Goal: Task Accomplishment & Management: Manage account settings

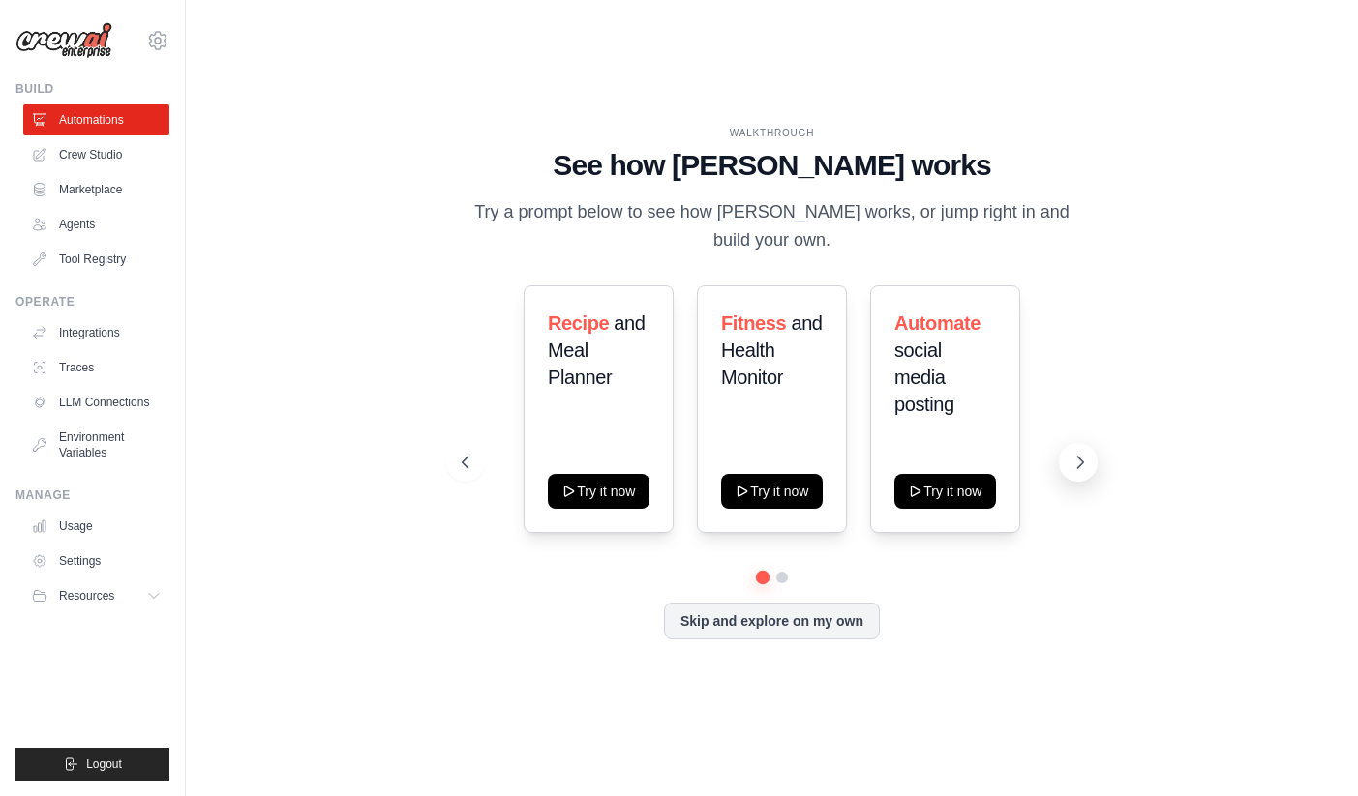
click at [1079, 470] on icon at bounding box center [1079, 462] width 19 height 19
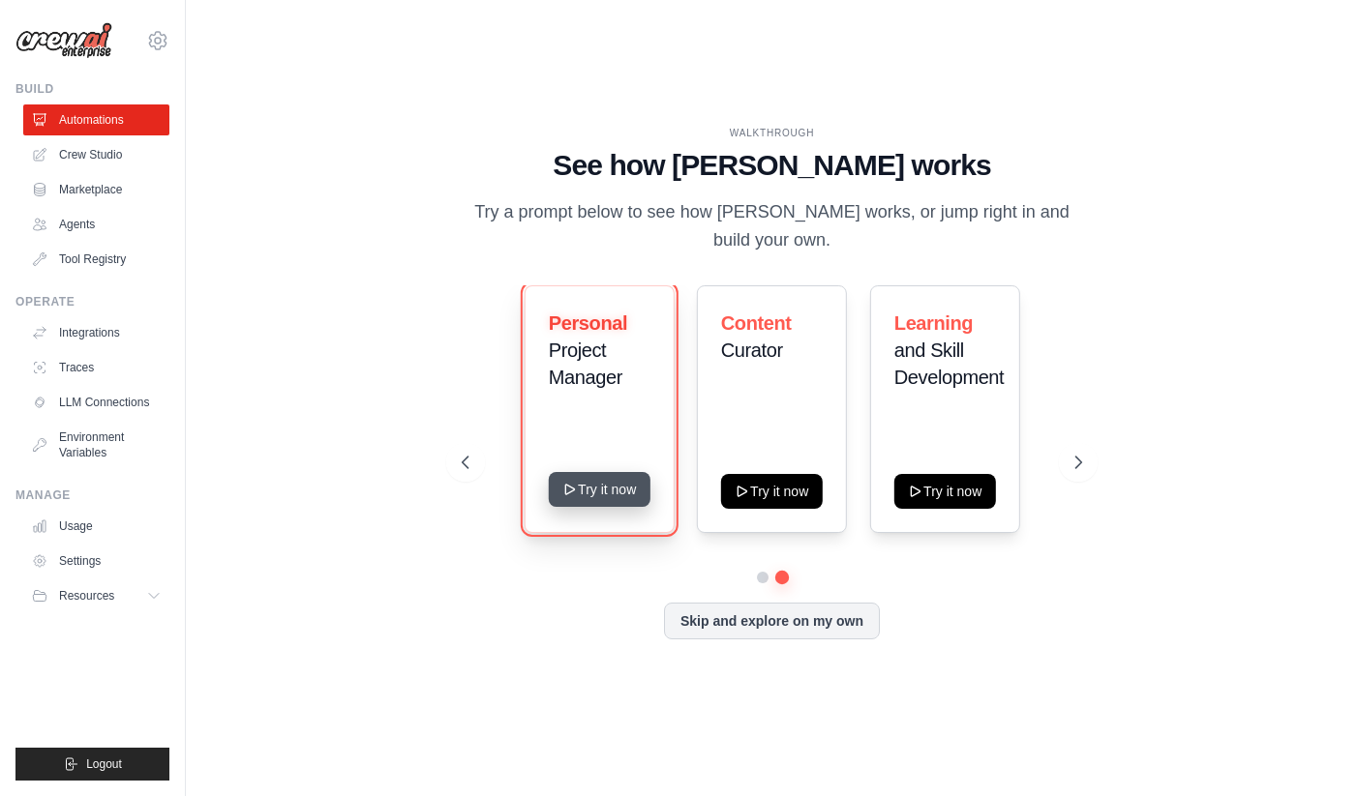
click at [584, 484] on button "Try it now" at bounding box center [599, 489] width 102 height 35
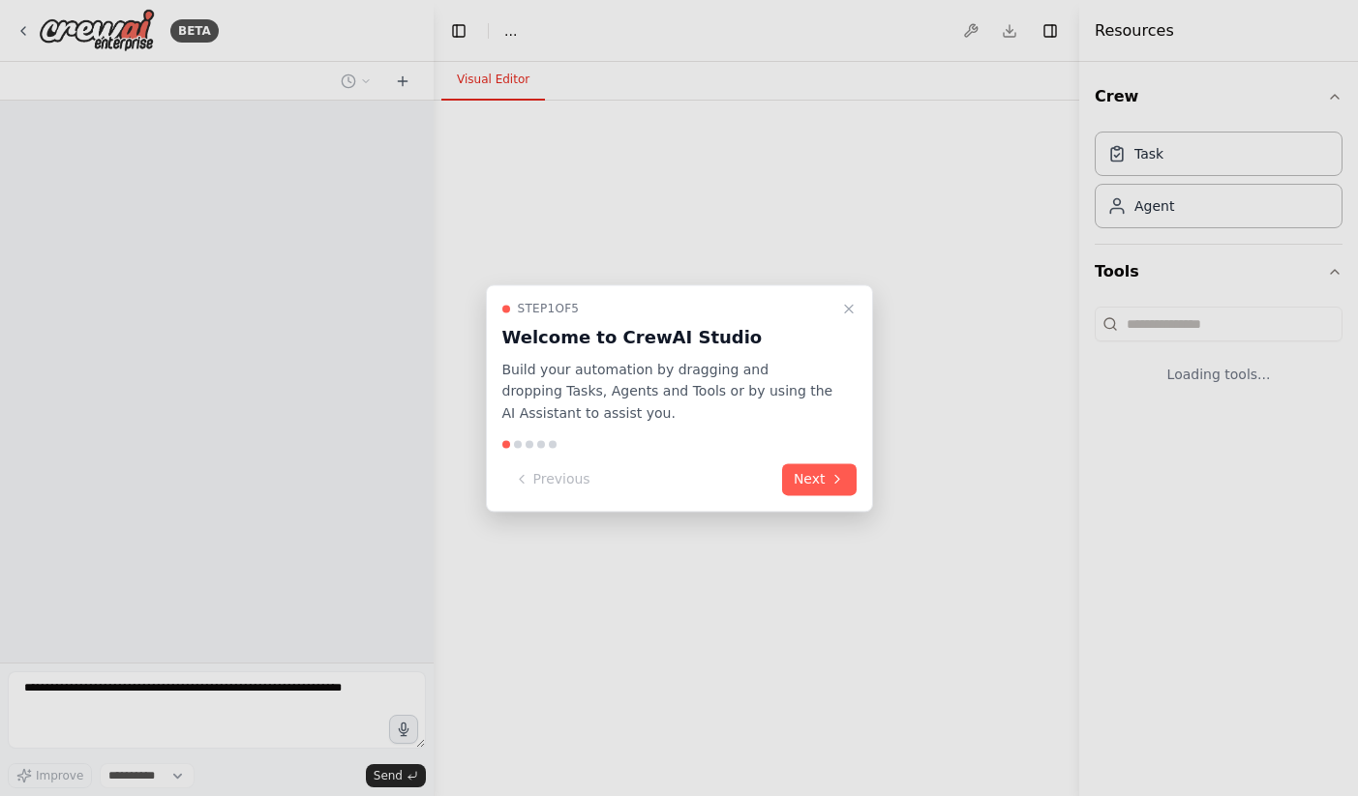
select select "****"
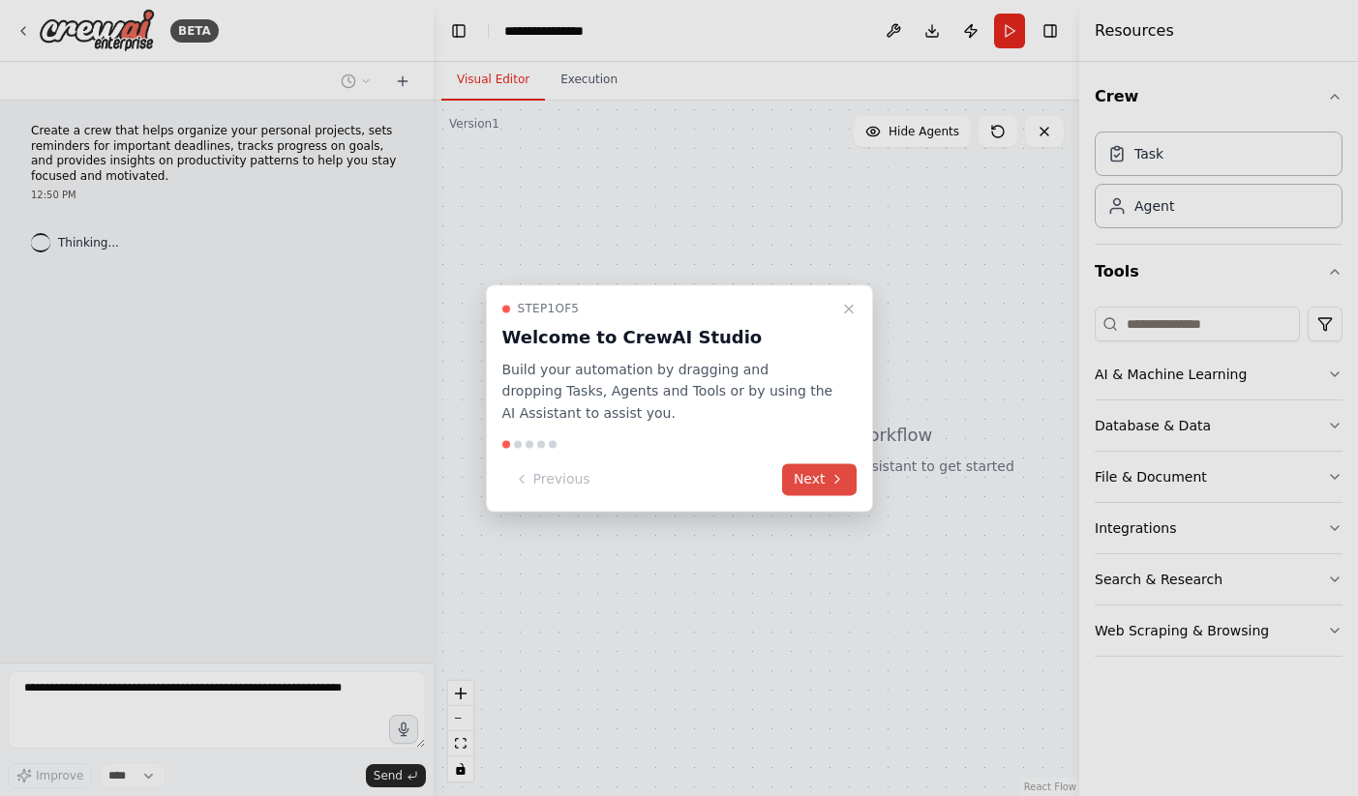
click at [813, 473] on button "Next" at bounding box center [819, 480] width 75 height 32
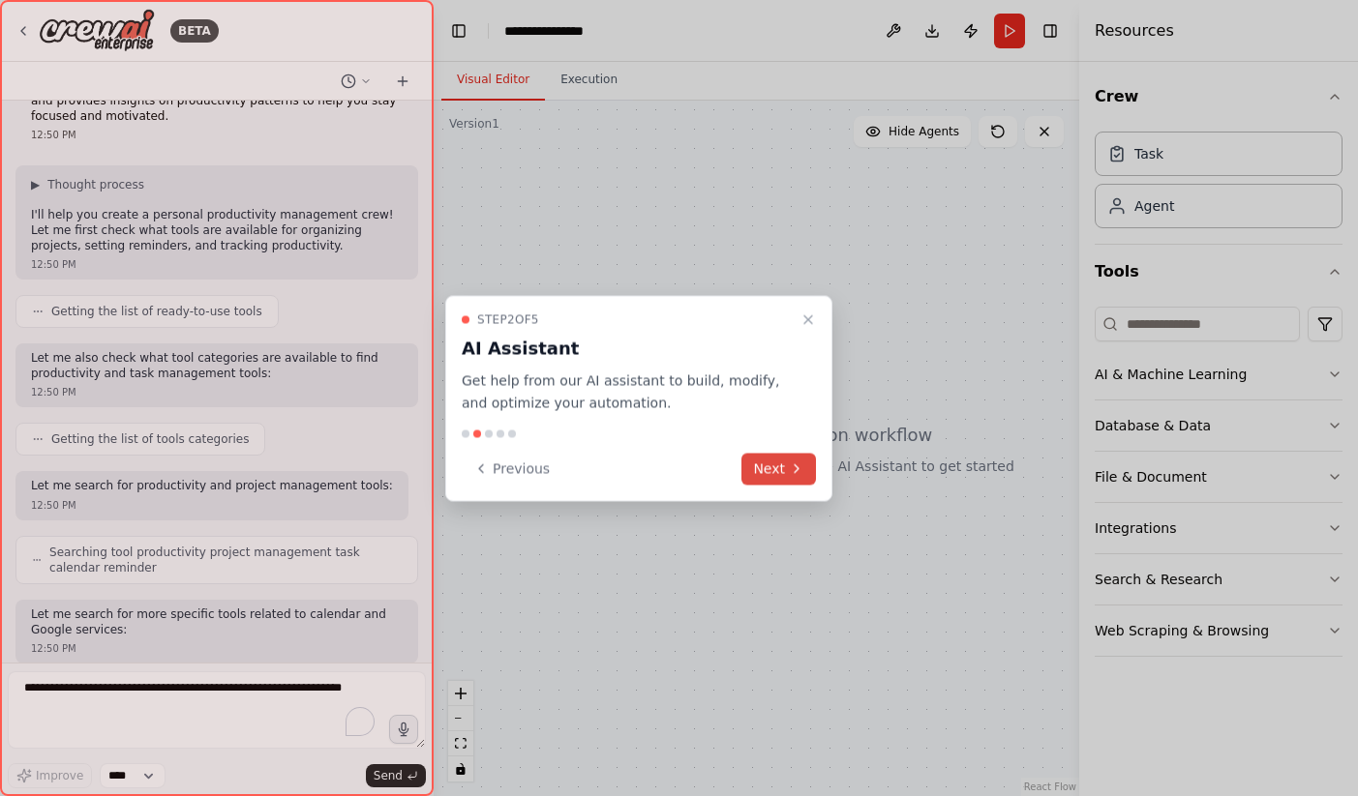
scroll to position [174, 0]
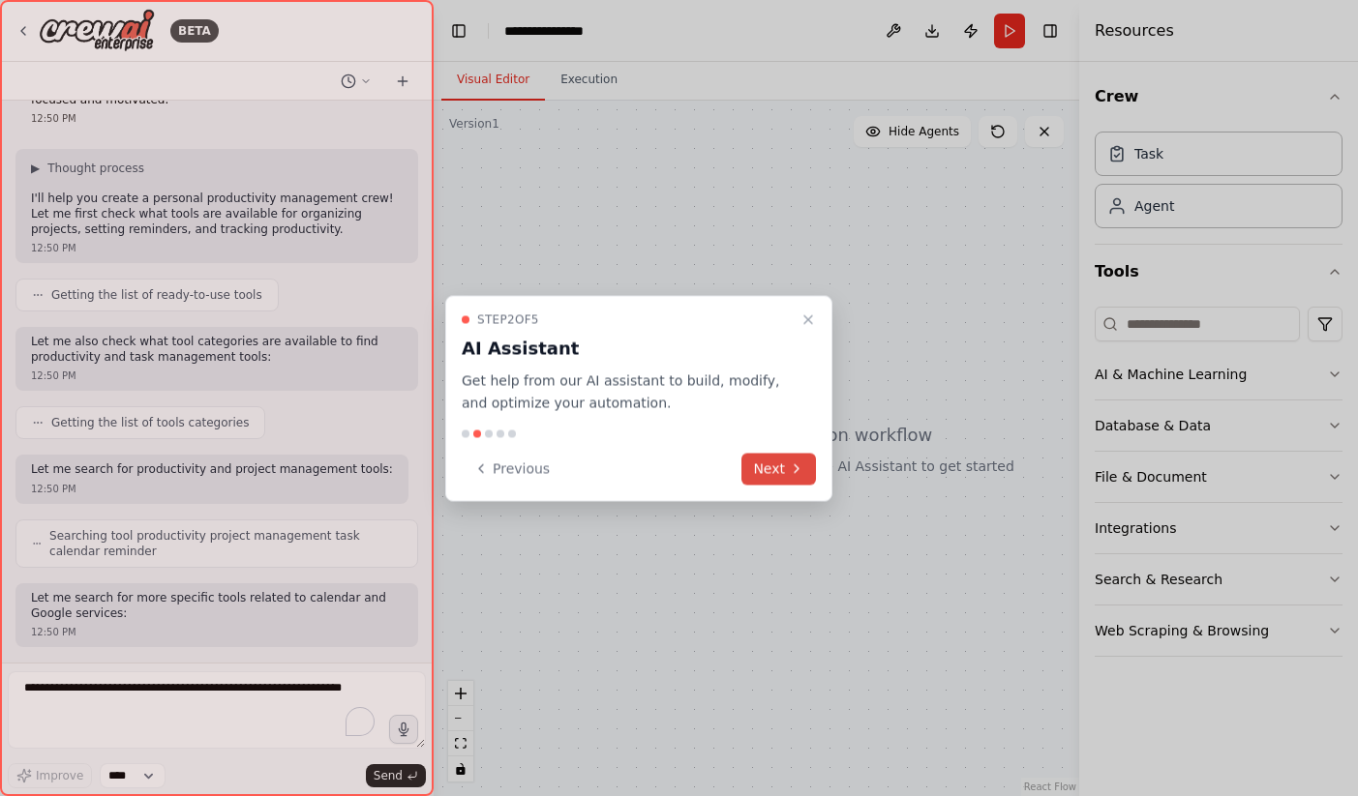
click at [812, 473] on button "Next" at bounding box center [778, 469] width 75 height 32
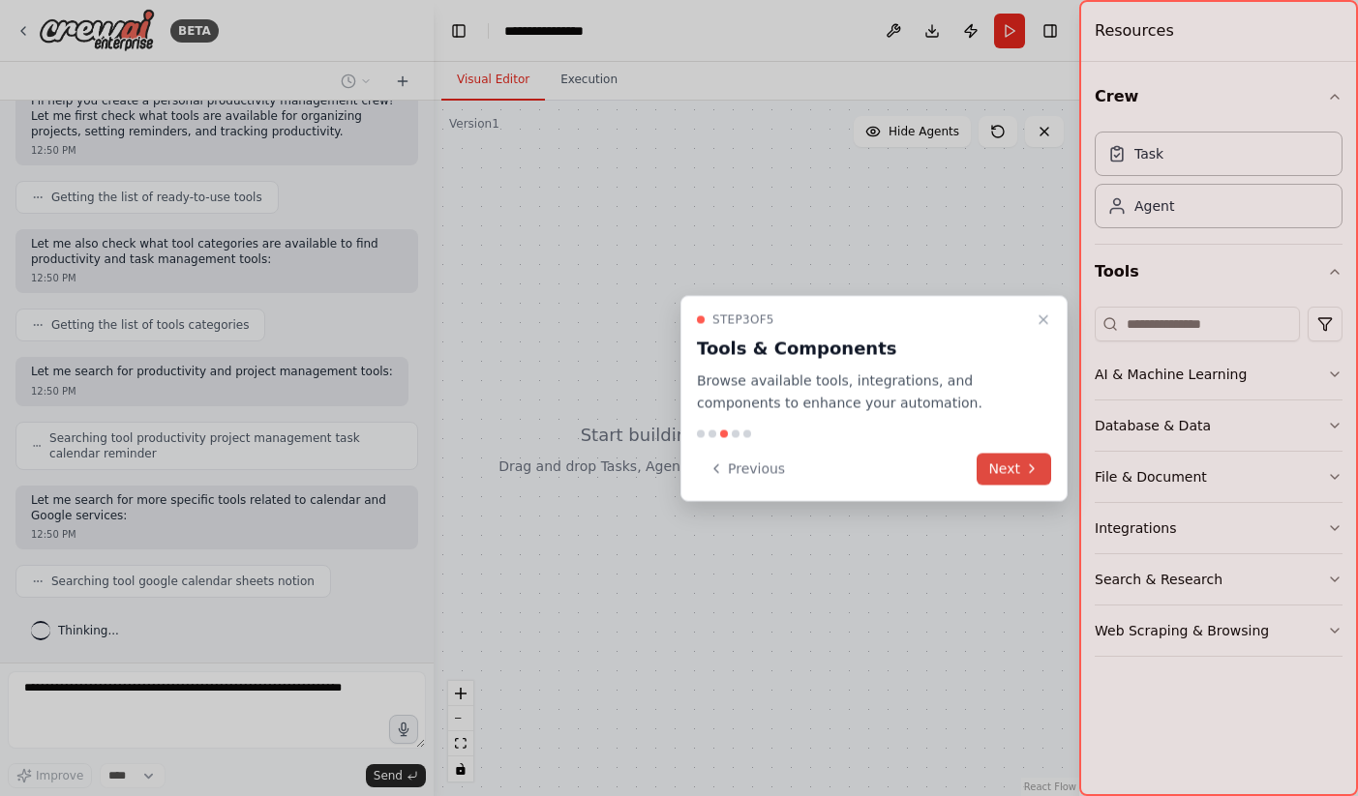
click at [1030, 474] on icon at bounding box center [1031, 469] width 15 height 15
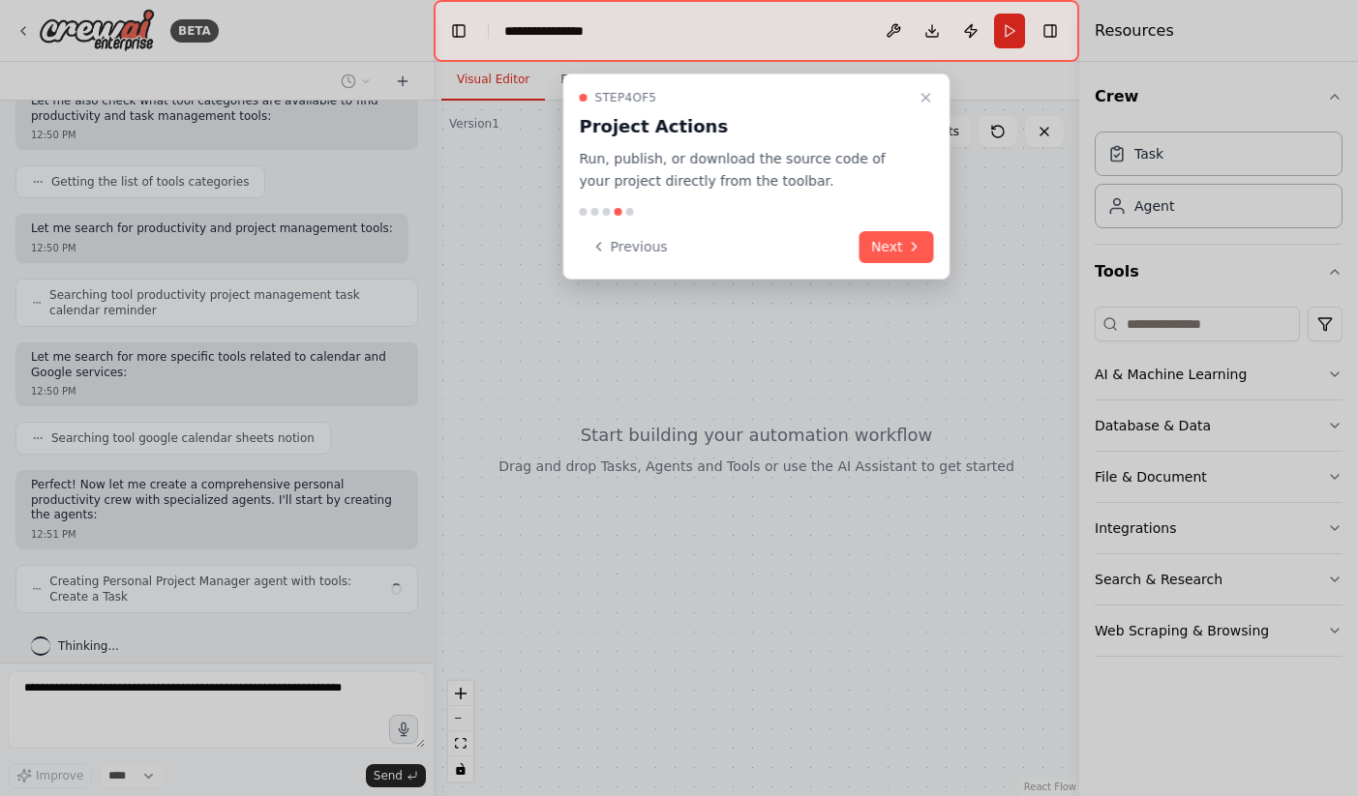
scroll to position [333, 0]
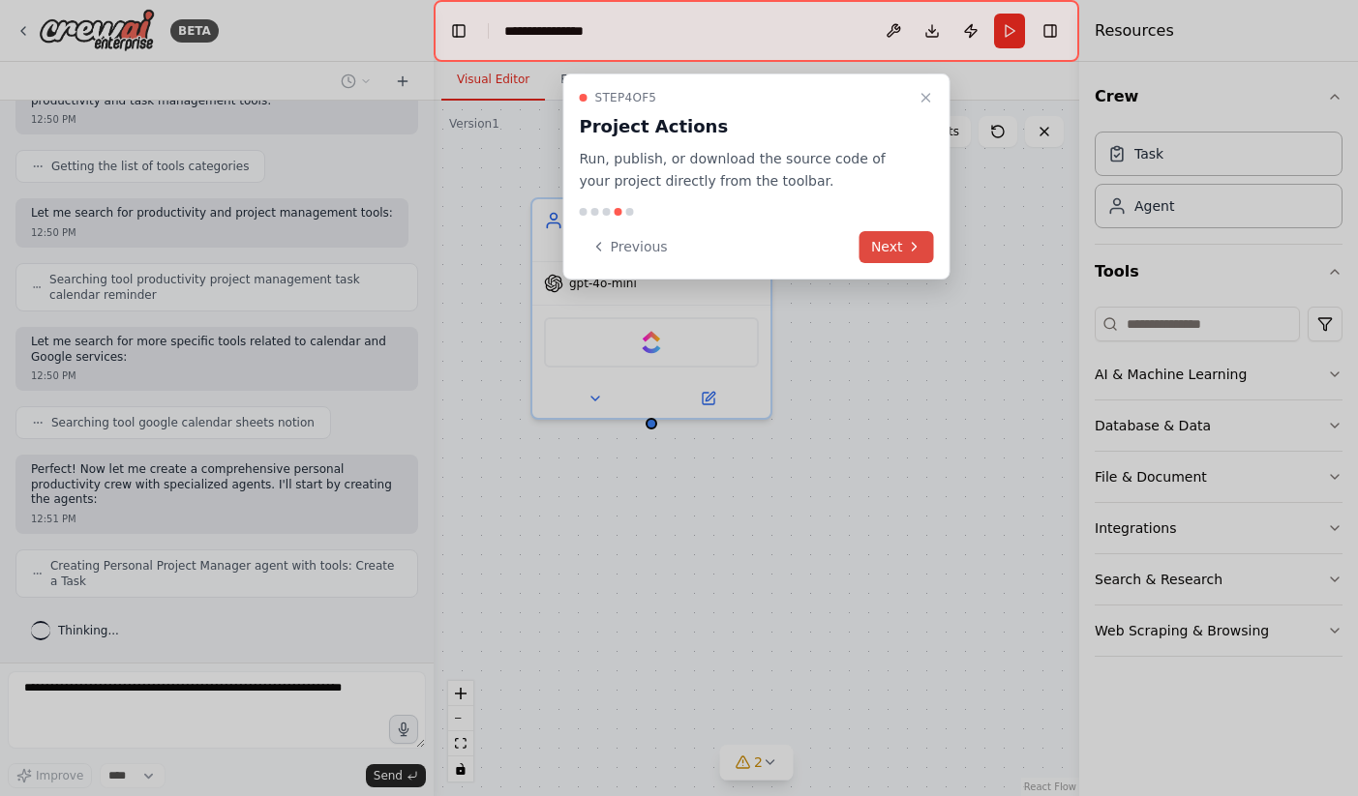
click at [897, 237] on button "Next" at bounding box center [896, 247] width 75 height 32
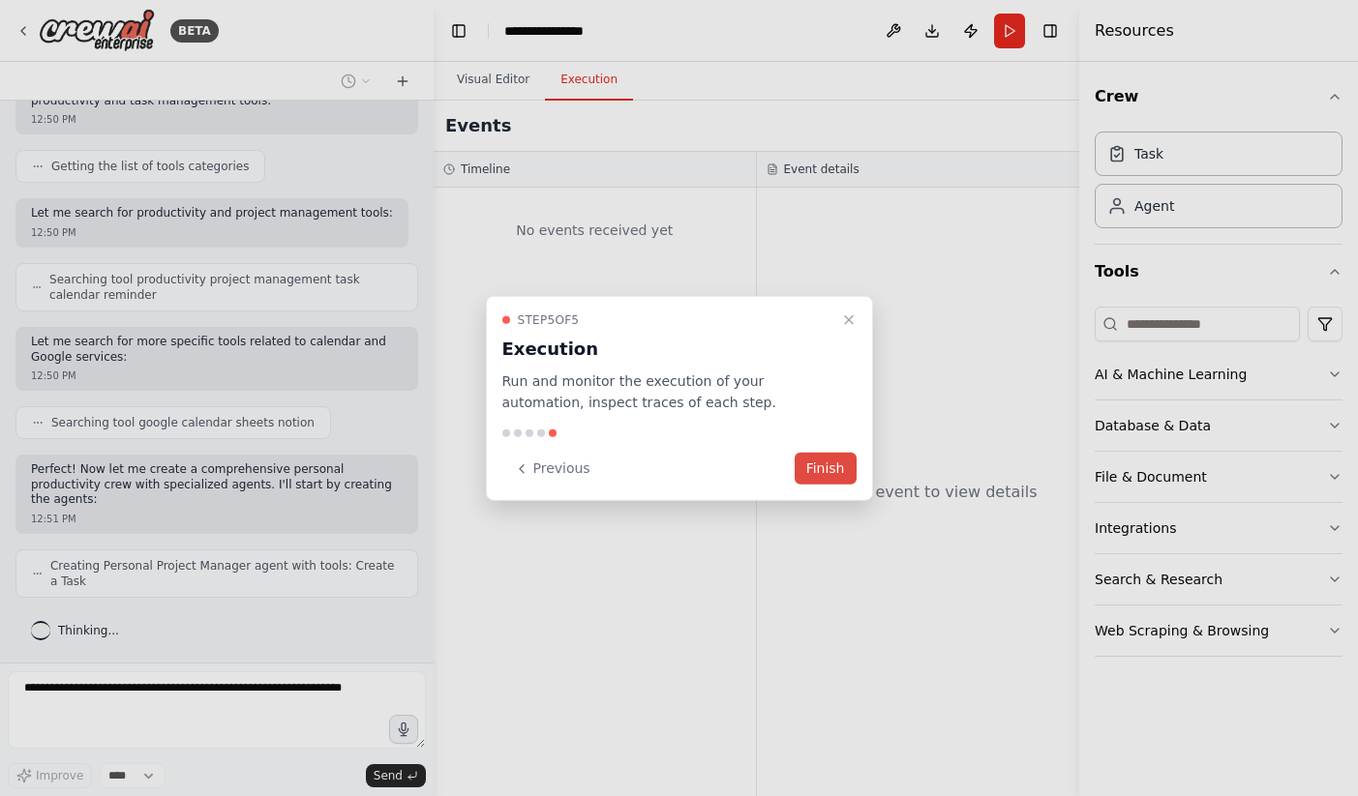
click at [819, 475] on button "Finish" at bounding box center [825, 469] width 62 height 32
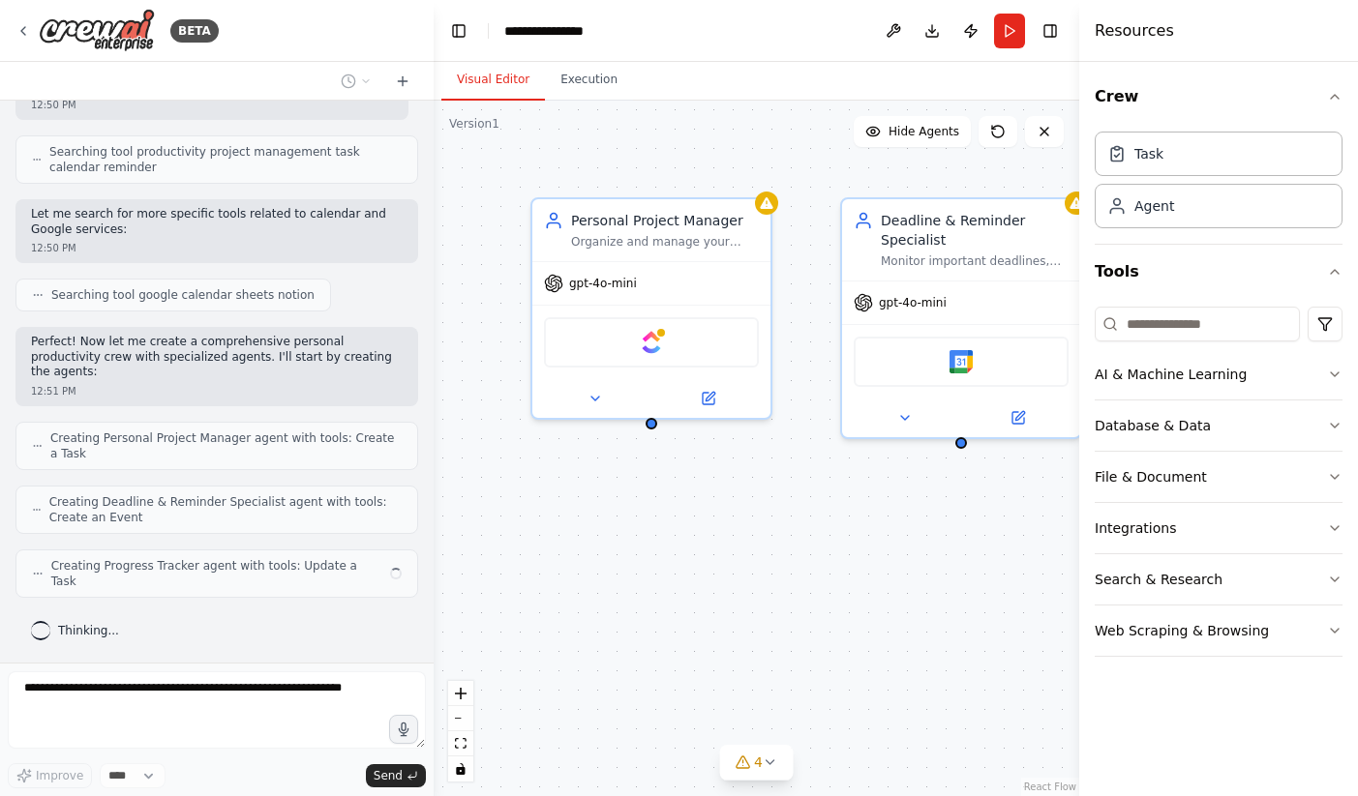
scroll to position [445, 0]
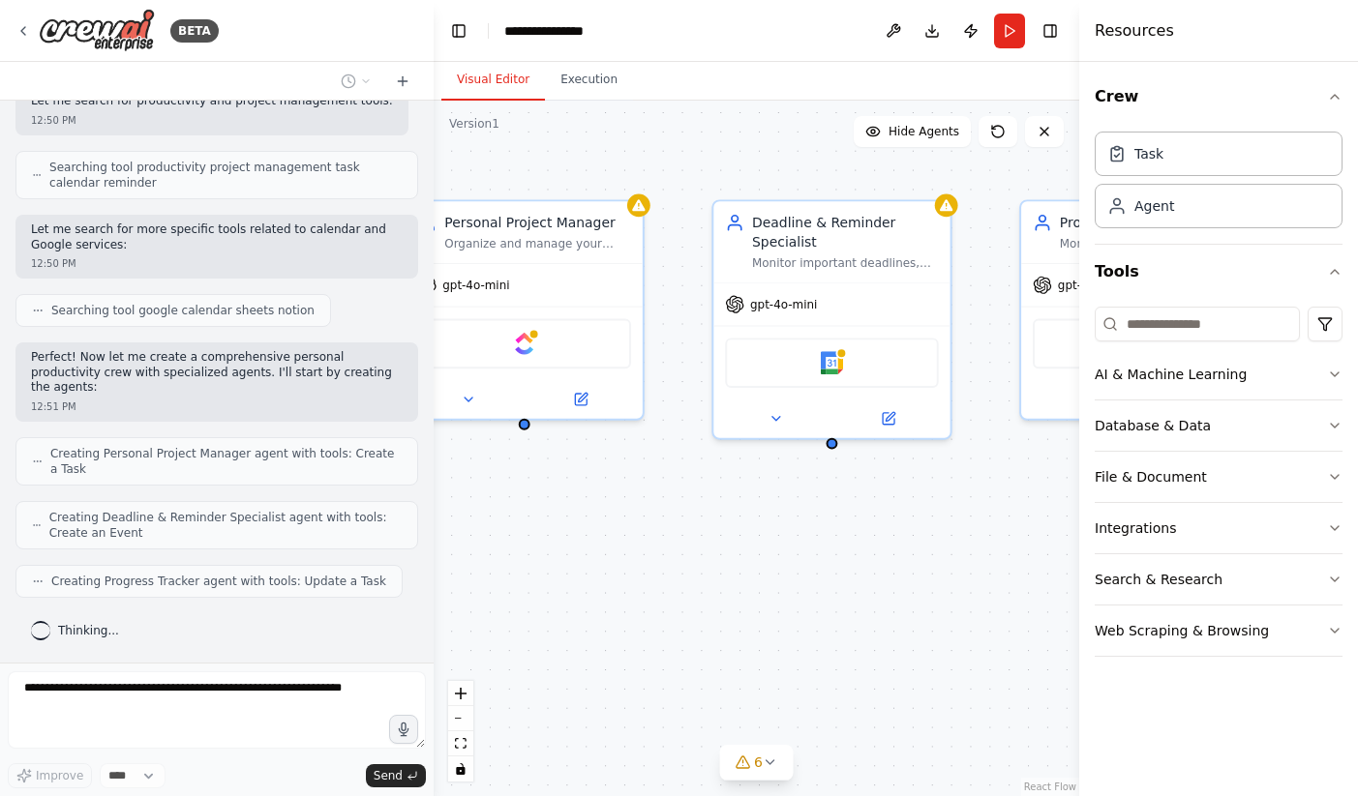
drag, startPoint x: 868, startPoint y: 543, endPoint x: 740, endPoint y: 543, distance: 127.7
click at [740, 543] on div "Personal Project Manager Organize and manage your personal projects by creating…" at bounding box center [756, 449] width 645 height 696
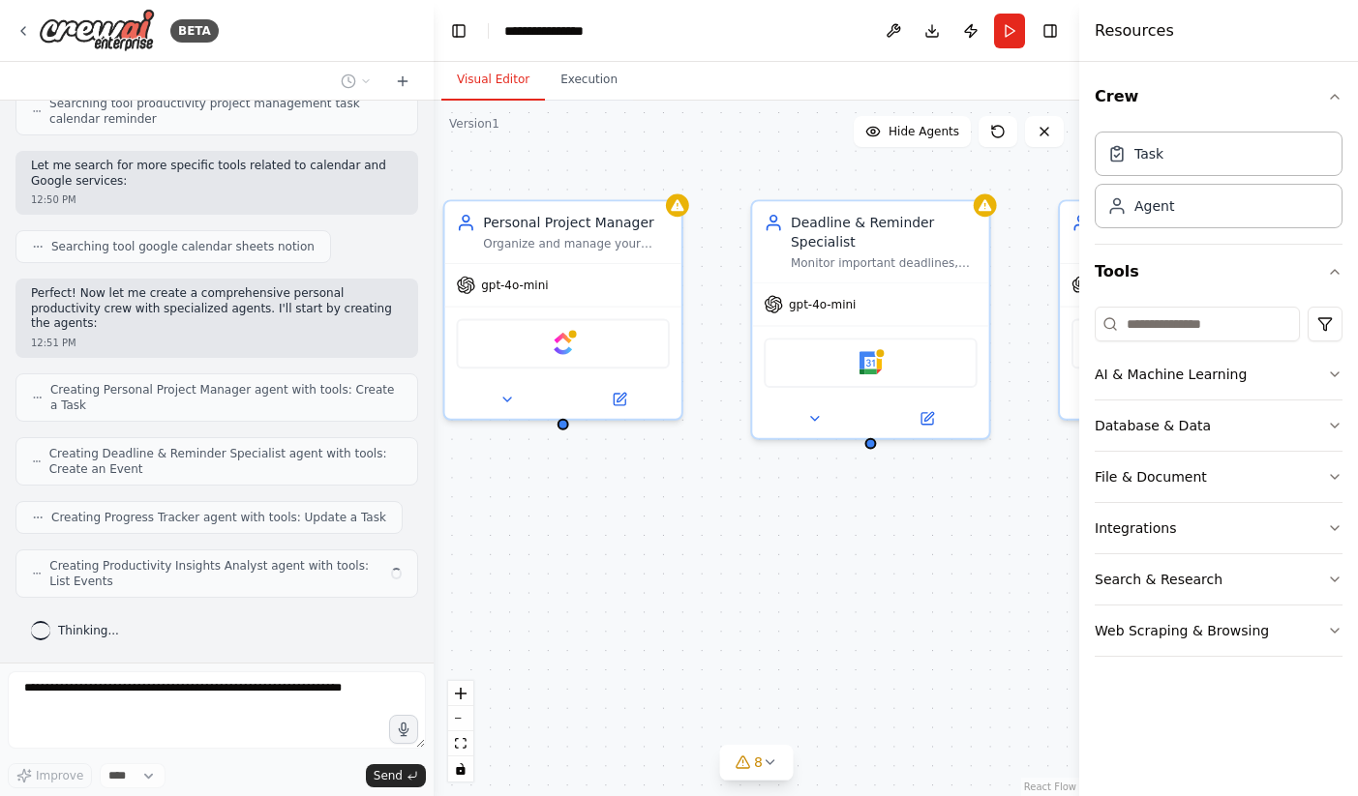
drag, startPoint x: 740, startPoint y: 543, endPoint x: 779, endPoint y: 543, distance: 38.7
click at [779, 543] on div "Personal Project Manager Organize and manage your personal projects by creating…" at bounding box center [756, 449] width 645 height 696
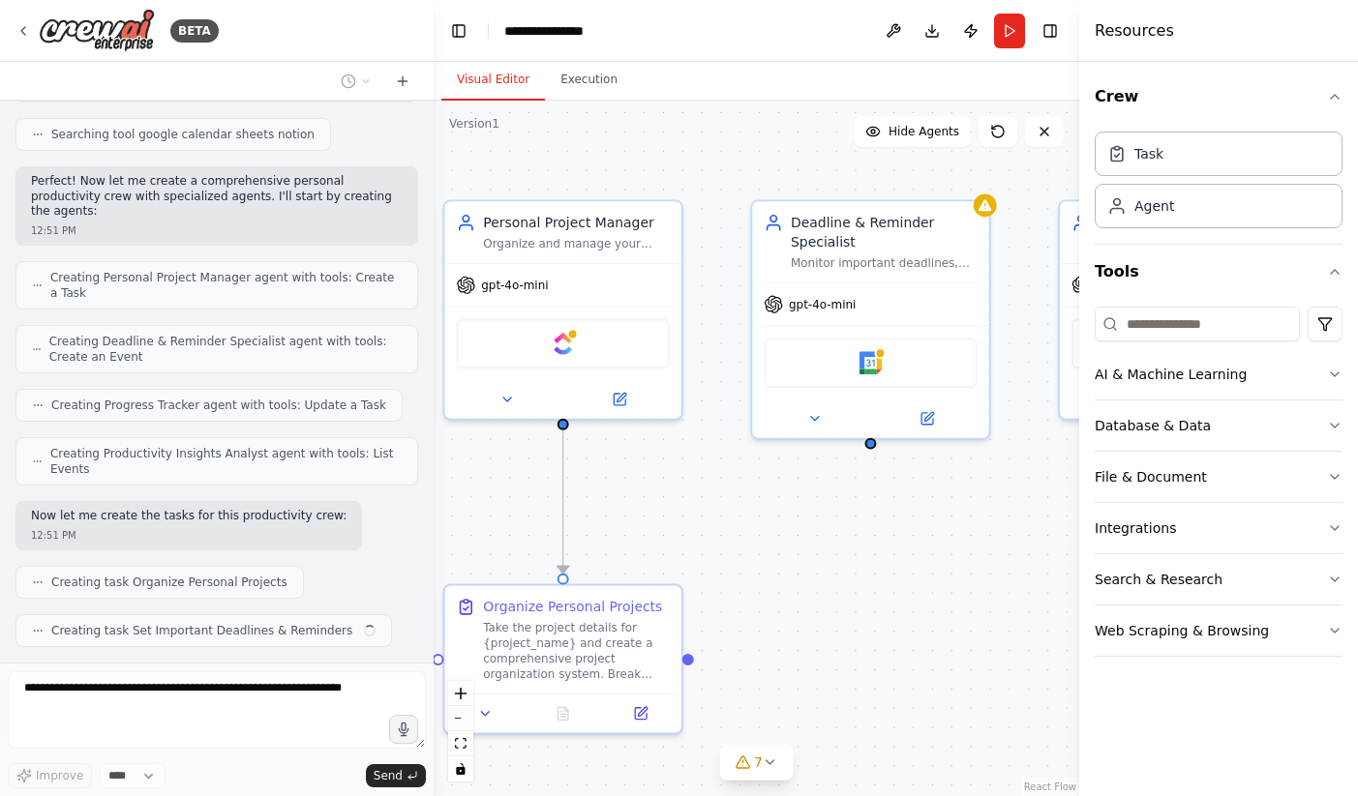
scroll to position [670, 0]
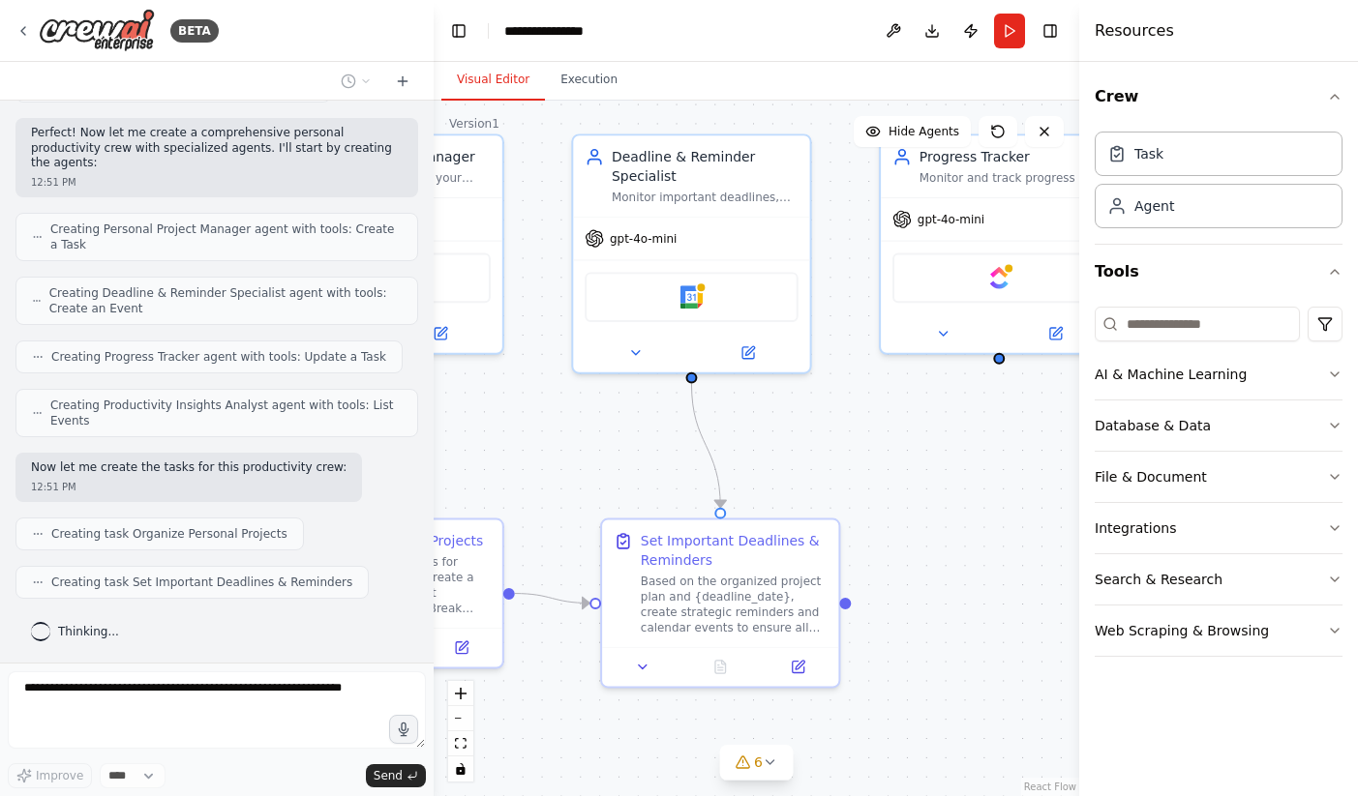
drag, startPoint x: 765, startPoint y: 537, endPoint x: 583, endPoint y: 468, distance: 195.4
click at [582, 468] on div ".deletable-edge-delete-btn { width: 20px; height: 20px; border: 0px solid #ffff…" at bounding box center [756, 449] width 645 height 696
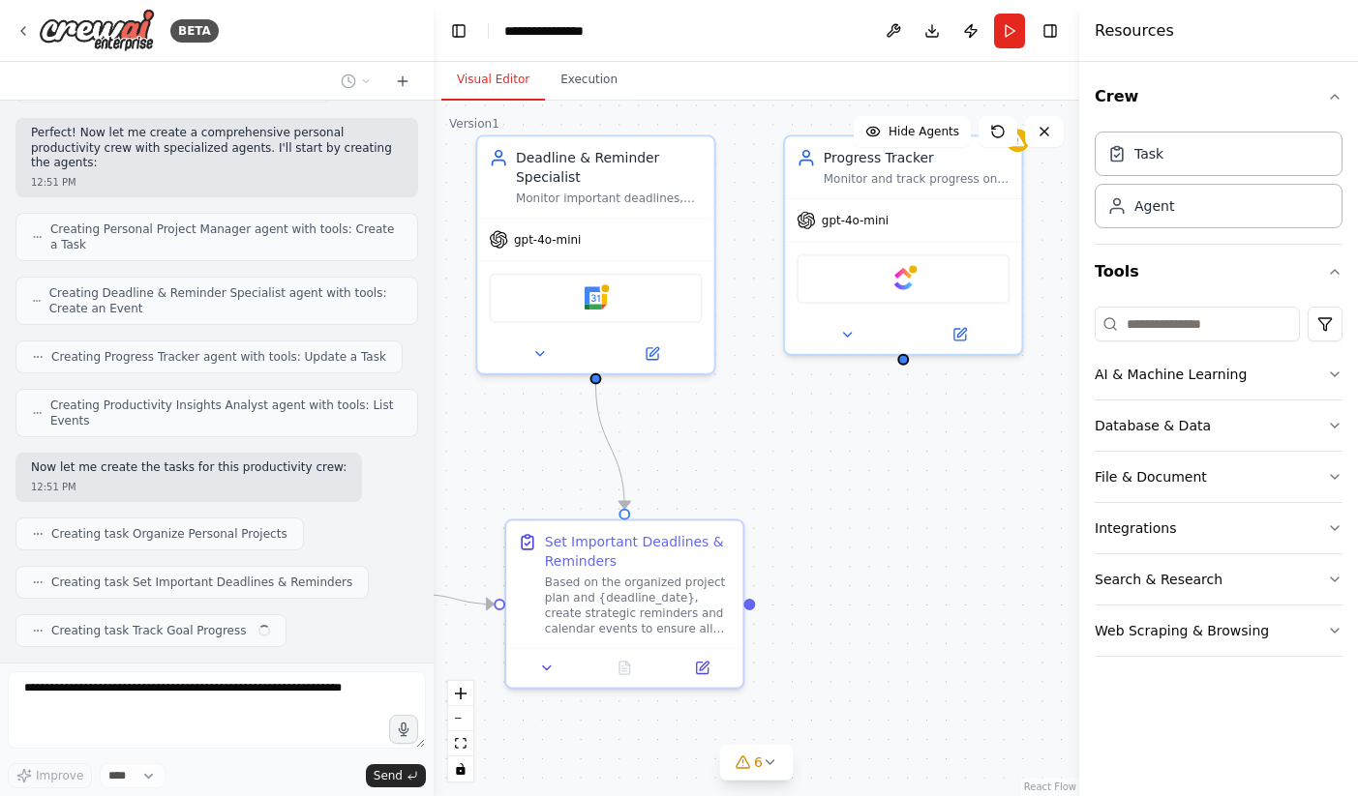
scroll to position [718, 0]
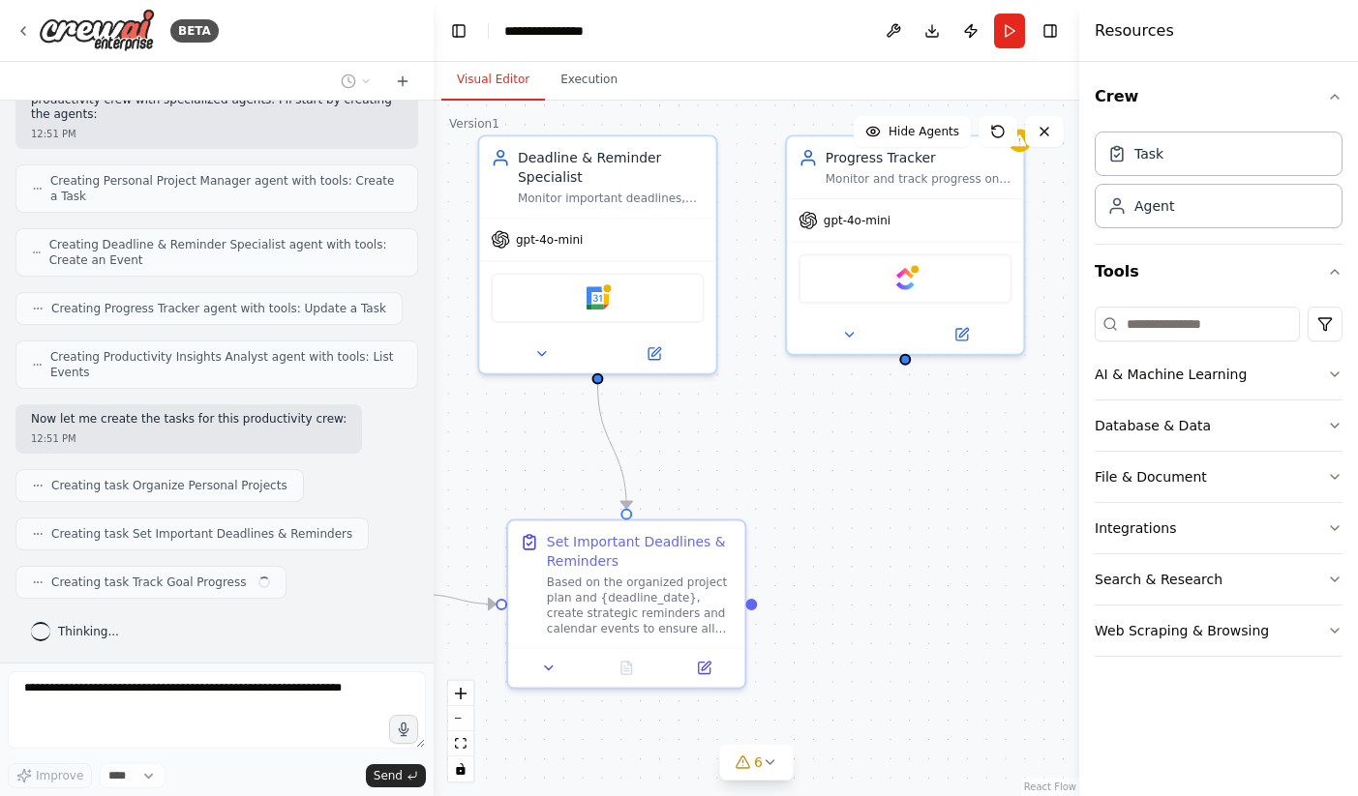
drag, startPoint x: 829, startPoint y: 485, endPoint x: 740, endPoint y: 489, distance: 89.1
click at [740, 489] on div ".deletable-edge-delete-btn { width: 20px; height: 20px; border: 0px solid #ffff…" at bounding box center [756, 449] width 645 height 696
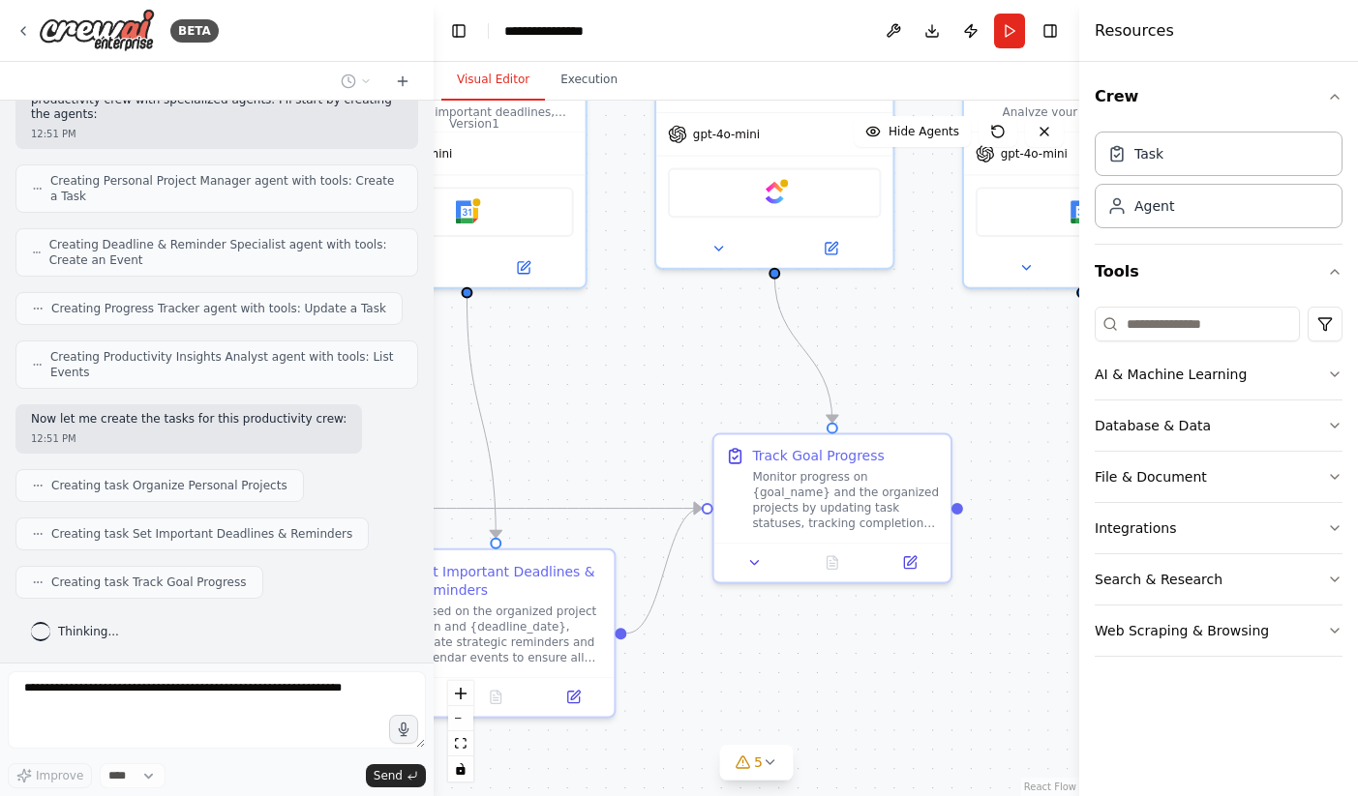
drag, startPoint x: 777, startPoint y: 450, endPoint x: 631, endPoint y: 349, distance: 177.4
click at [631, 350] on div ".deletable-edge-delete-btn { width: 20px; height: 20px; border: 0px solid #ffff…" at bounding box center [756, 449] width 645 height 696
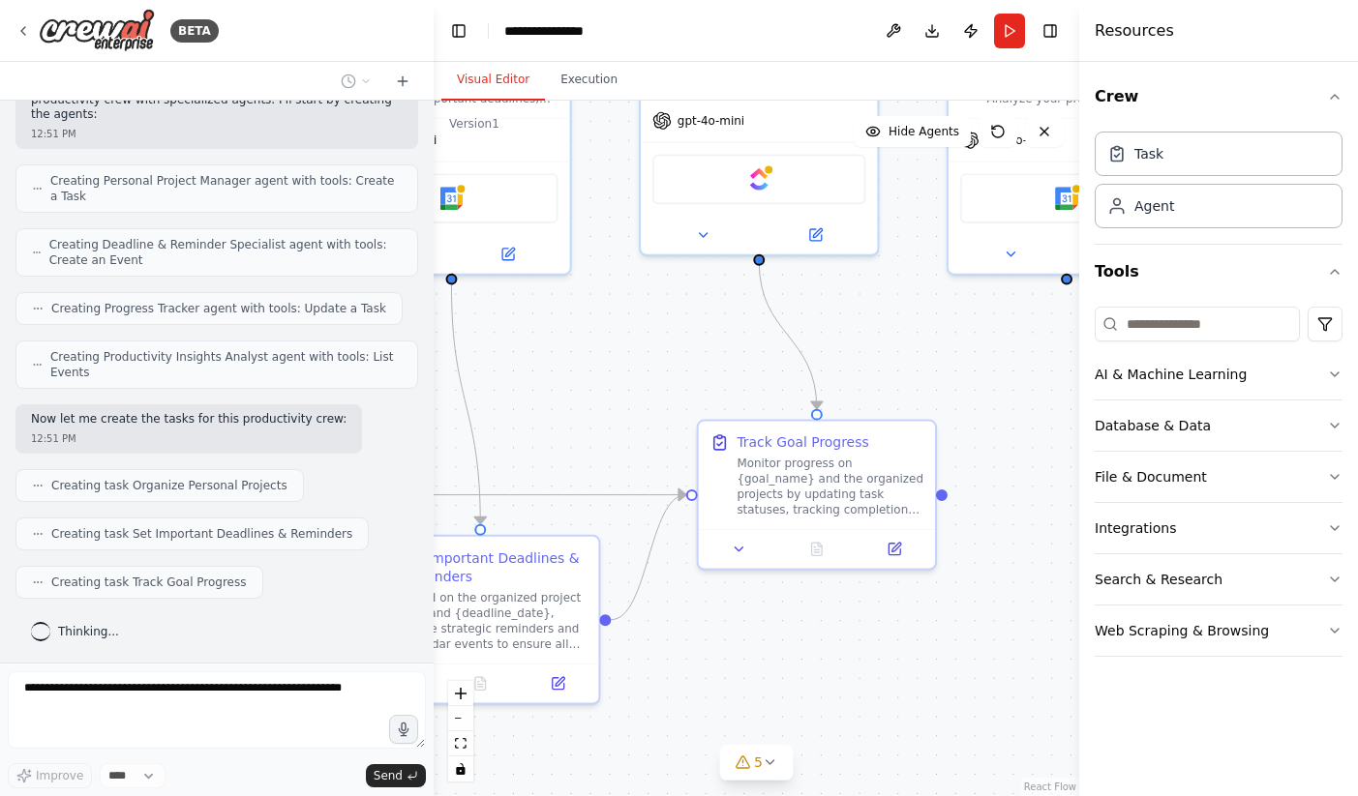
scroll to position [766, 0]
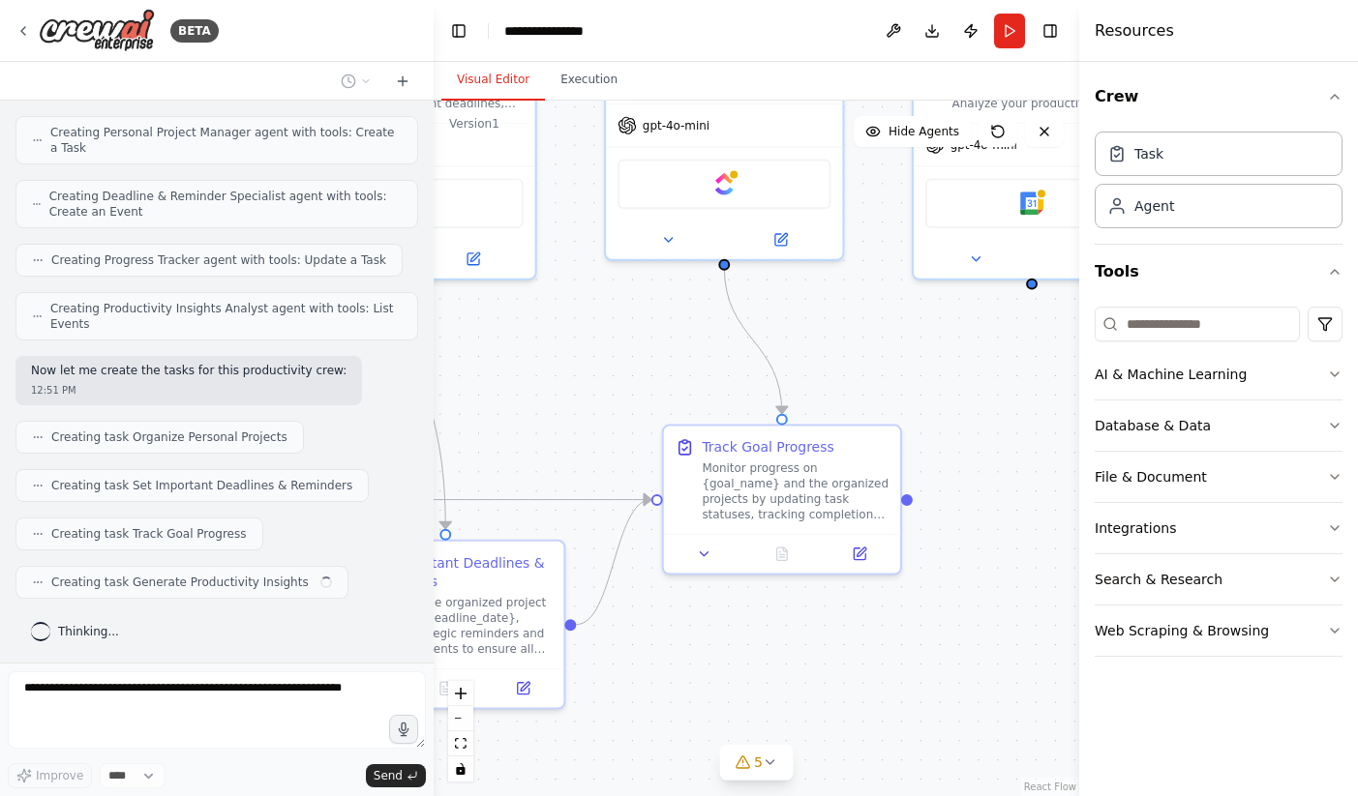
drag, startPoint x: 631, startPoint y: 349, endPoint x: 523, endPoint y: 390, distance: 115.8
click at [523, 390] on div ".deletable-edge-delete-btn { width: 20px; height: 20px; border: 0px solid #ffff…" at bounding box center [756, 449] width 645 height 696
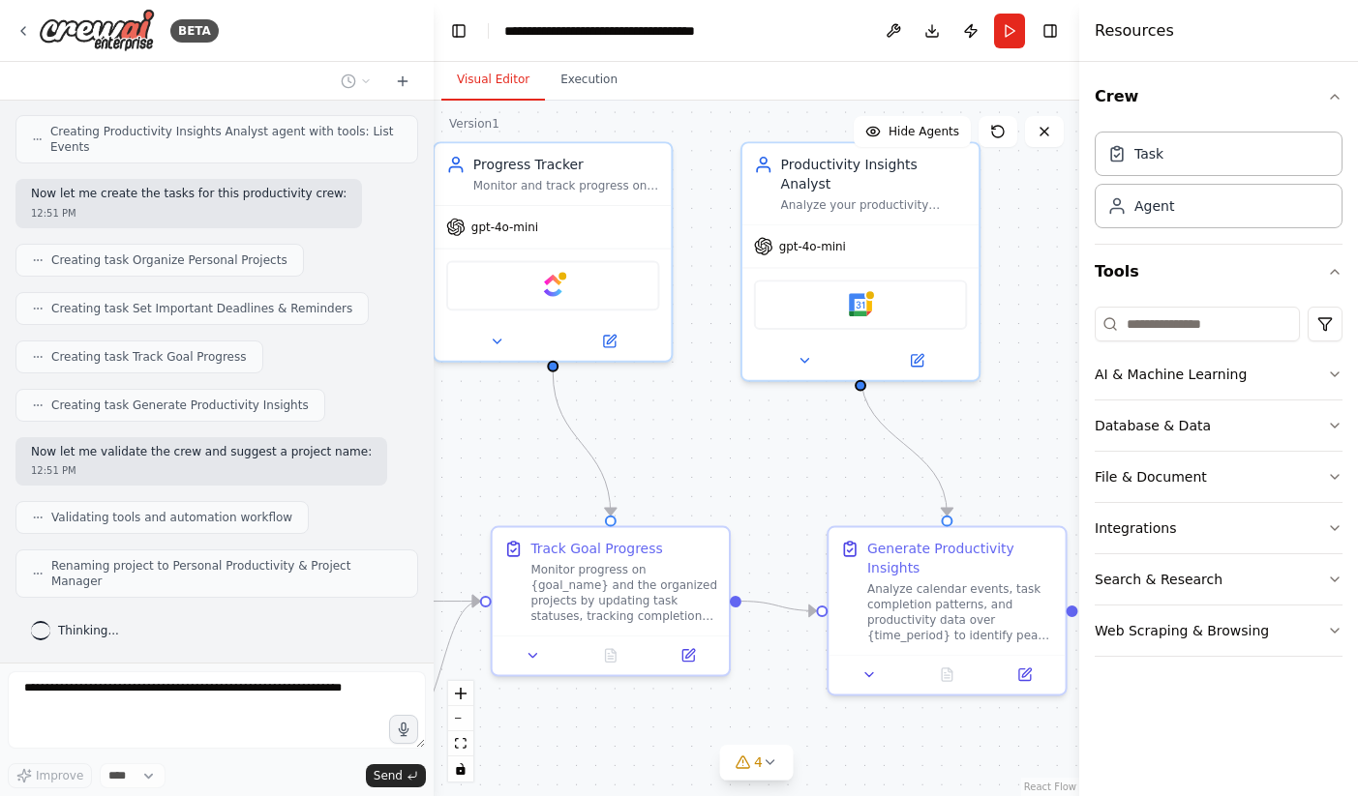
scroll to position [928, 0]
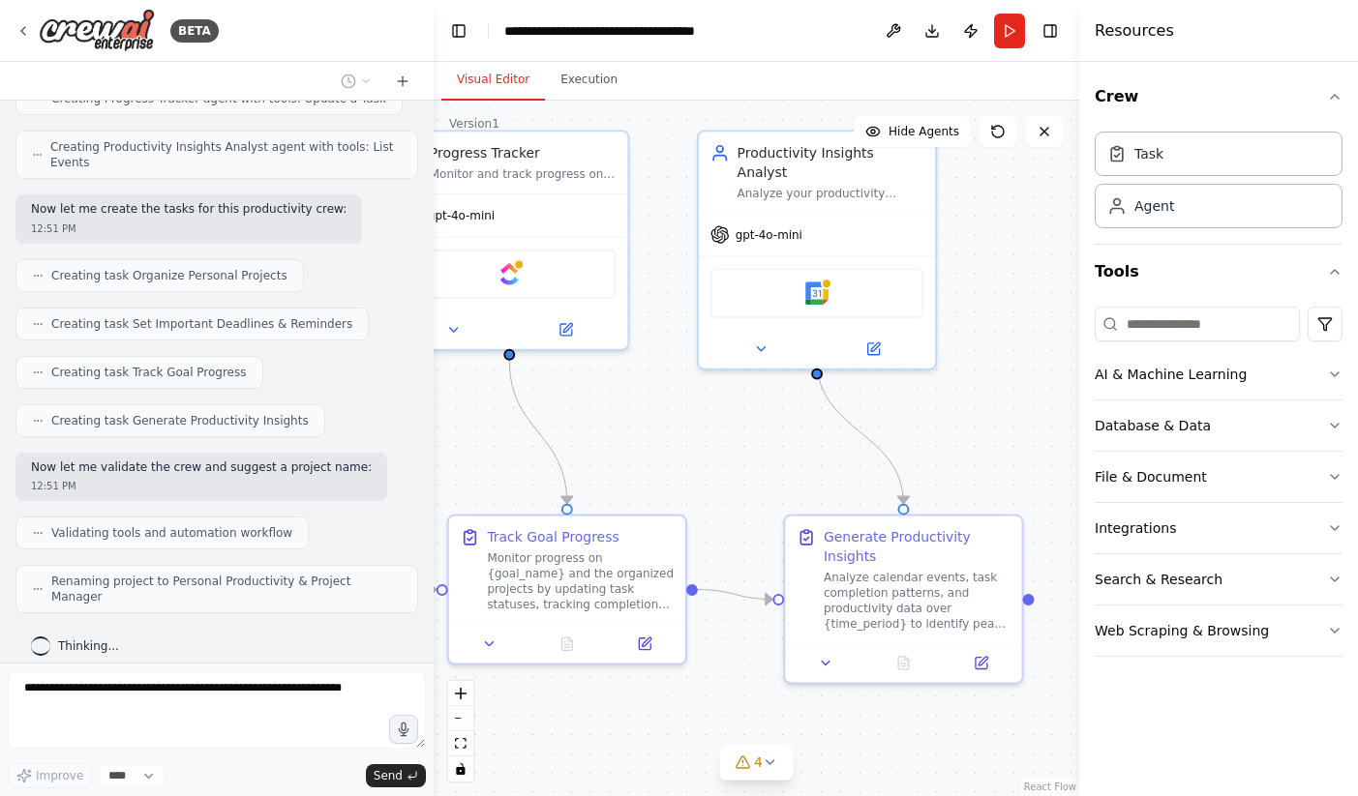
drag, startPoint x: 936, startPoint y: 367, endPoint x: 619, endPoint y: 360, distance: 316.5
click at [620, 360] on div ".deletable-edge-delete-btn { width: 20px; height: 20px; border: 0px solid #ffff…" at bounding box center [756, 449] width 645 height 696
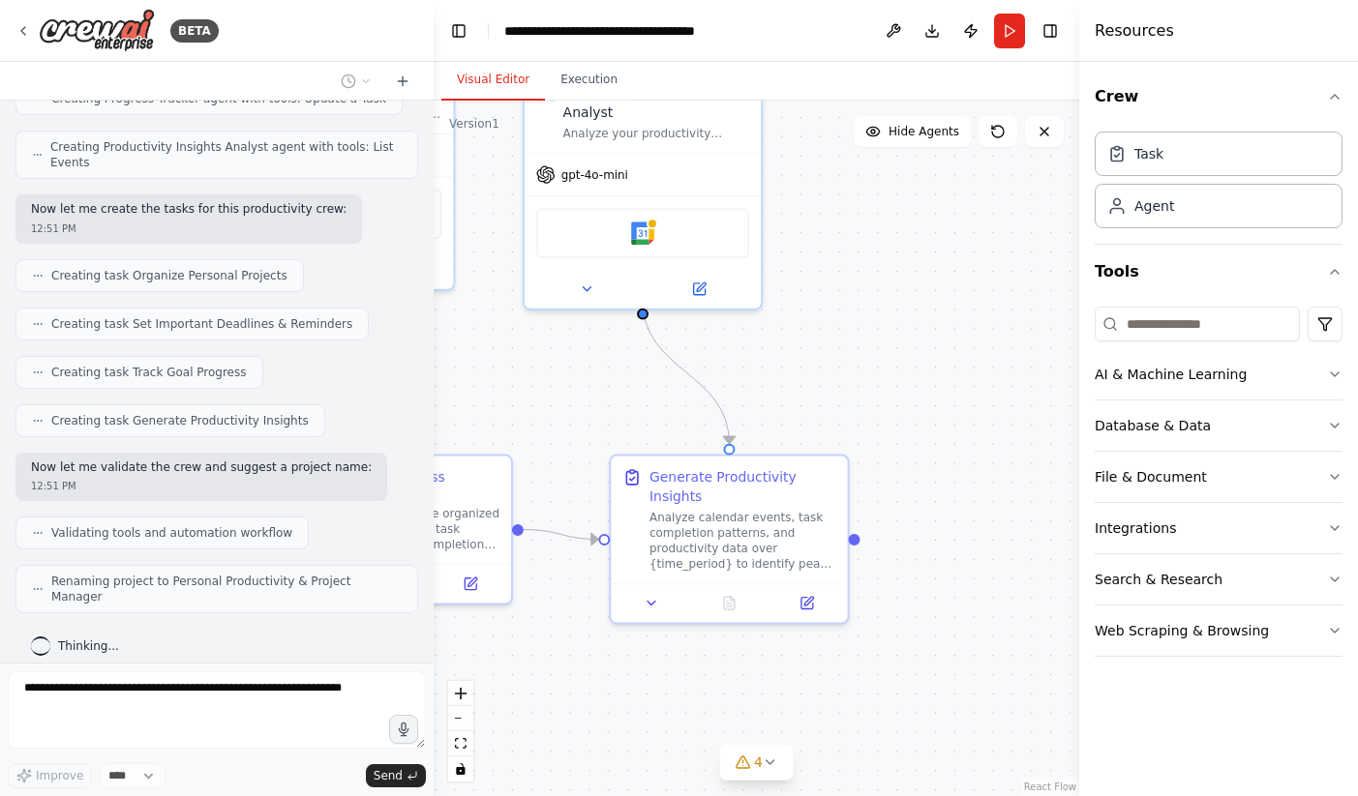
drag, startPoint x: 619, startPoint y: 360, endPoint x: 707, endPoint y: 300, distance: 106.6
click at [706, 300] on div ".deletable-edge-delete-btn { width: 20px; height: 20px; border: 0px solid #ffff…" at bounding box center [756, 449] width 645 height 696
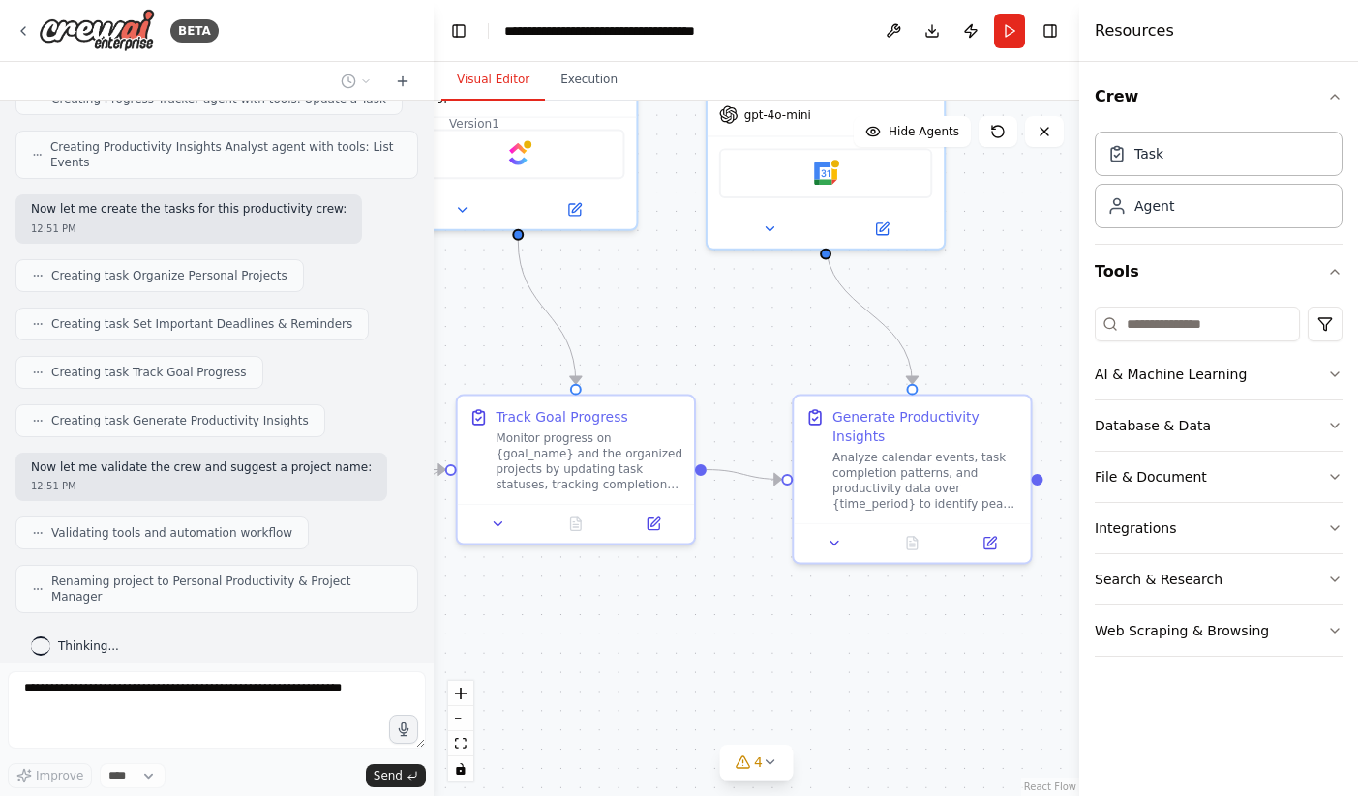
drag, startPoint x: 624, startPoint y: 339, endPoint x: 837, endPoint y: 344, distance: 212.9
click at [836, 344] on div ".deletable-edge-delete-btn { width: 20px; height: 20px; border: 0px solid #ffff…" at bounding box center [756, 449] width 645 height 696
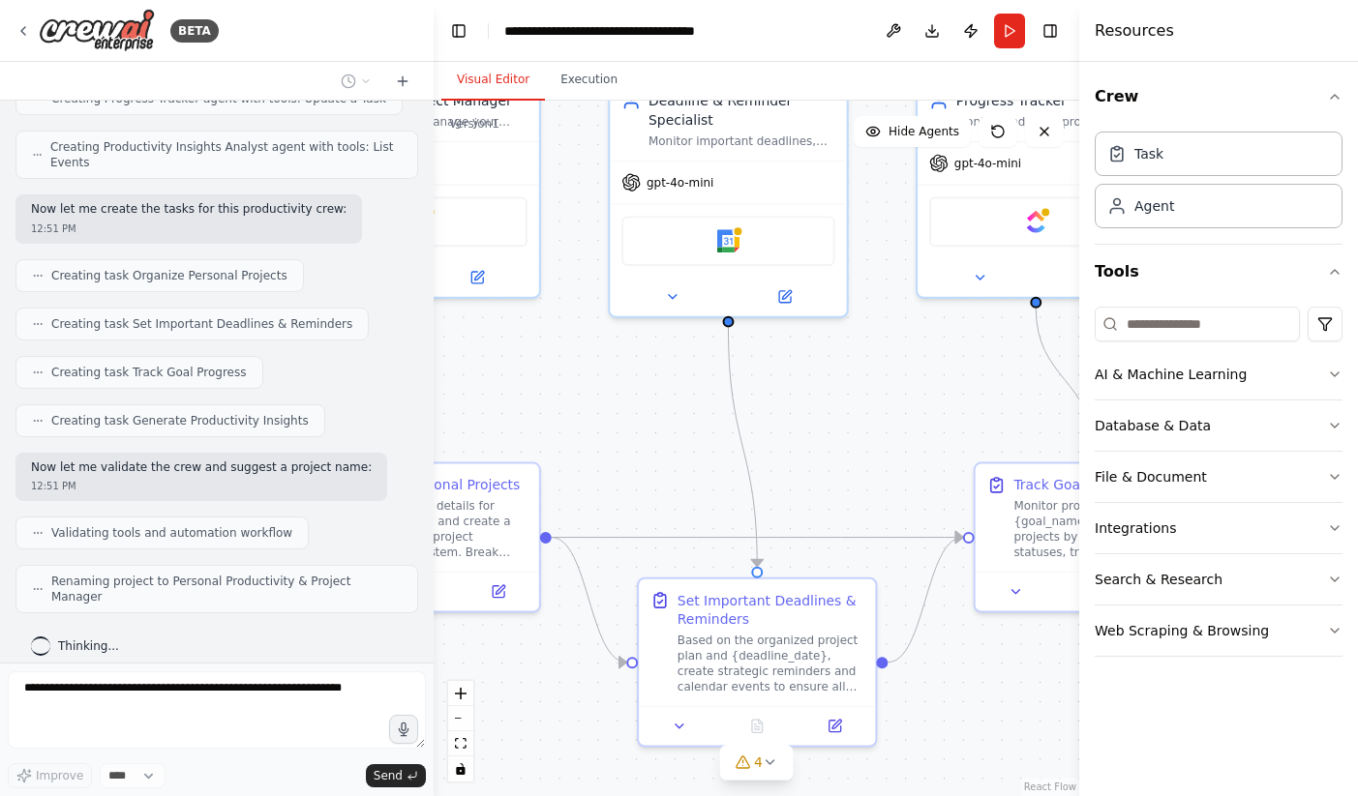
drag, startPoint x: 554, startPoint y: 320, endPoint x: 970, endPoint y: 389, distance: 421.7
click at [970, 389] on div ".deletable-edge-delete-btn { width: 20px; height: 20px; border: 0px solid #ffff…" at bounding box center [756, 449] width 645 height 696
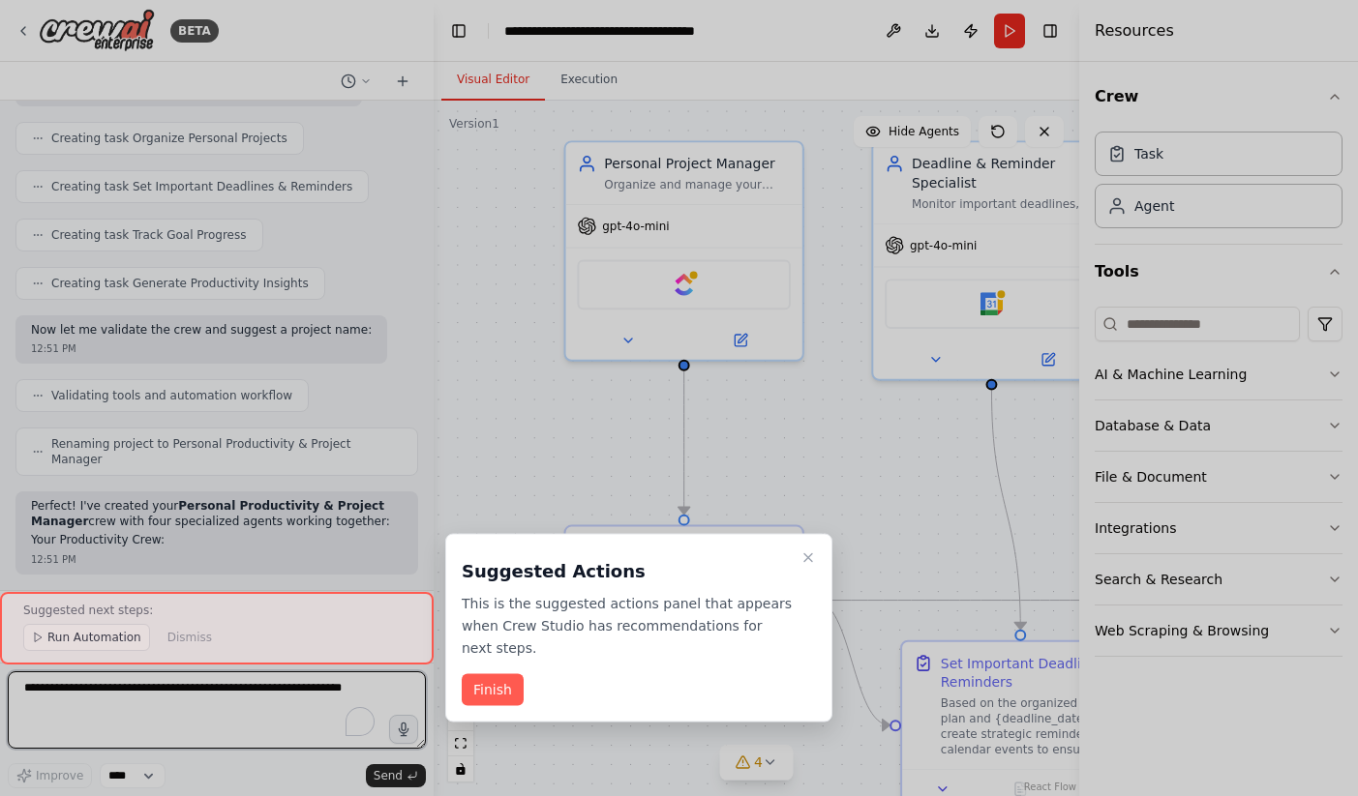
drag, startPoint x: 590, startPoint y: 396, endPoint x: 838, endPoint y: 450, distance: 253.6
click at [839, 451] on div "BETA Create a crew that helps organize your personal projects, sets reminders f…" at bounding box center [679, 398] width 1358 height 796
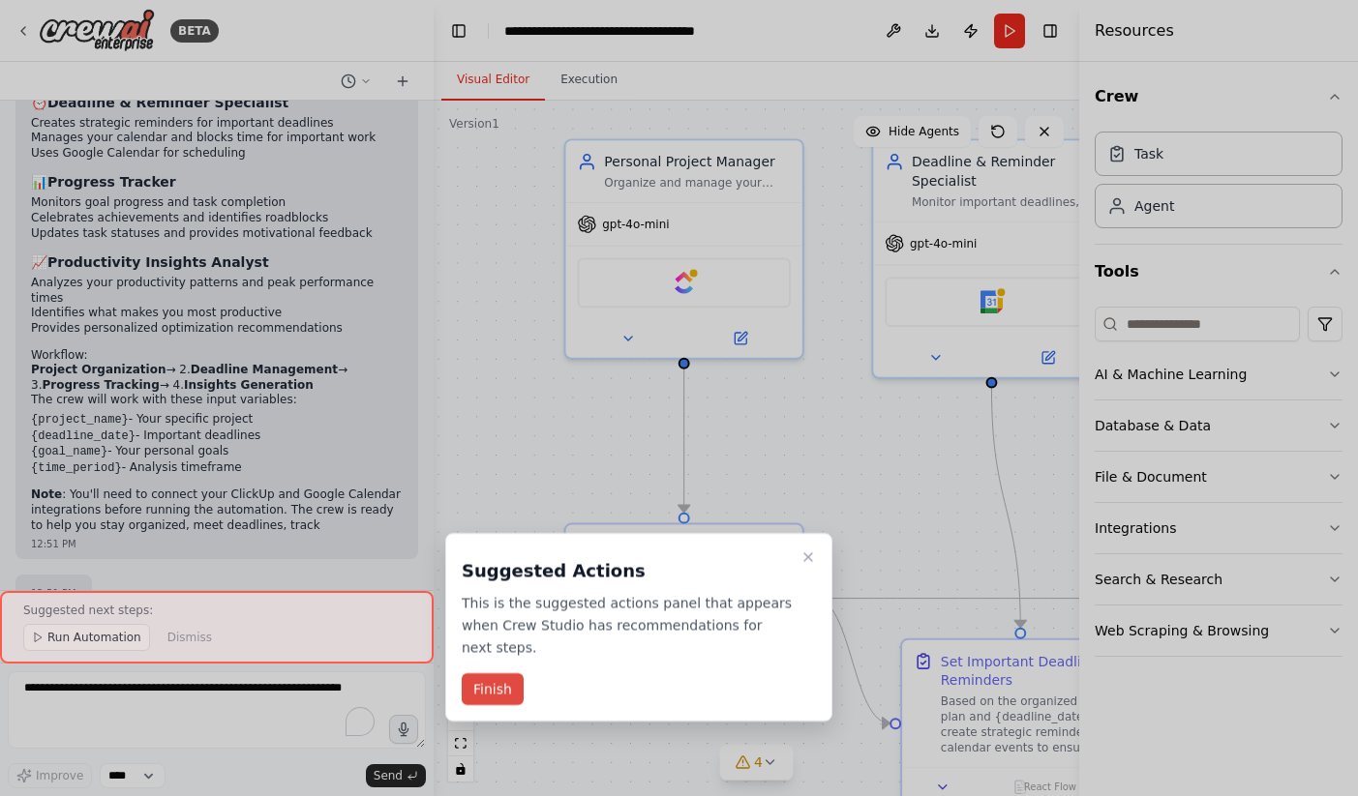
click at [496, 689] on button "Finish" at bounding box center [493, 690] width 62 height 32
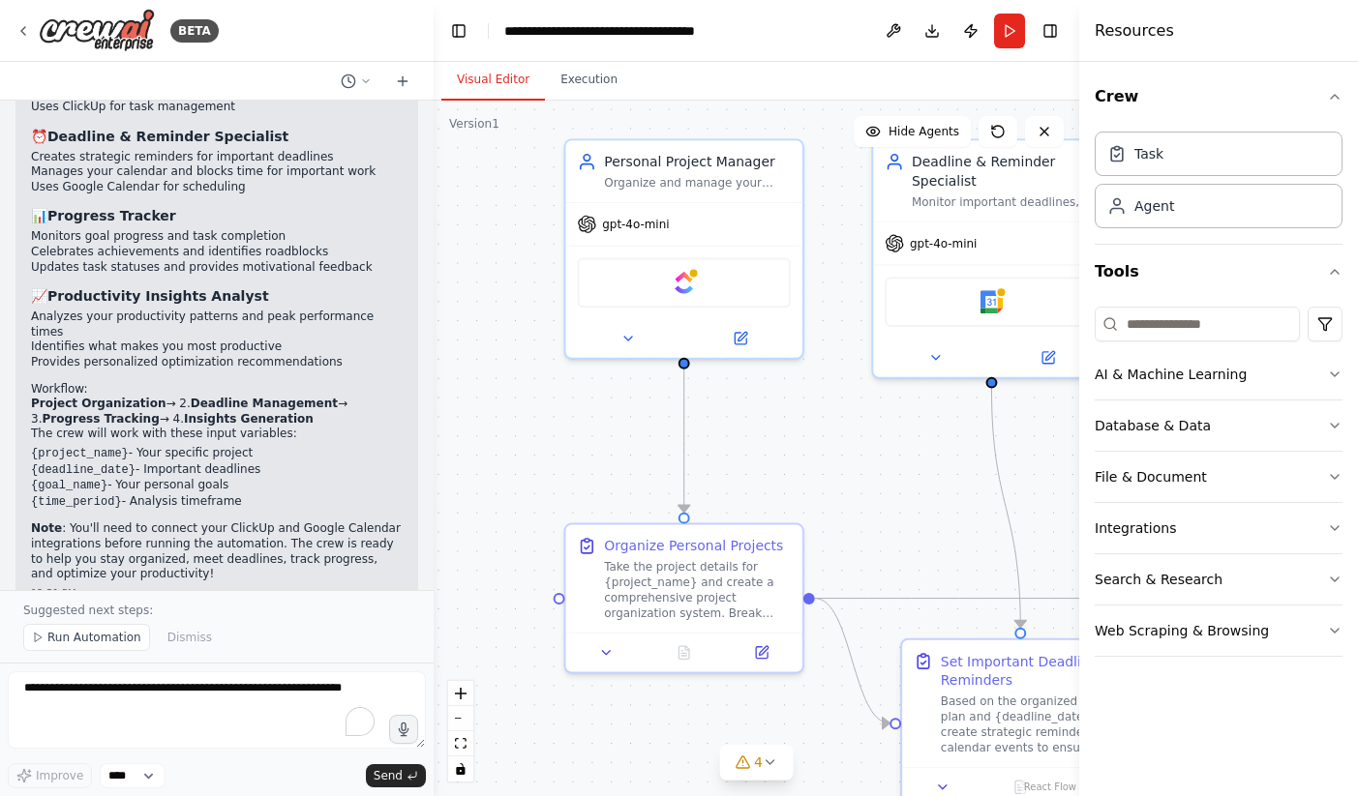
scroll to position [1583, 0]
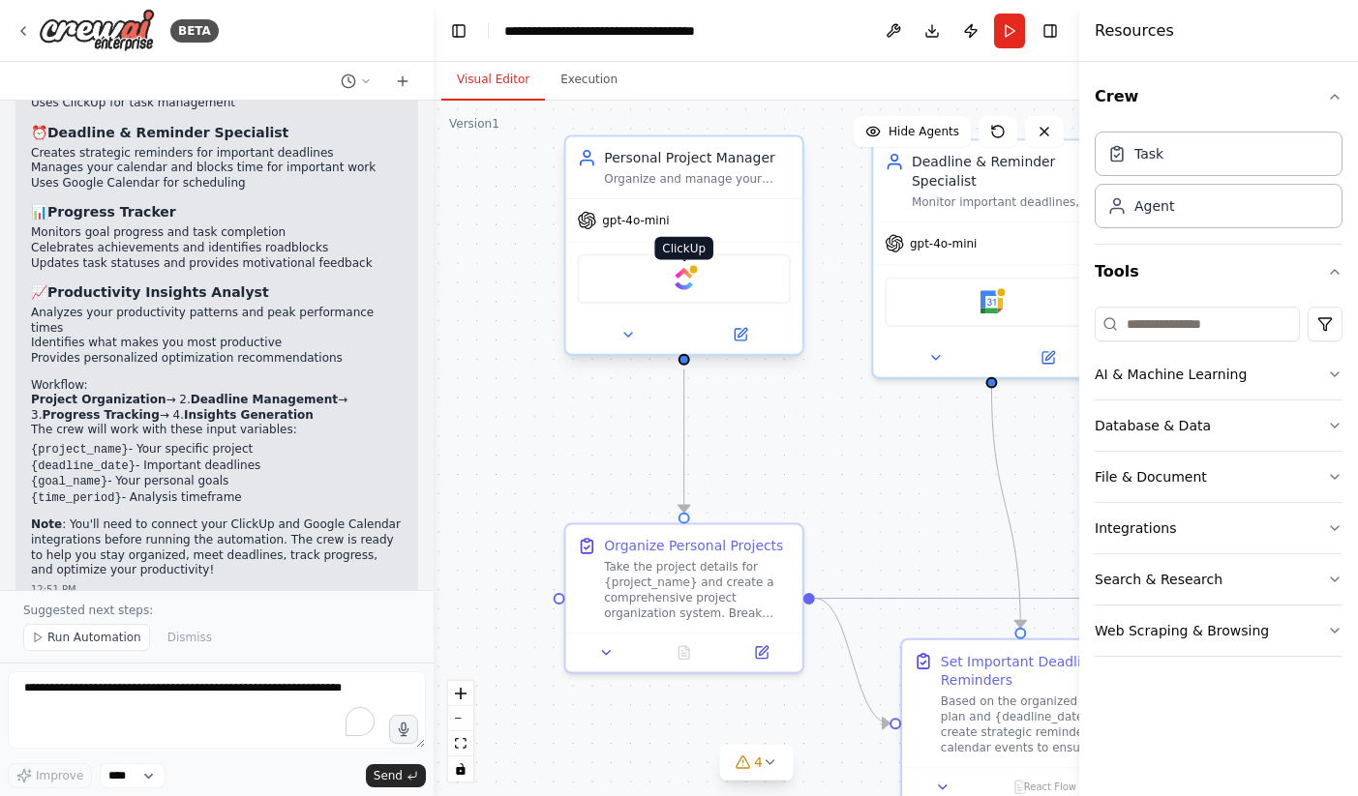
click at [689, 285] on img at bounding box center [684, 278] width 23 height 23
click at [685, 281] on img at bounding box center [684, 278] width 23 height 23
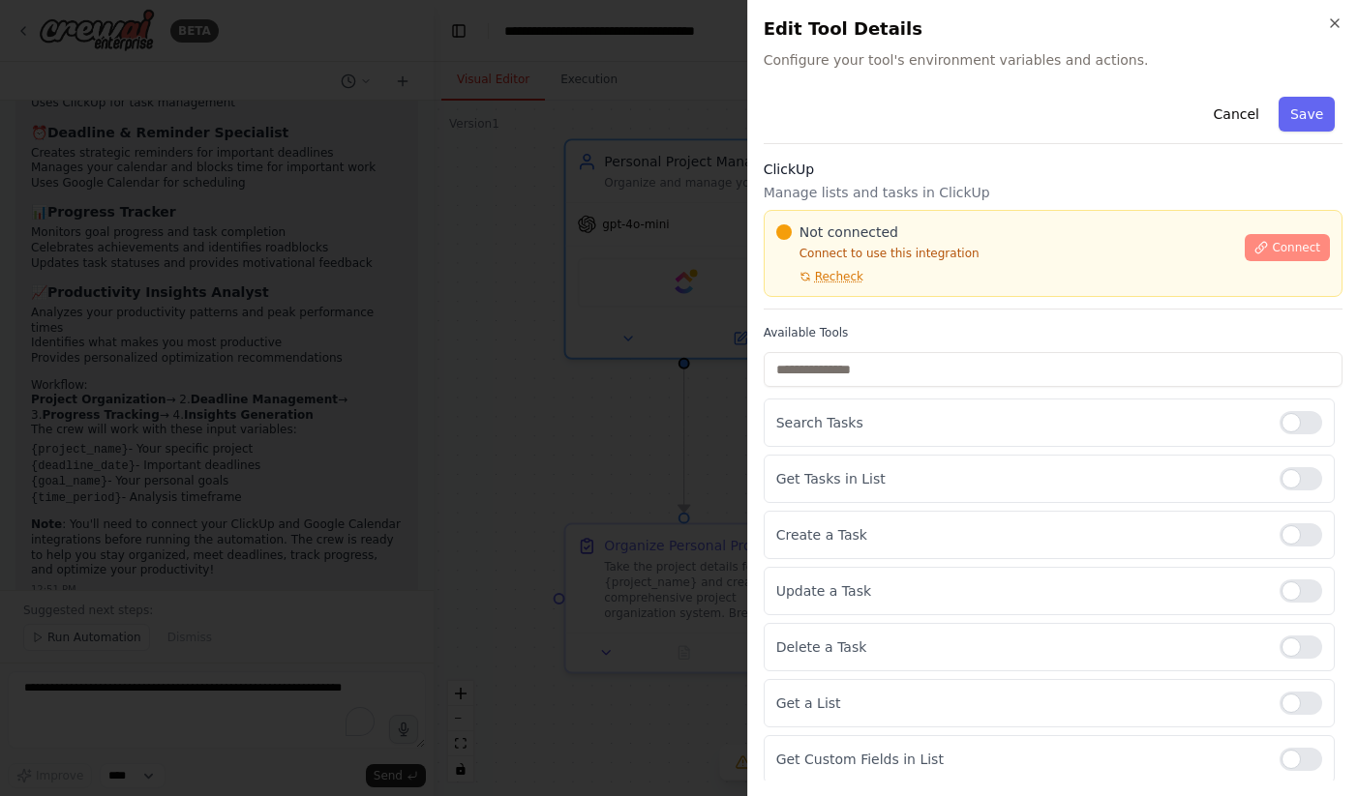
click at [1279, 254] on span "Connect" at bounding box center [1296, 247] width 48 height 15
click at [1272, 250] on span "Connect" at bounding box center [1296, 247] width 48 height 15
click at [553, 320] on div at bounding box center [679, 398] width 1358 height 796
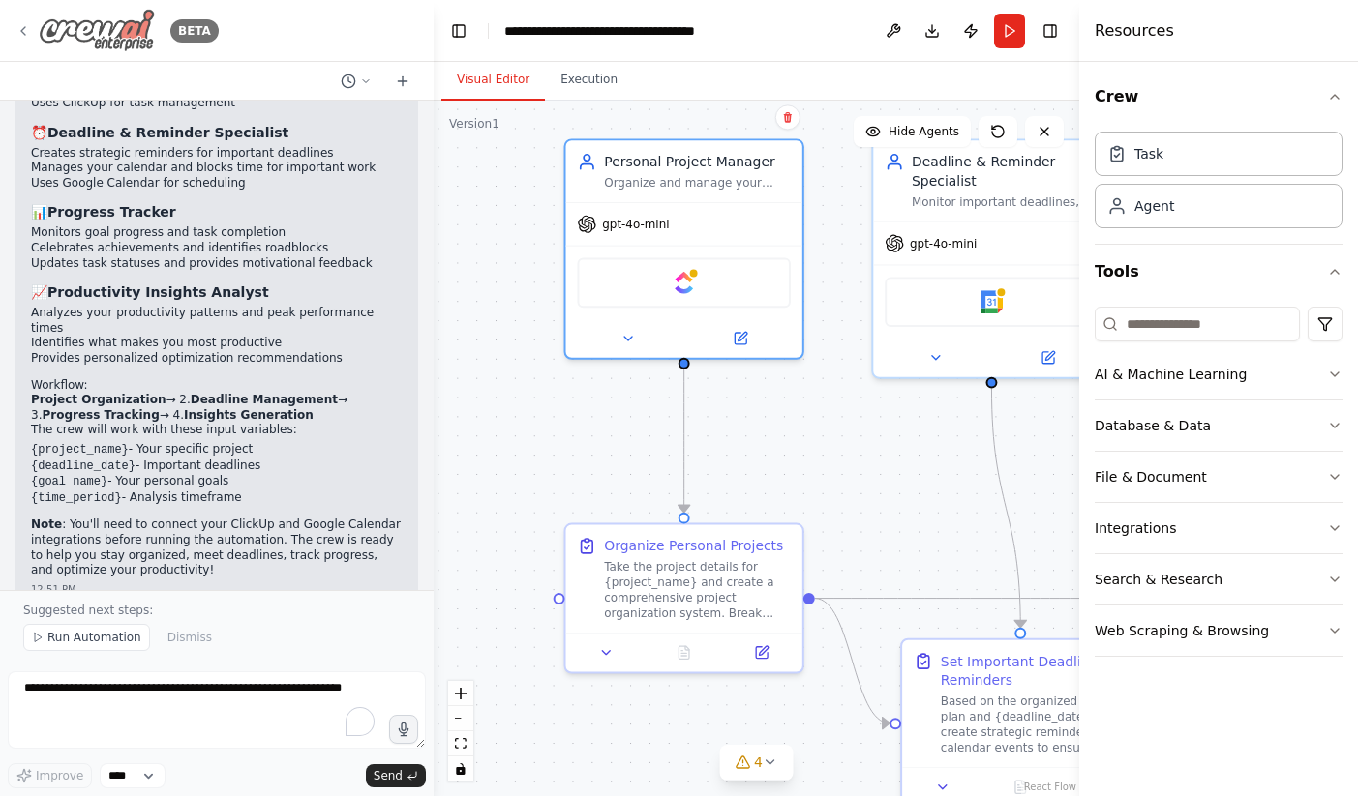
click at [27, 21] on div "BETA" at bounding box center [116, 31] width 203 height 44
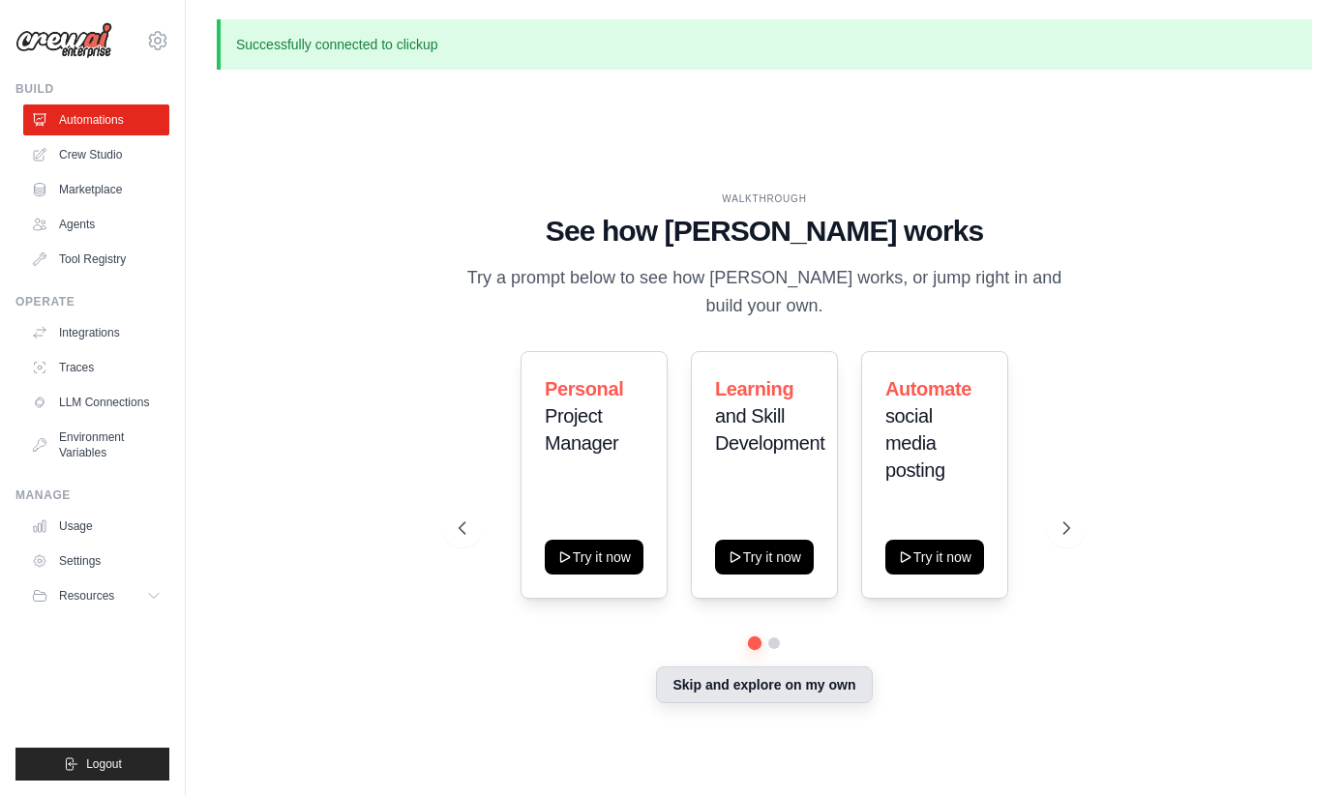
click at [813, 697] on button "Skip and explore on my own" at bounding box center [764, 685] width 216 height 37
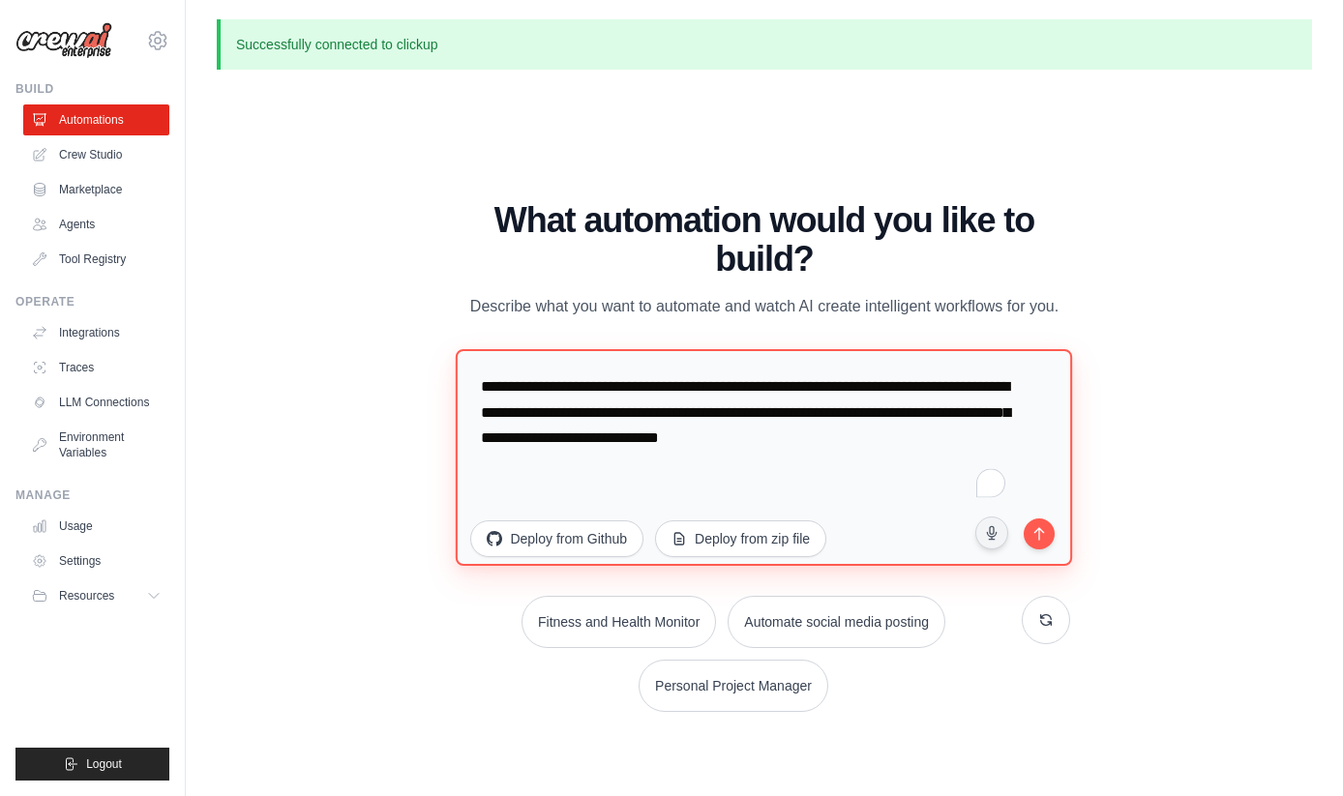
drag, startPoint x: 670, startPoint y: 407, endPoint x: 740, endPoint y: 468, distance: 93.3
click at [740, 468] on textarea "**********" at bounding box center [764, 456] width 616 height 217
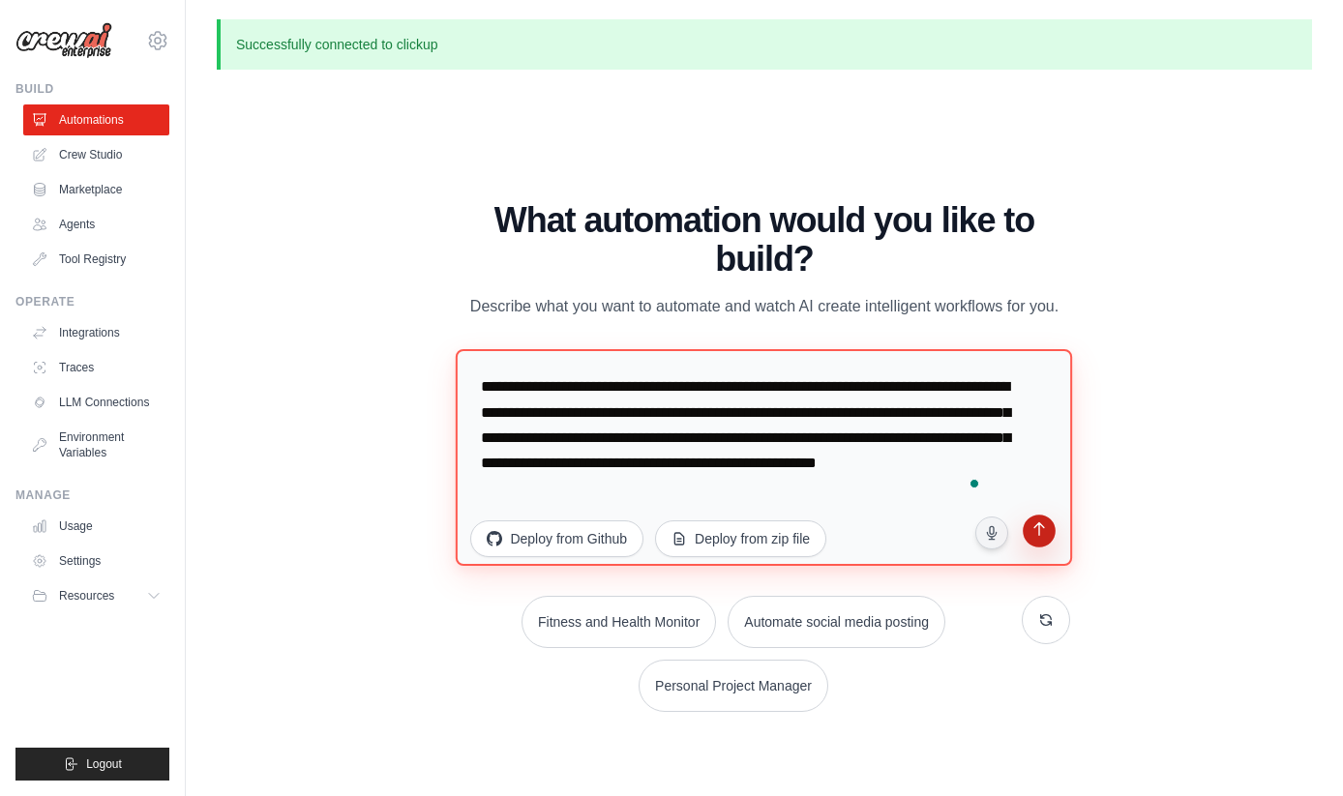
type textarea "**********"
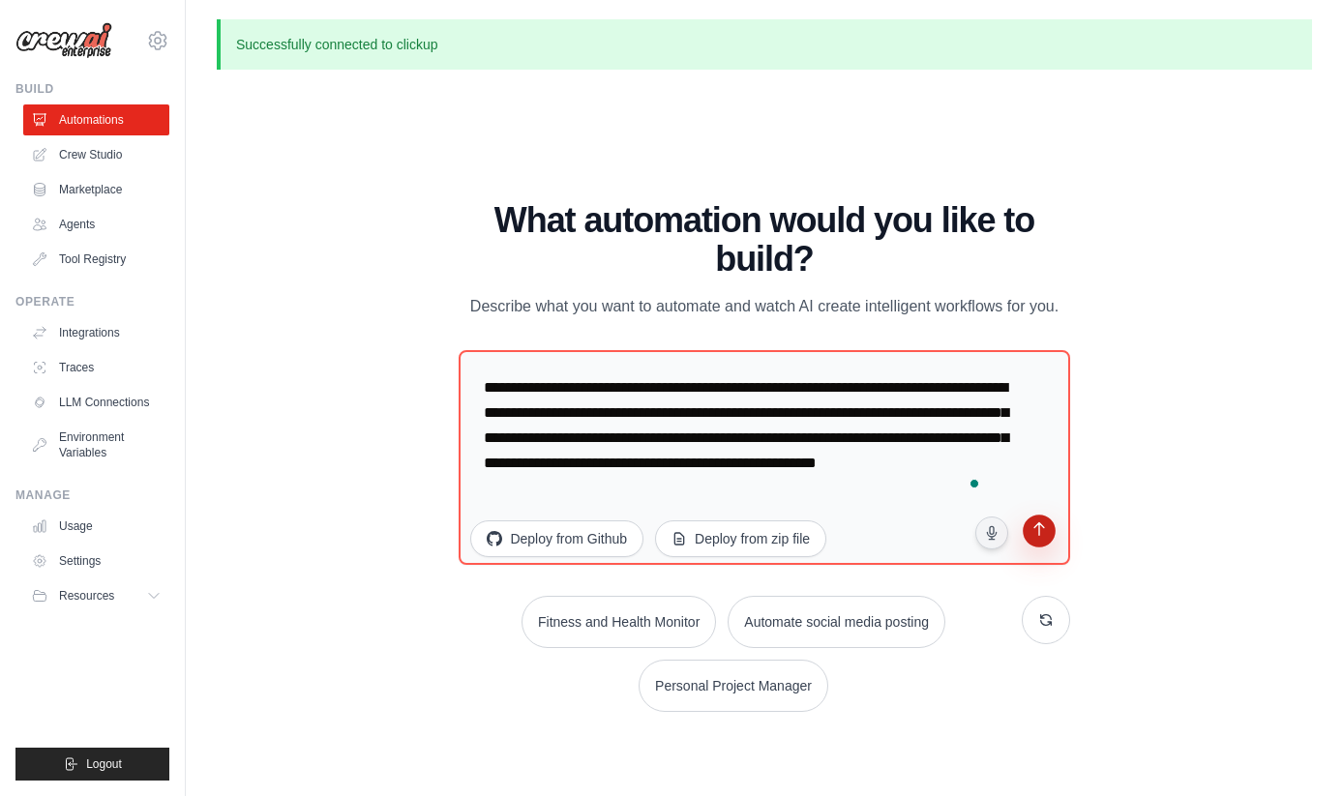
click at [1033, 540] on icon "submit" at bounding box center [1039, 531] width 18 height 18
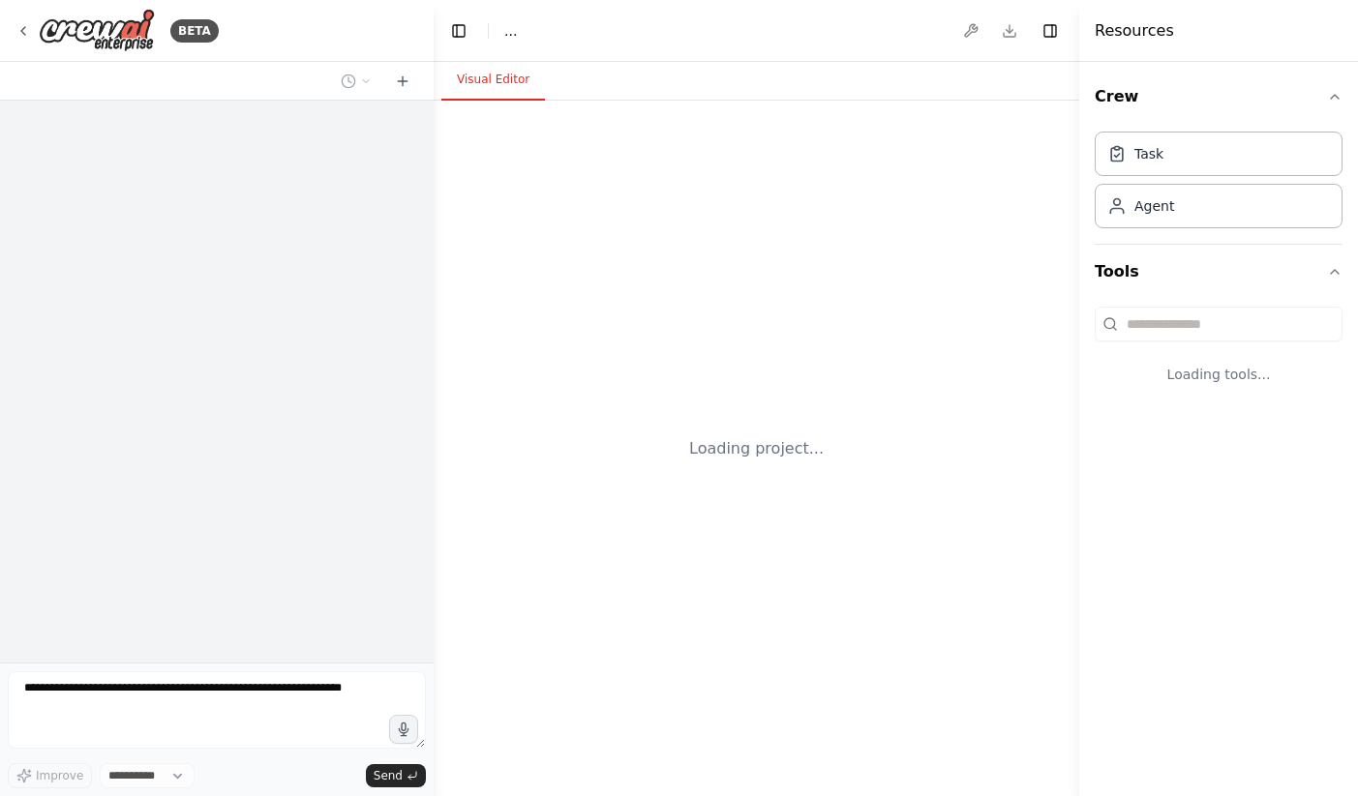
select select "****"
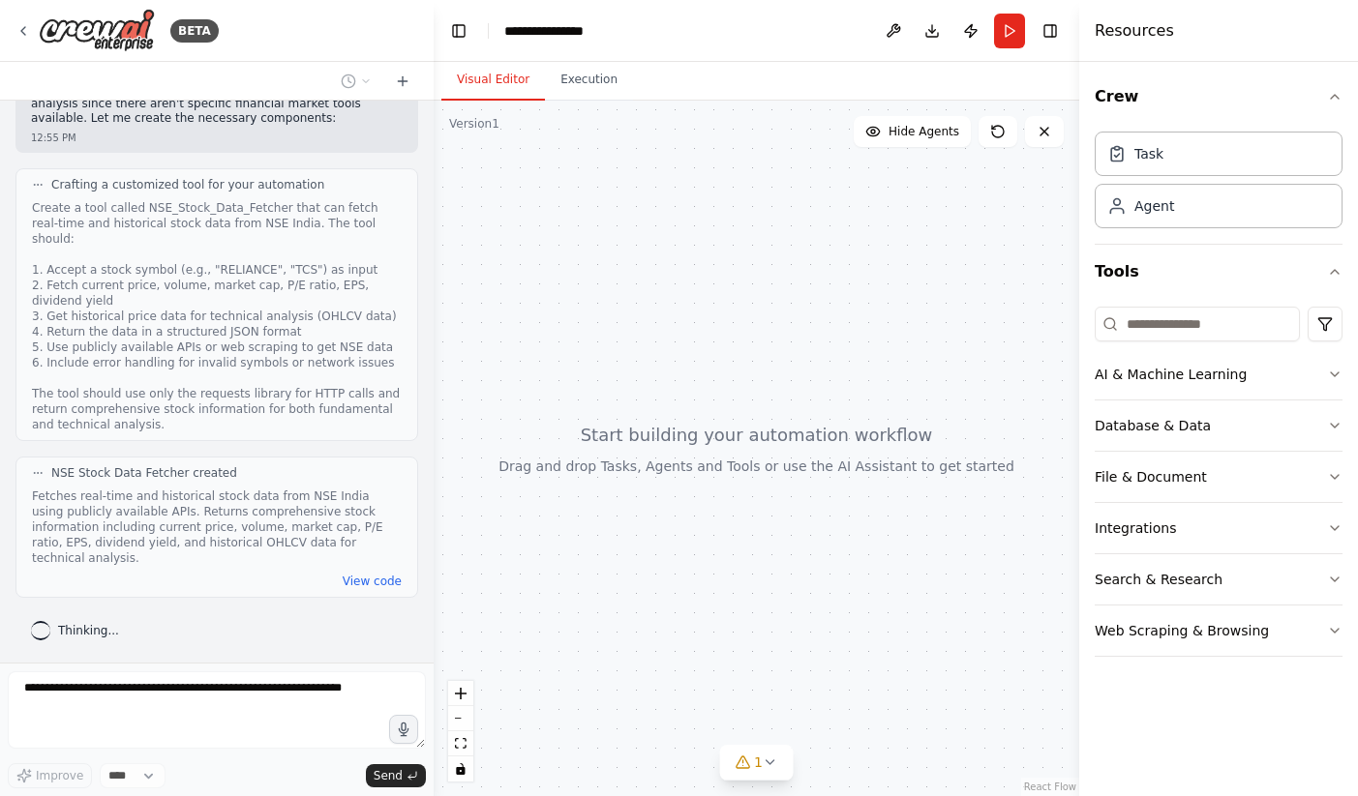
scroll to position [1192, 0]
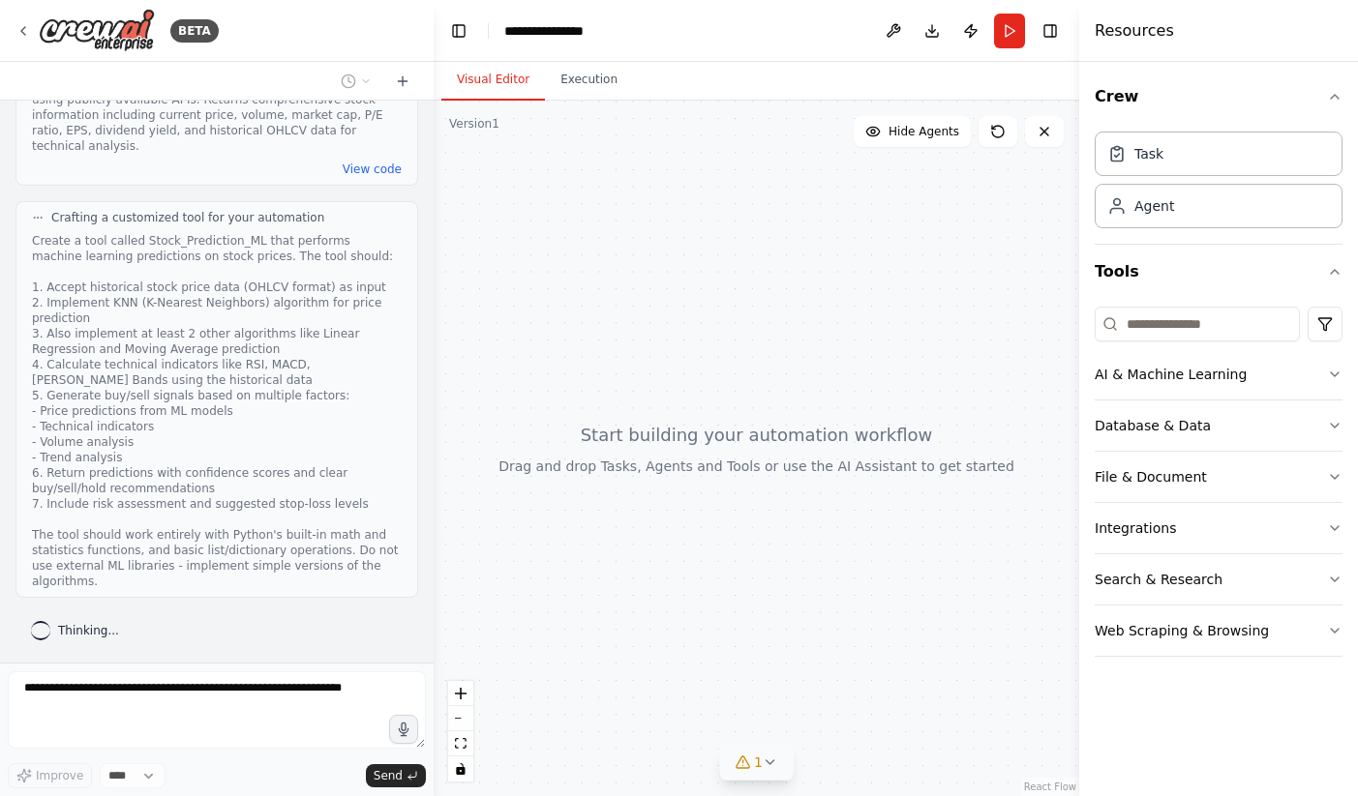
click at [772, 773] on button "1" at bounding box center [756, 763] width 75 height 36
click at [1342, 379] on div "Crew Task Agent Tools AI & Machine Learning Database & Data File & Document Int…" at bounding box center [1218, 429] width 279 height 734
click at [1338, 378] on icon "button" at bounding box center [1334, 374] width 15 height 15
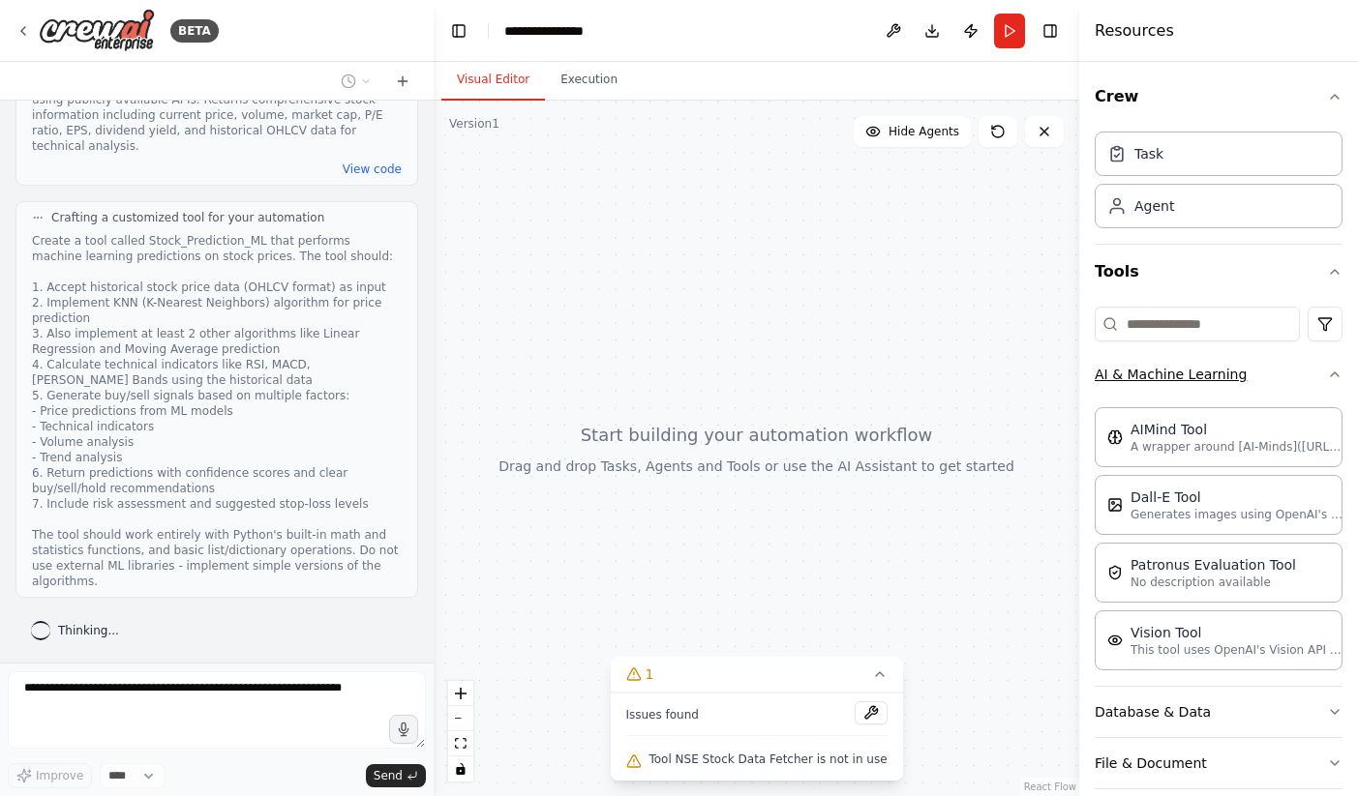
click at [1327, 374] on icon "button" at bounding box center [1334, 374] width 15 height 15
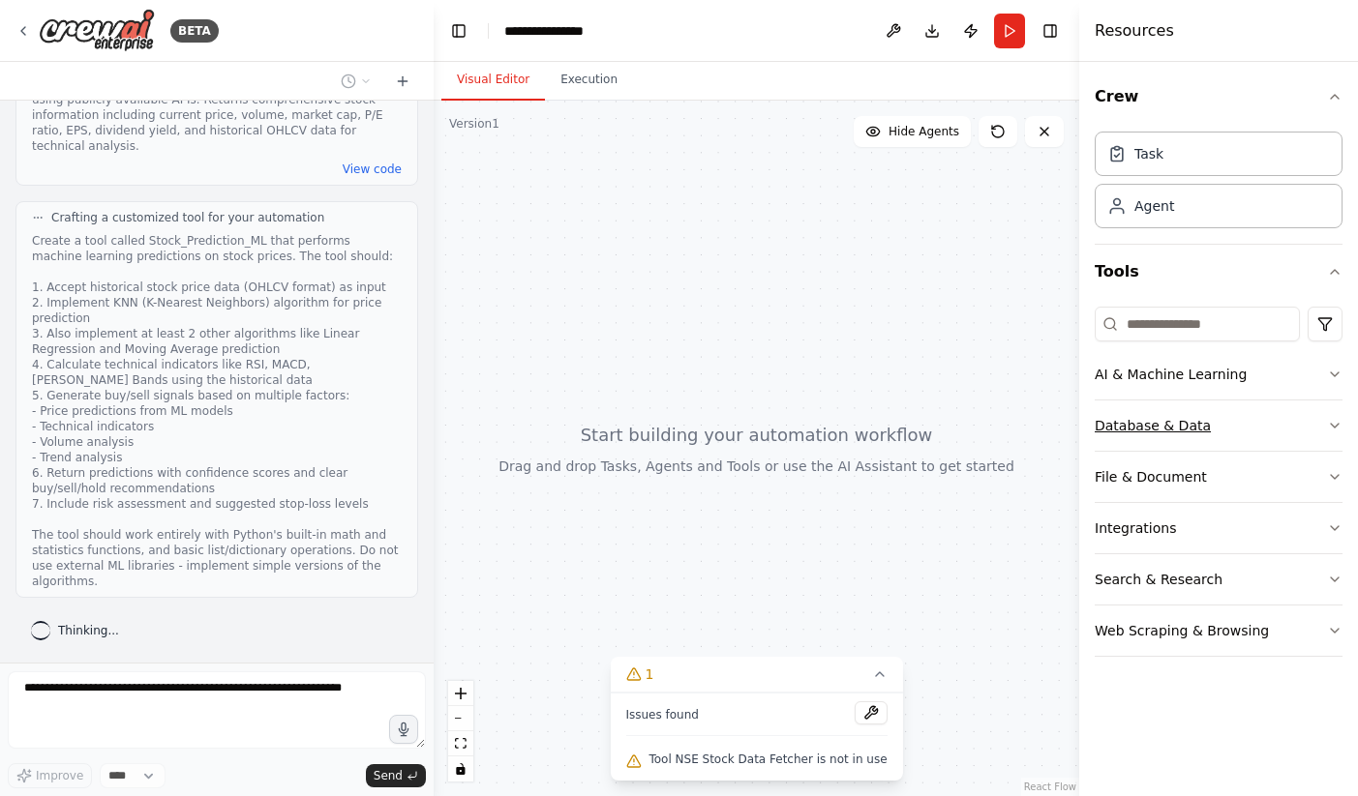
click at [1332, 418] on icon "button" at bounding box center [1334, 425] width 15 height 15
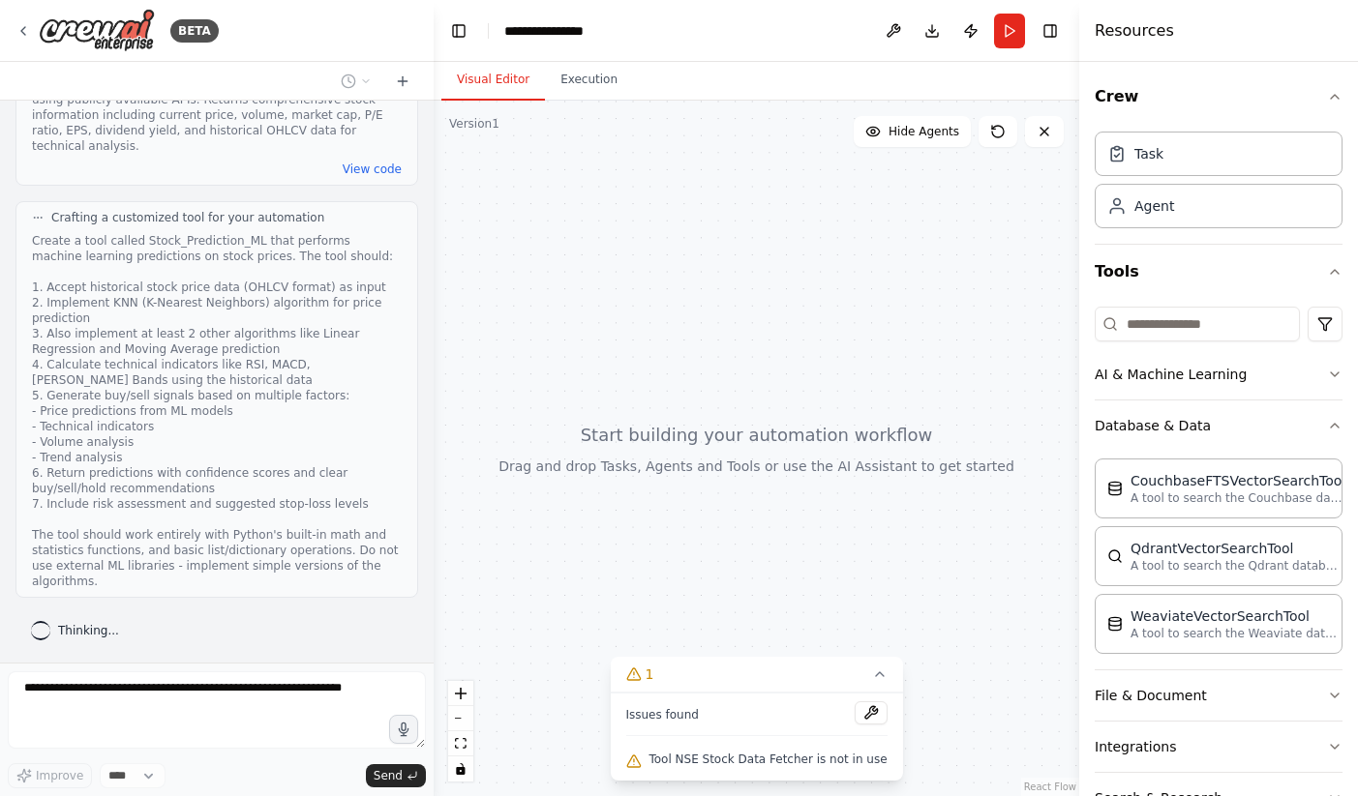
click at [1332, 418] on div "Crew Task Agent Tools AI & Machine Learning Database & Data CouchbaseFTSVectorS…" at bounding box center [1218, 429] width 279 height 734
click at [1331, 425] on icon "button" at bounding box center [1335, 426] width 8 height 4
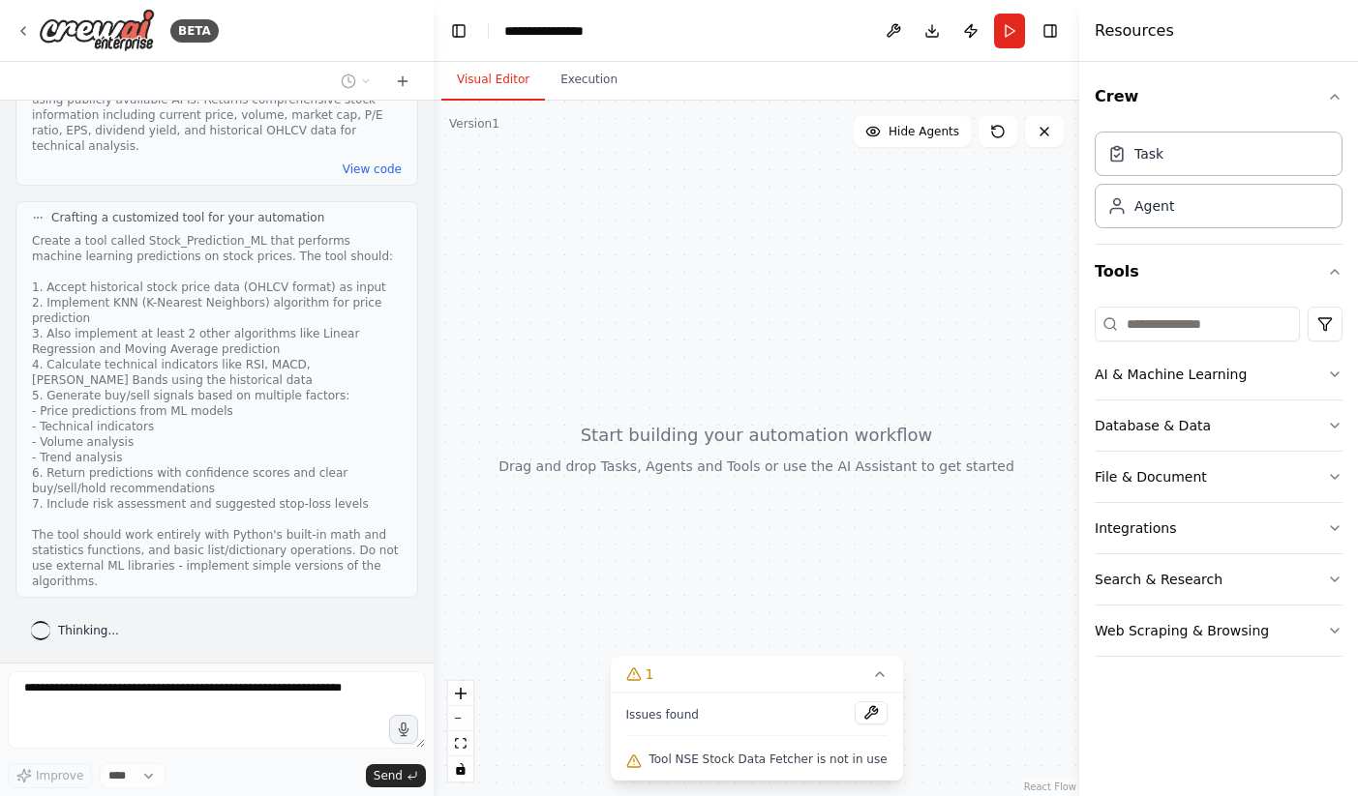
click at [1349, 576] on div "Crew Task Agent Tools AI & Machine Learning Database & Data File & Document Int…" at bounding box center [1218, 429] width 279 height 734
click at [1338, 581] on icon "button" at bounding box center [1334, 579] width 15 height 15
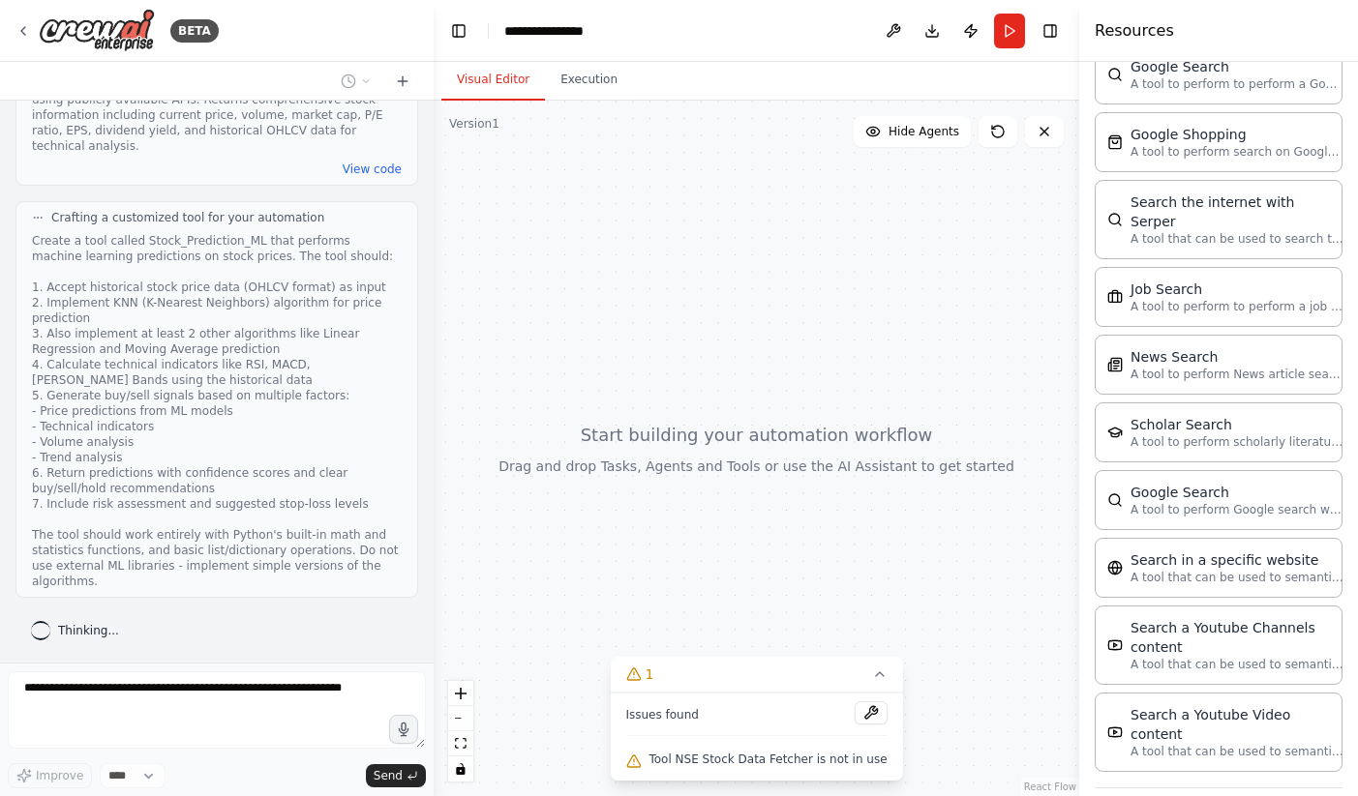
scroll to position [875, 0]
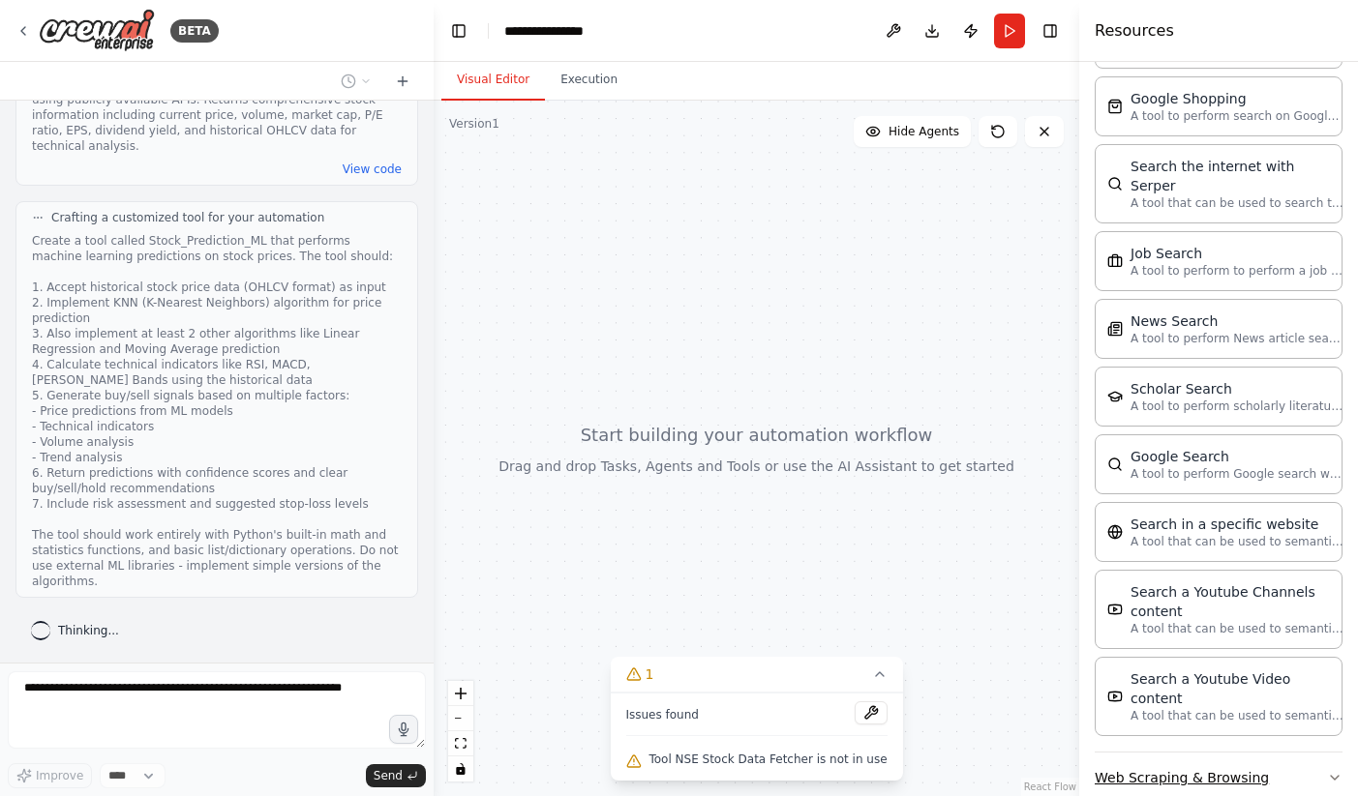
click at [1327, 770] on icon "button" at bounding box center [1334, 777] width 15 height 15
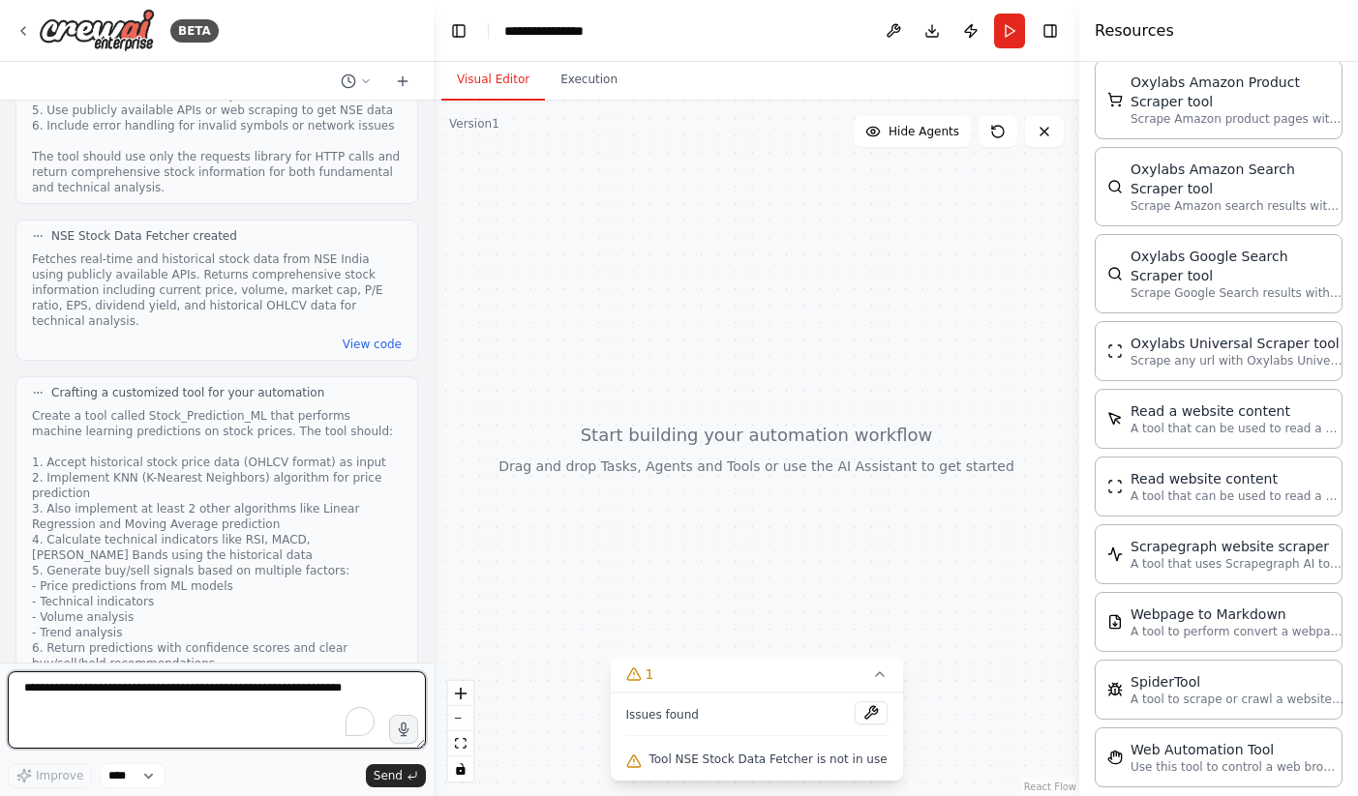
scroll to position [1142, 0]
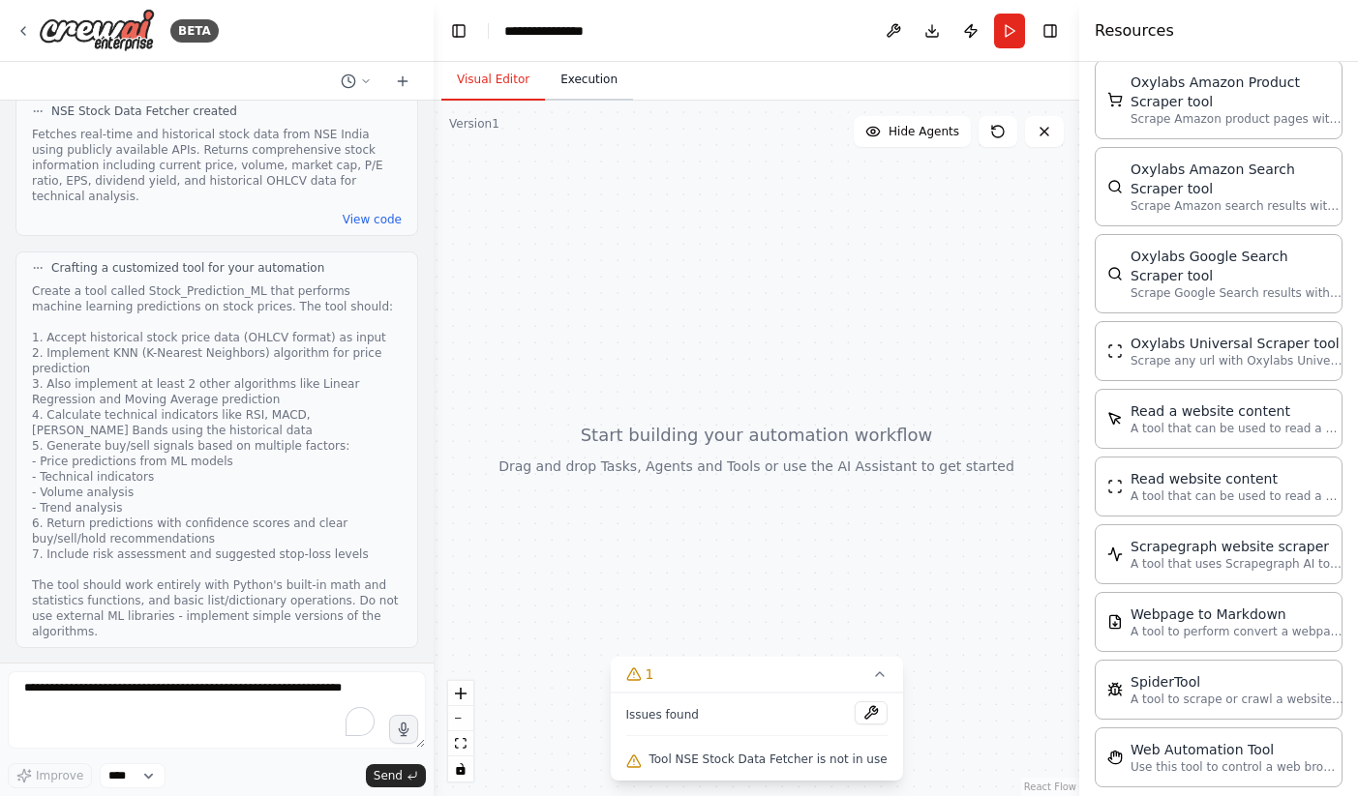
click at [582, 97] on button "Execution" at bounding box center [589, 80] width 88 height 41
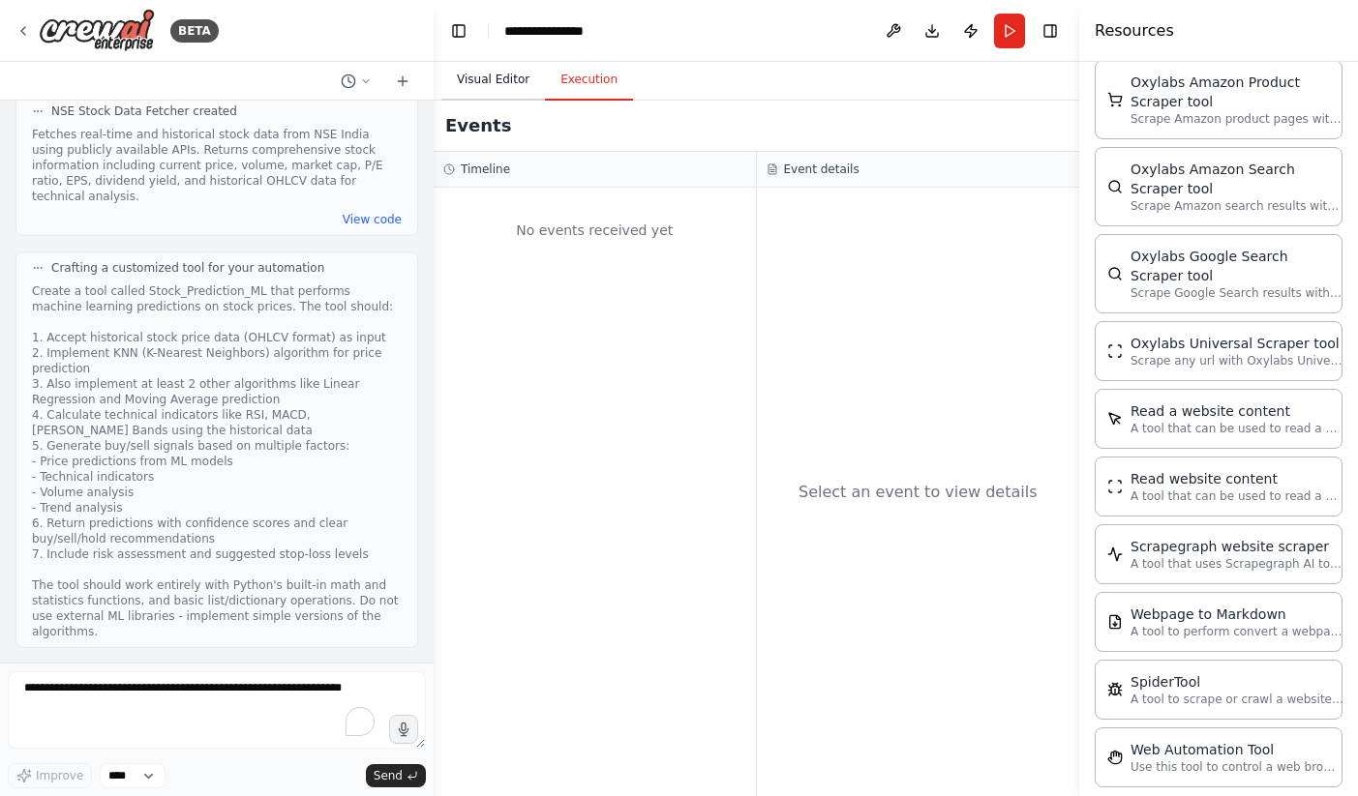
click at [495, 80] on button "Visual Editor" at bounding box center [493, 80] width 104 height 41
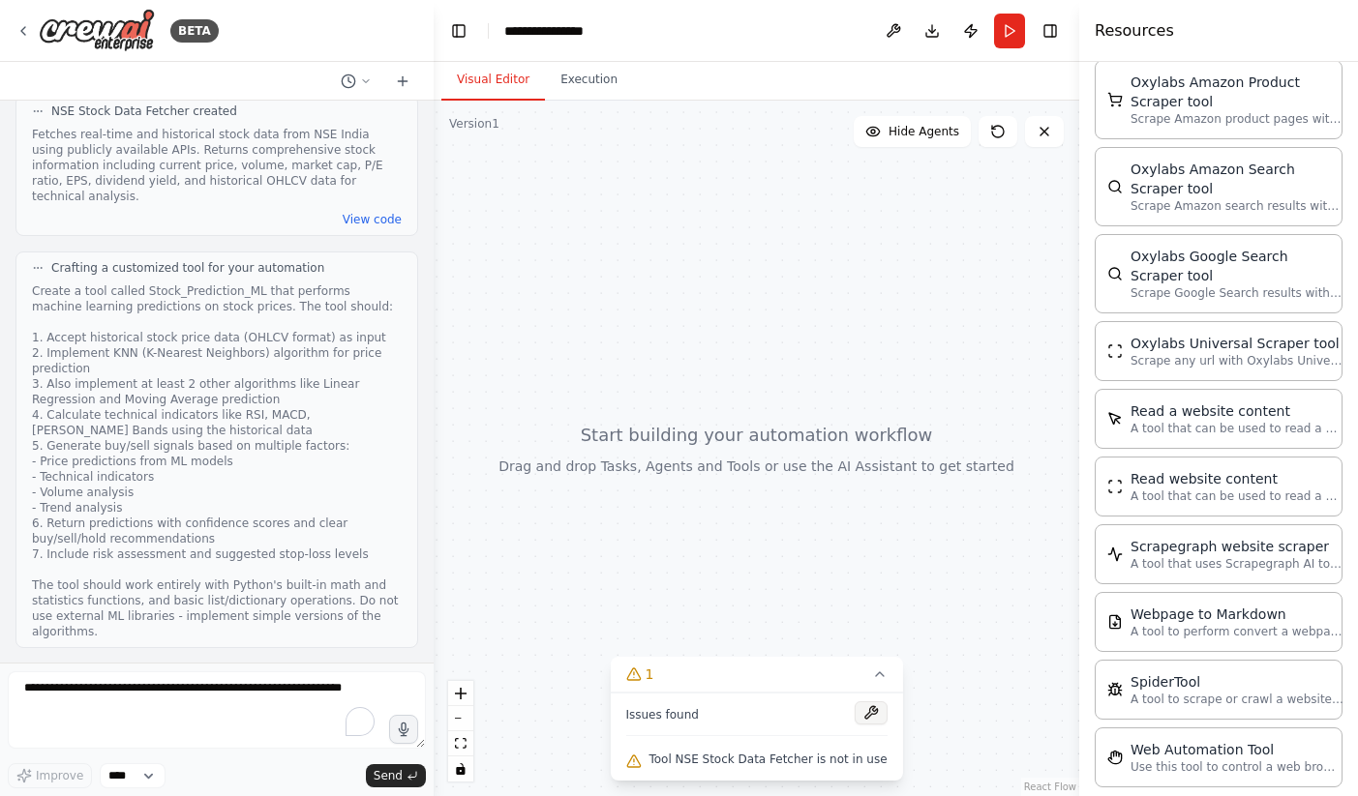
click at [859, 709] on button at bounding box center [870, 713] width 33 height 23
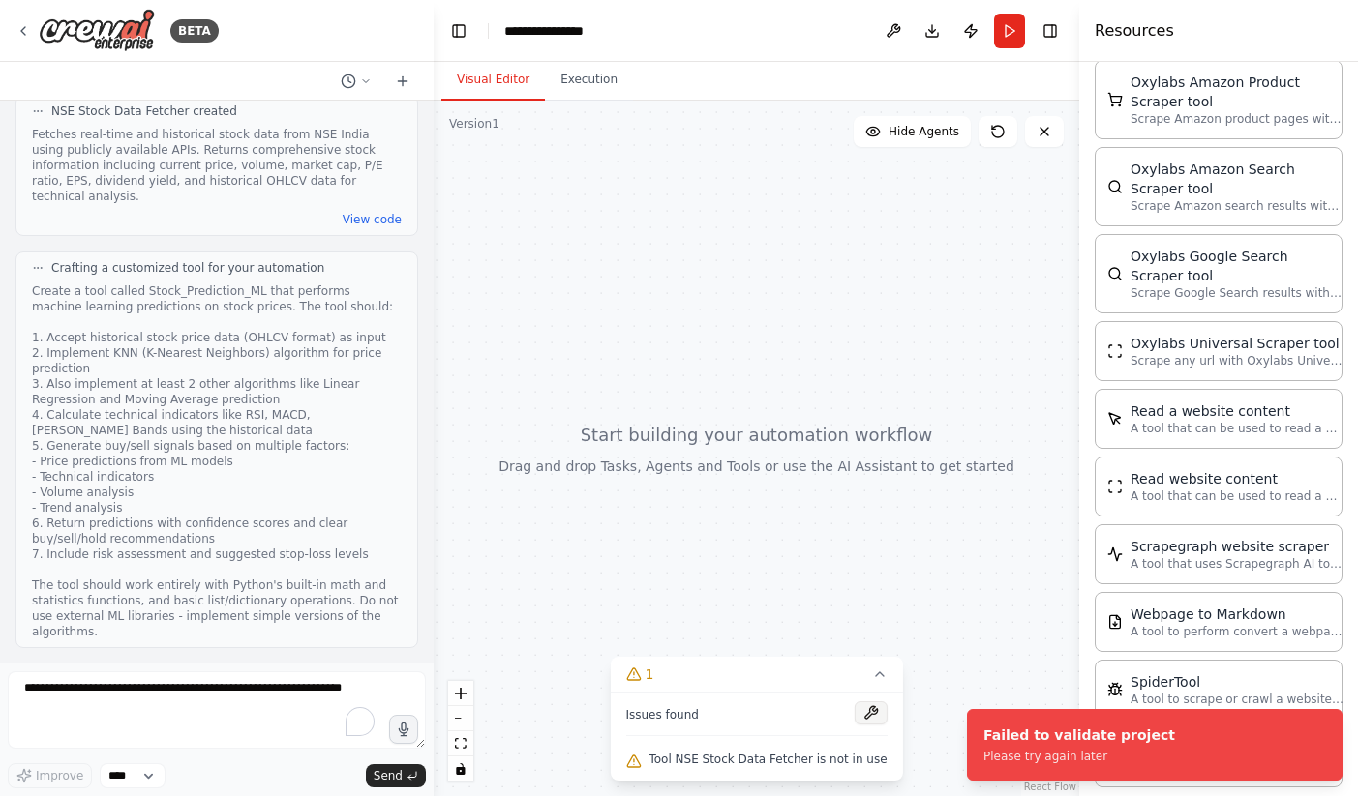
click at [863, 713] on button at bounding box center [870, 713] width 33 height 23
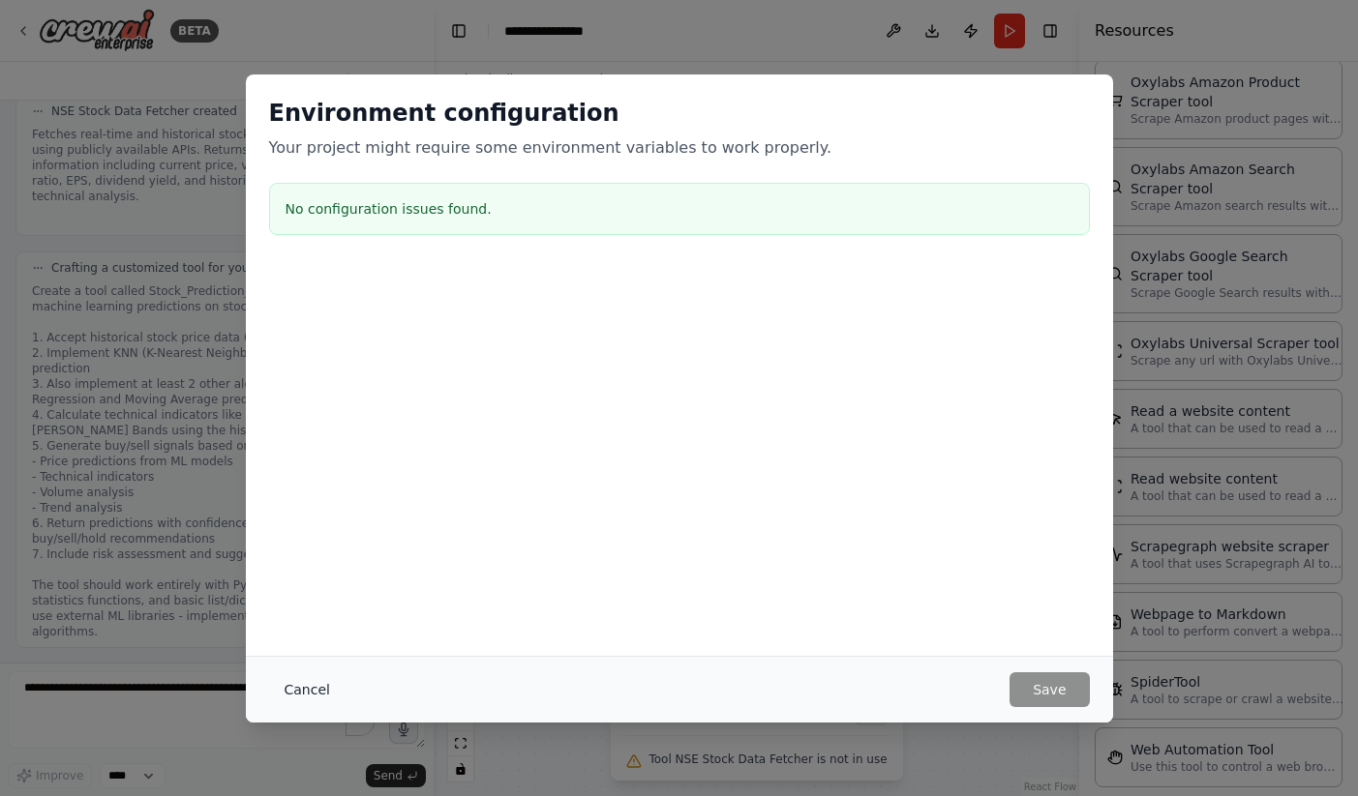
click at [310, 687] on button "Cancel" at bounding box center [307, 690] width 76 height 35
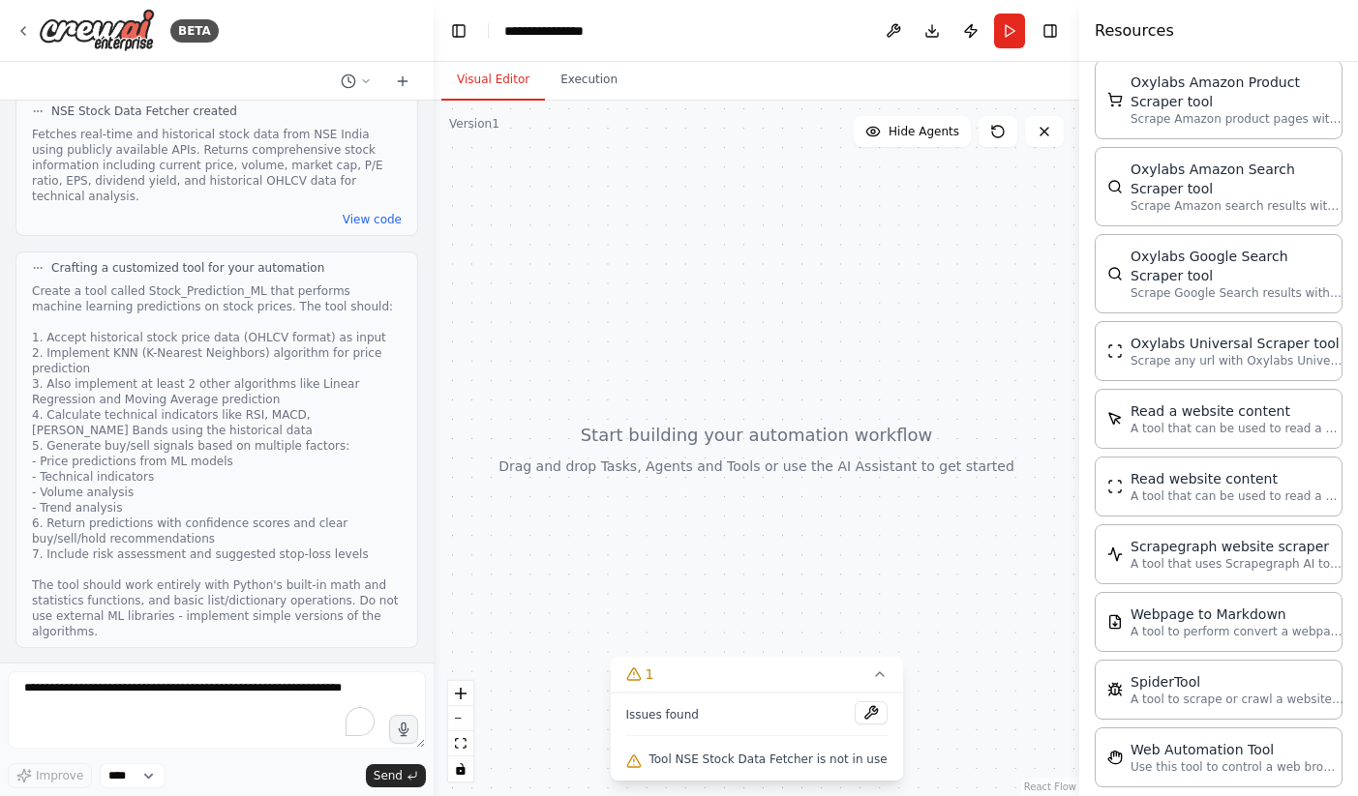
drag, startPoint x: 800, startPoint y: 262, endPoint x: 672, endPoint y: 262, distance: 128.7
click at [672, 262] on div at bounding box center [756, 449] width 645 height 696
drag, startPoint x: 672, startPoint y: 262, endPoint x: 773, endPoint y: 393, distance: 165.5
click at [773, 394] on div at bounding box center [756, 449] width 645 height 696
click at [1056, 40] on button "Toggle Right Sidebar" at bounding box center [1049, 30] width 27 height 27
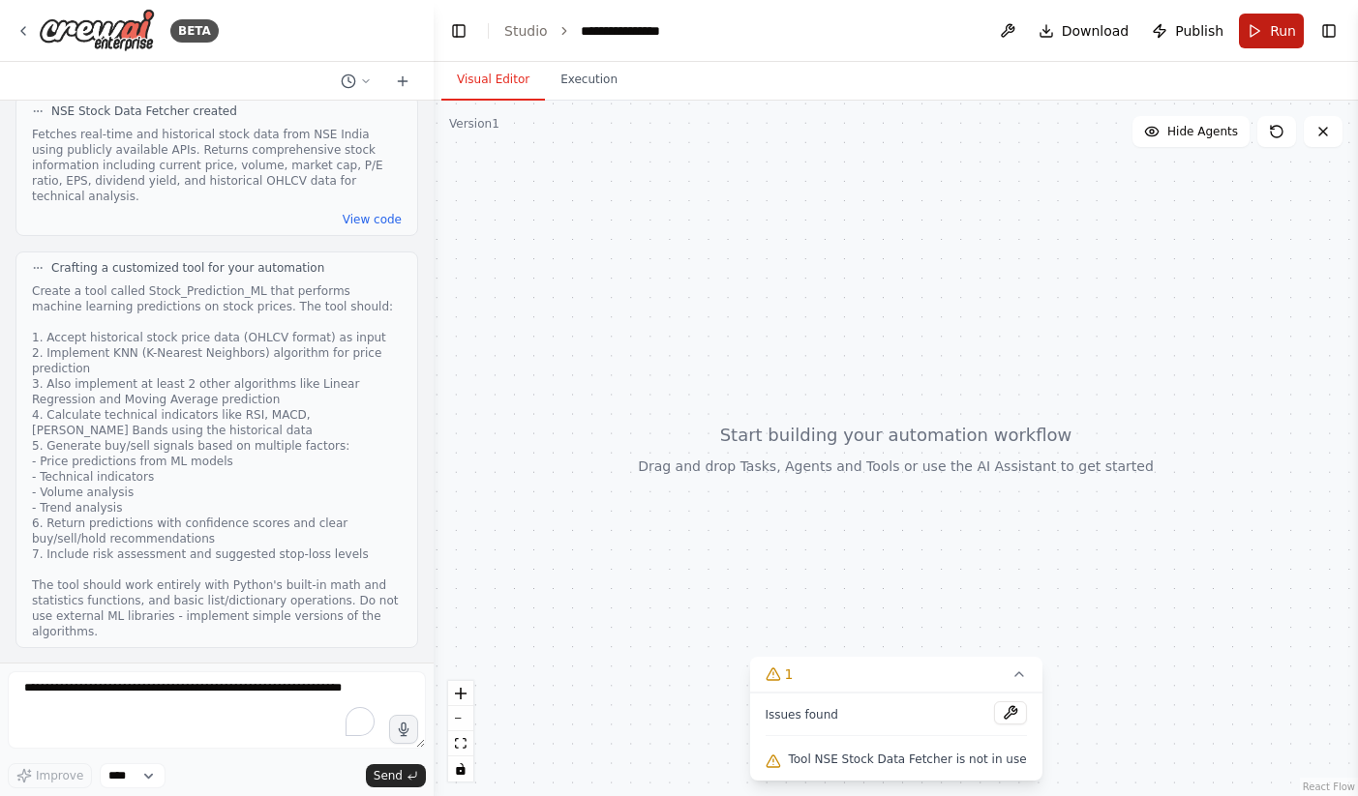
click at [1274, 38] on span "Run" at bounding box center [1283, 30] width 26 height 19
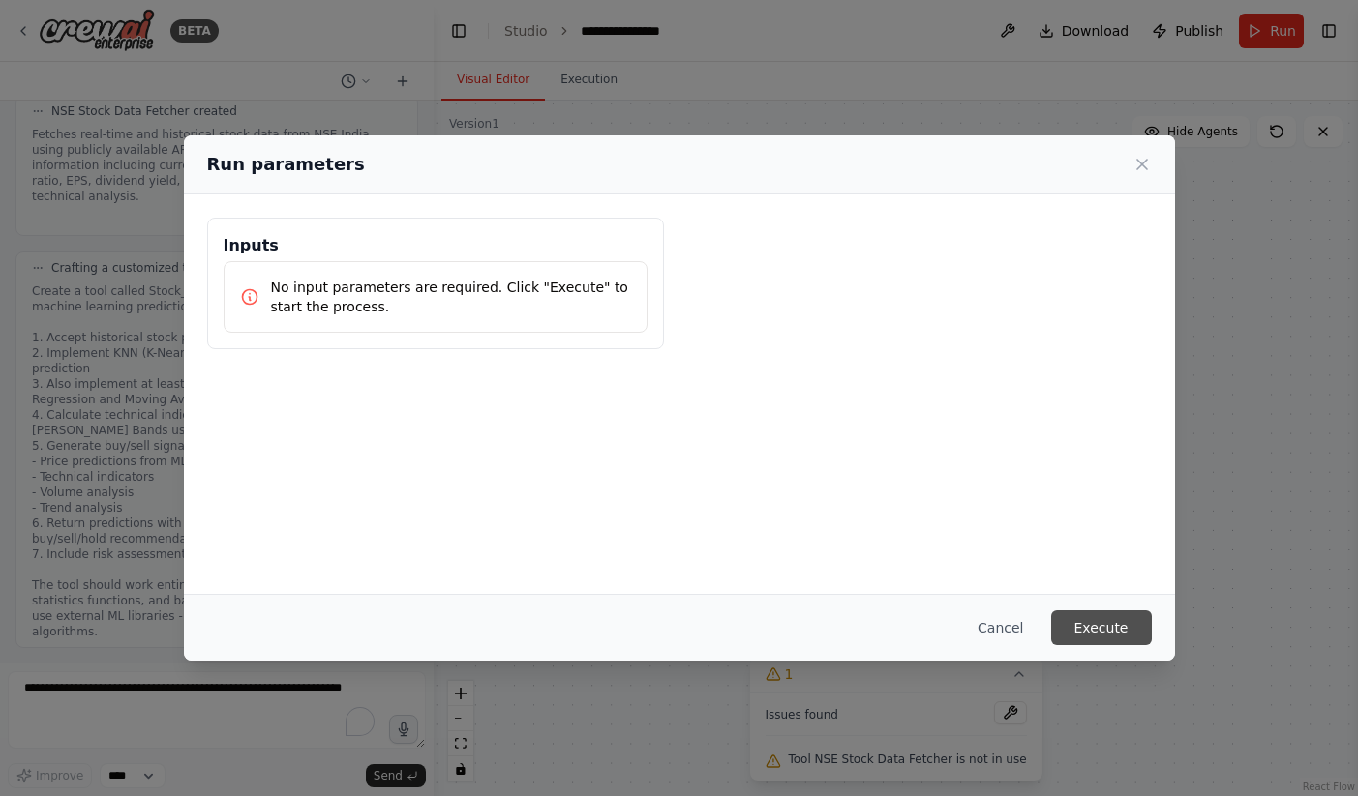
click at [1068, 618] on button "Execute" at bounding box center [1101, 628] width 101 height 35
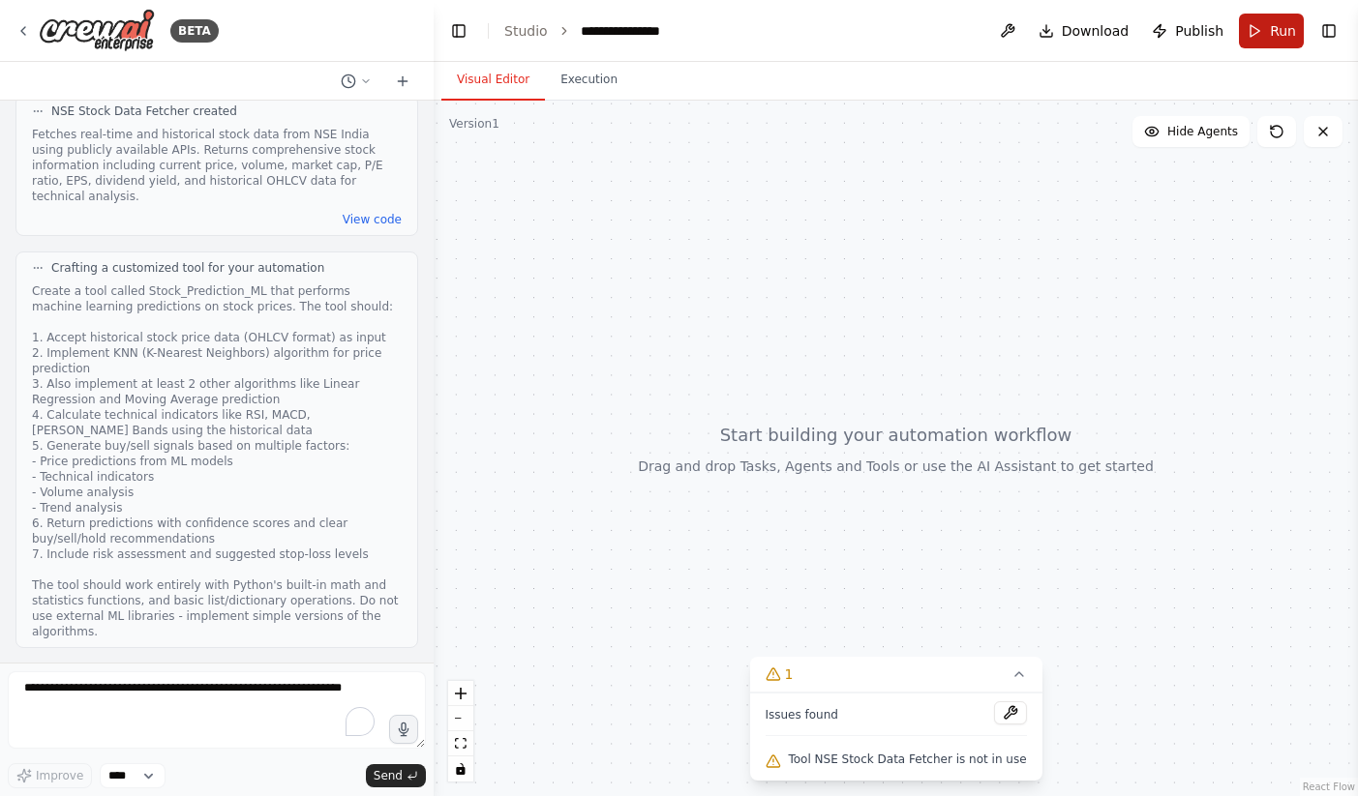
click at [1257, 30] on button "Run" at bounding box center [1271, 31] width 65 height 35
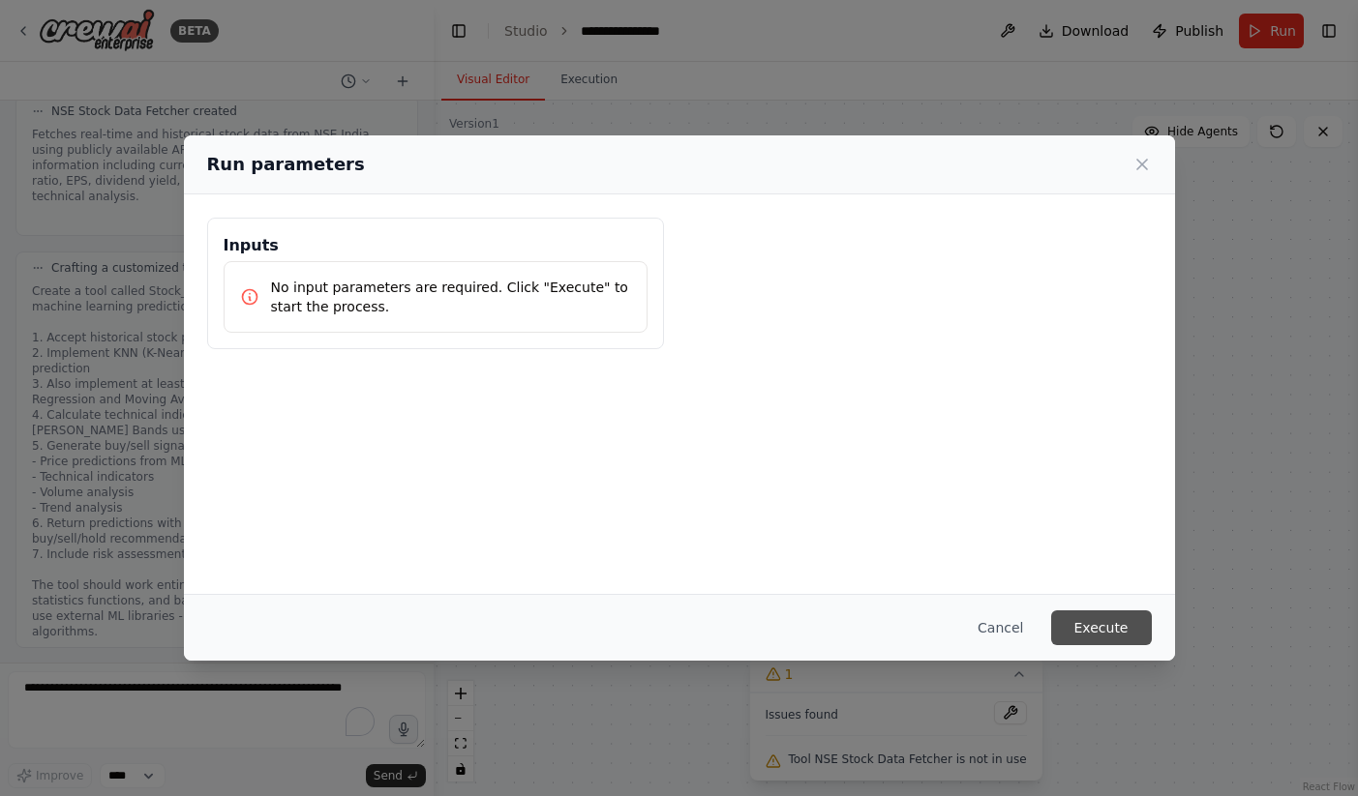
click at [1082, 617] on button "Execute" at bounding box center [1101, 628] width 101 height 35
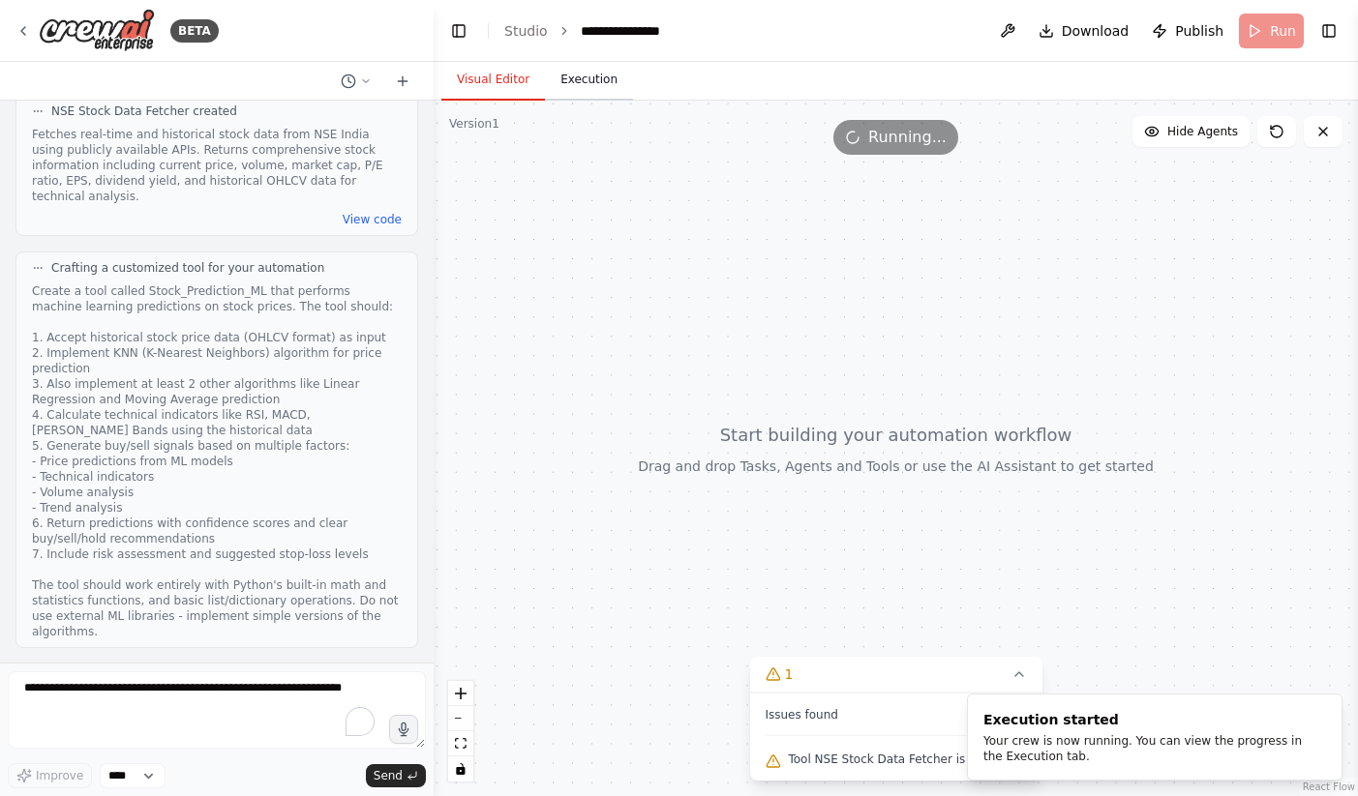
click at [581, 73] on button "Execution" at bounding box center [589, 80] width 88 height 41
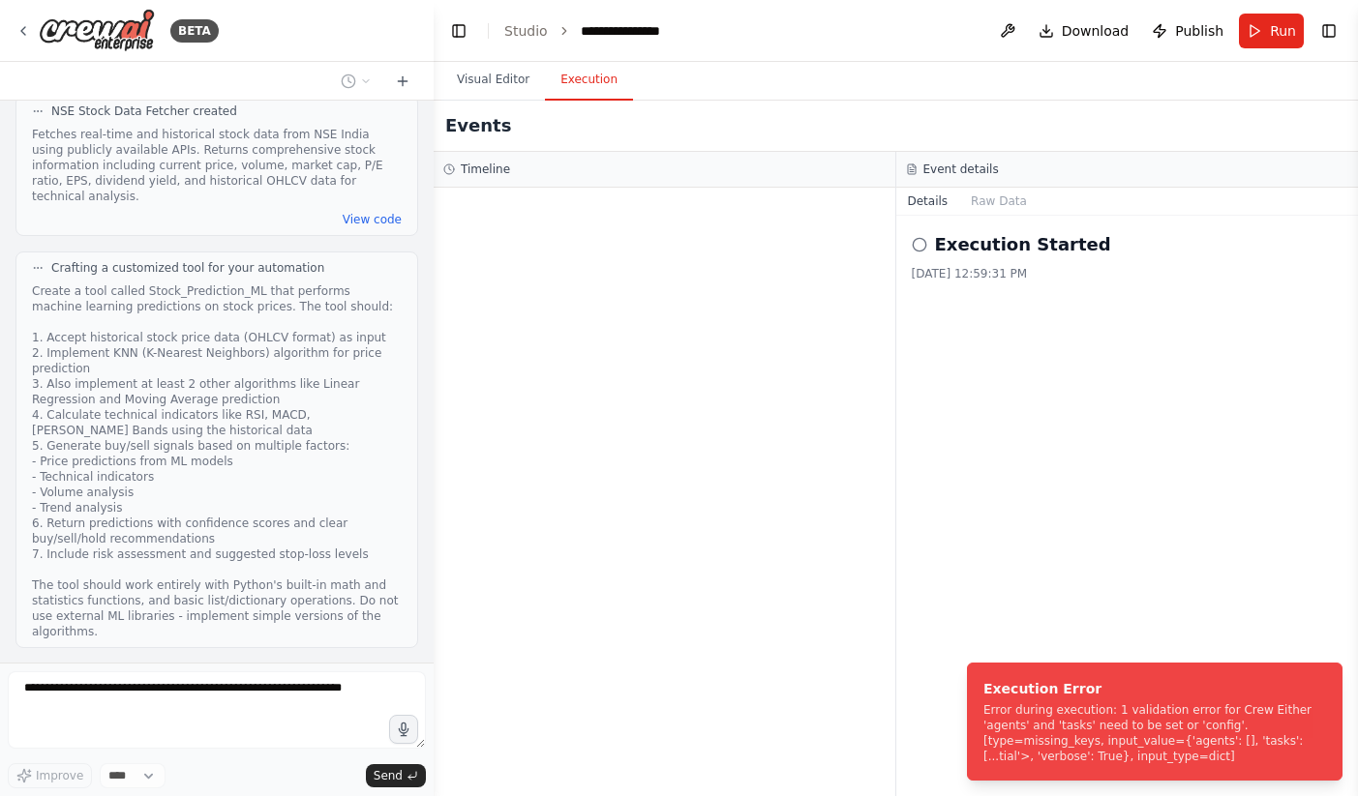
scroll to position [1333, 0]
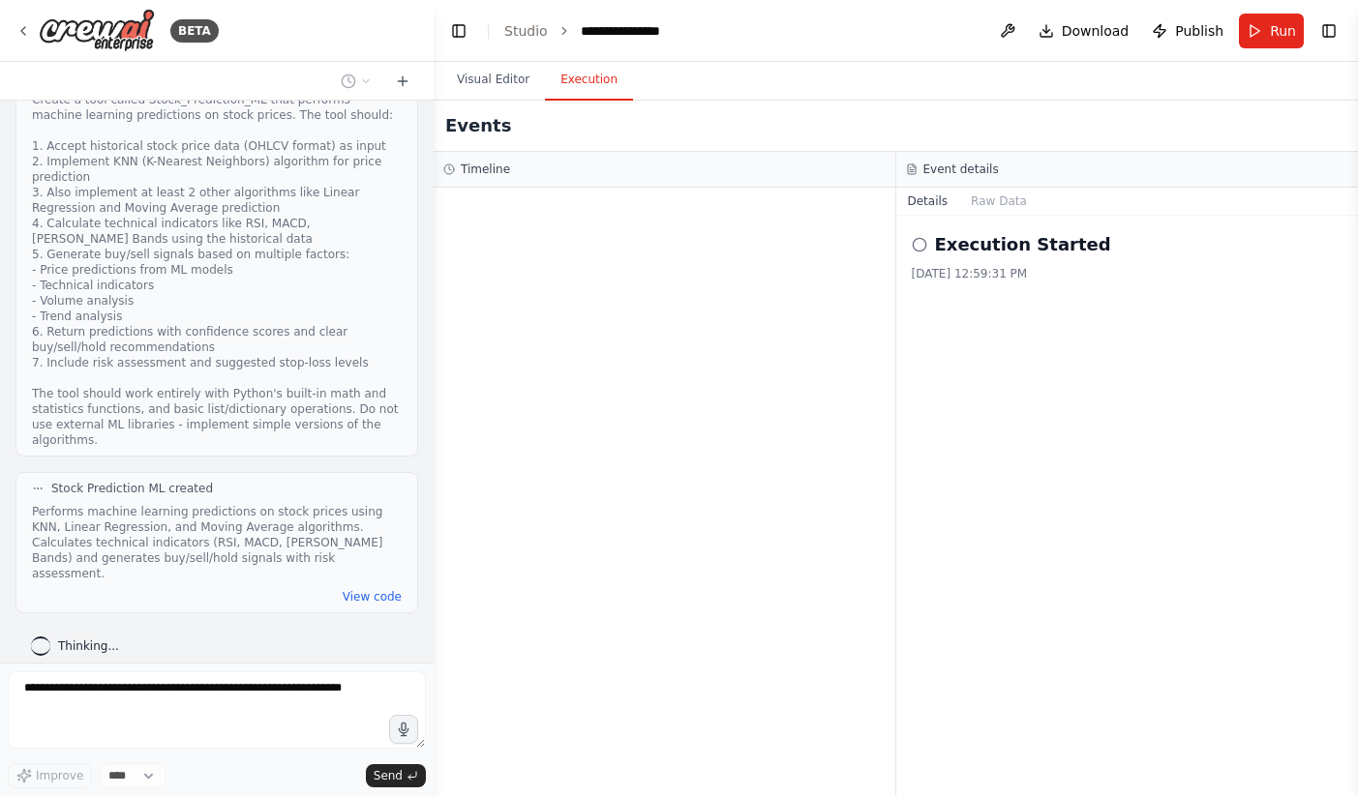
click at [581, 73] on button "Execution" at bounding box center [589, 80] width 88 height 41
click at [1336, 38] on button "Toggle Right Sidebar" at bounding box center [1328, 30] width 27 height 27
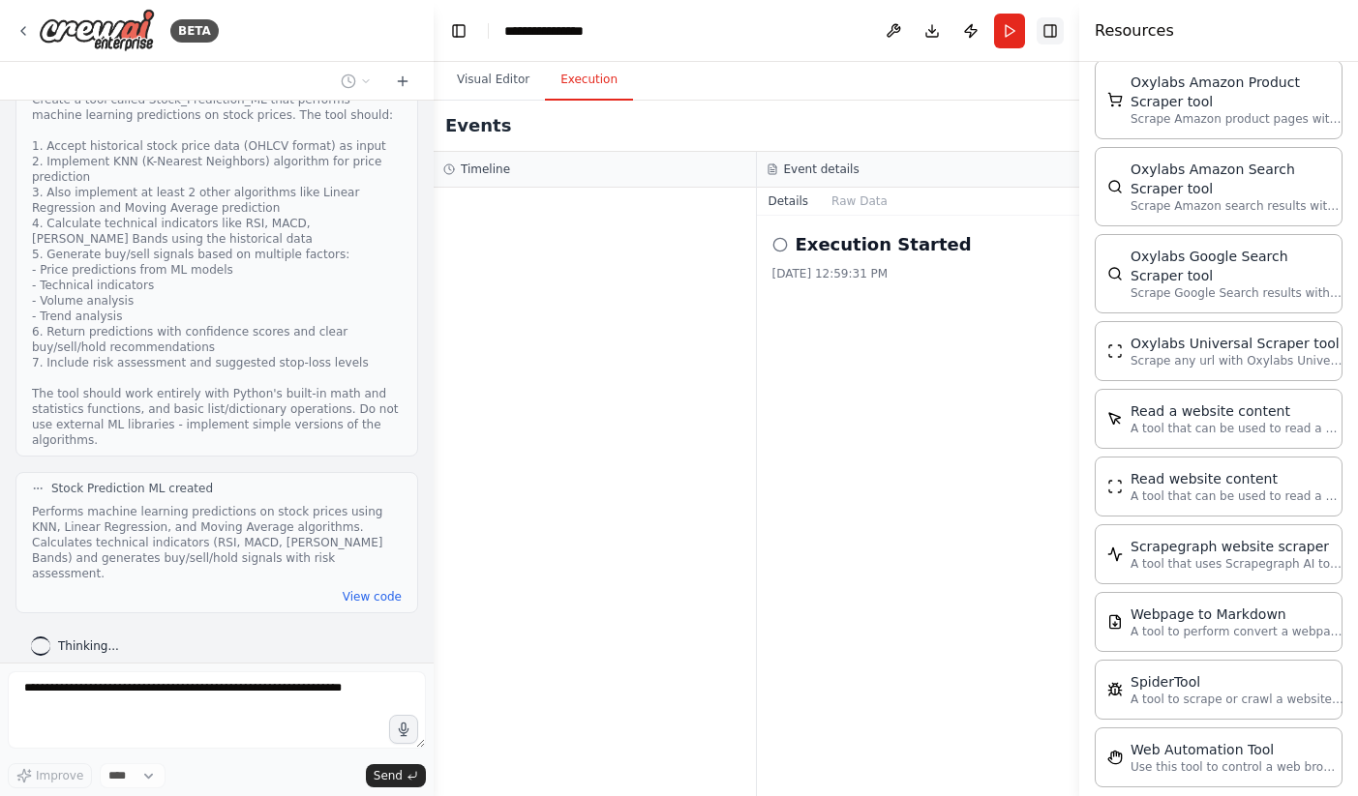
click at [1059, 37] on button "Toggle Right Sidebar" at bounding box center [1049, 30] width 27 height 27
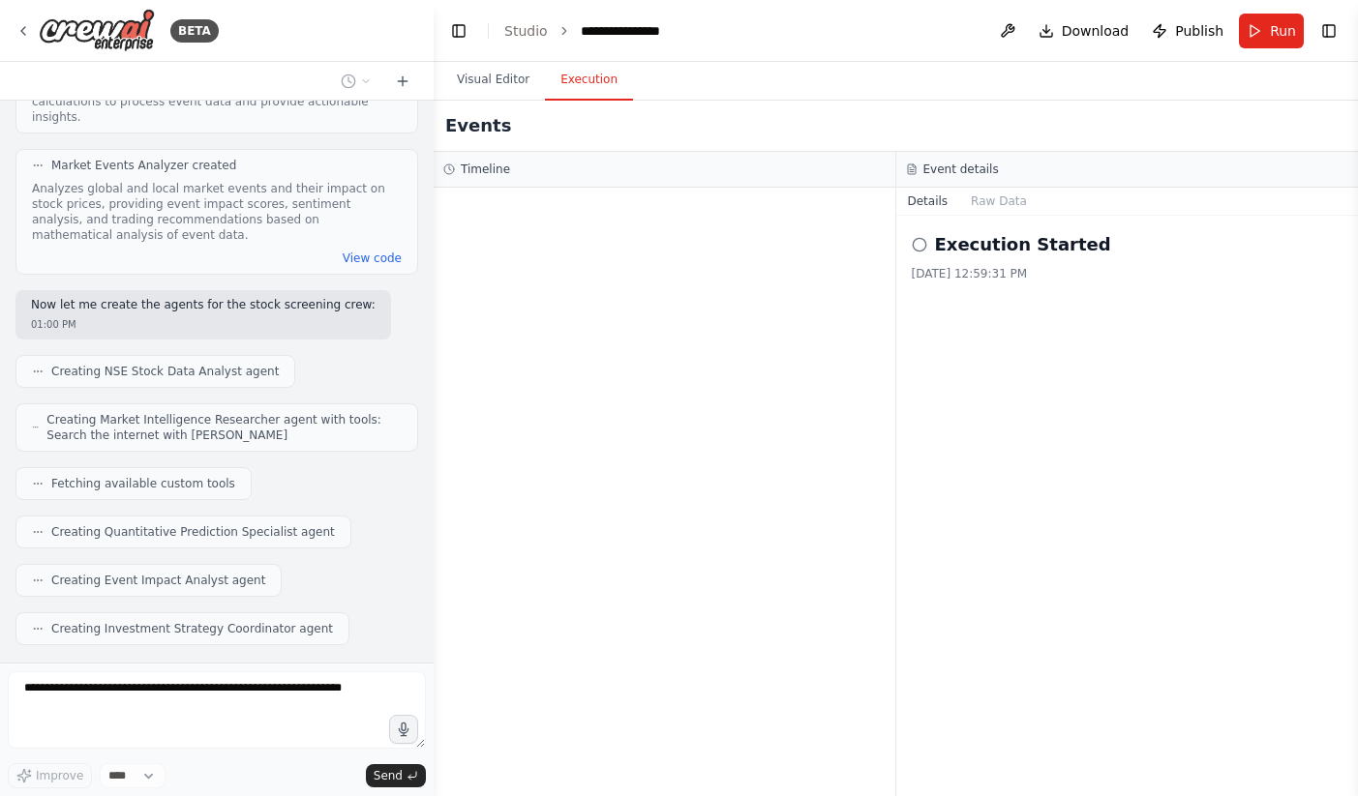
scroll to position [2308, 0]
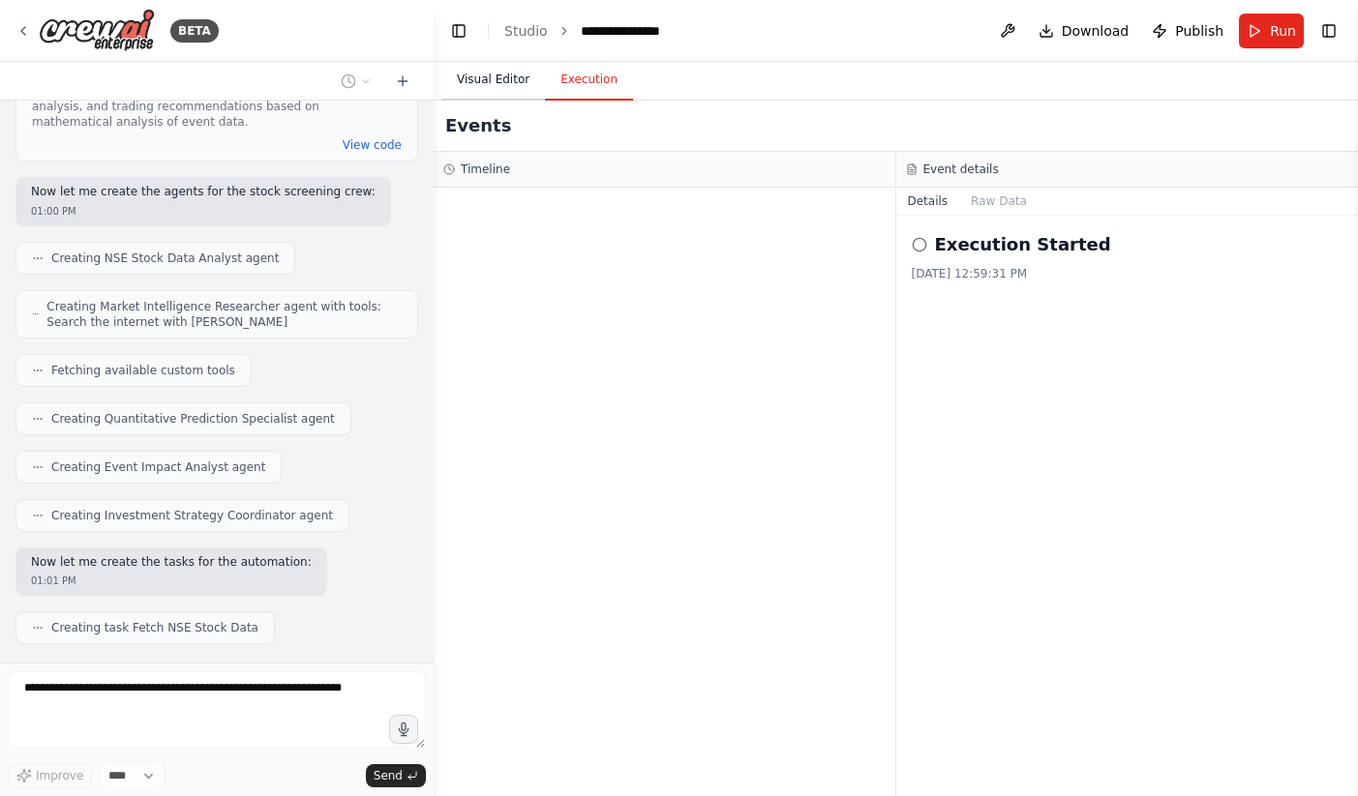
click at [501, 82] on button "Visual Editor" at bounding box center [493, 80] width 104 height 41
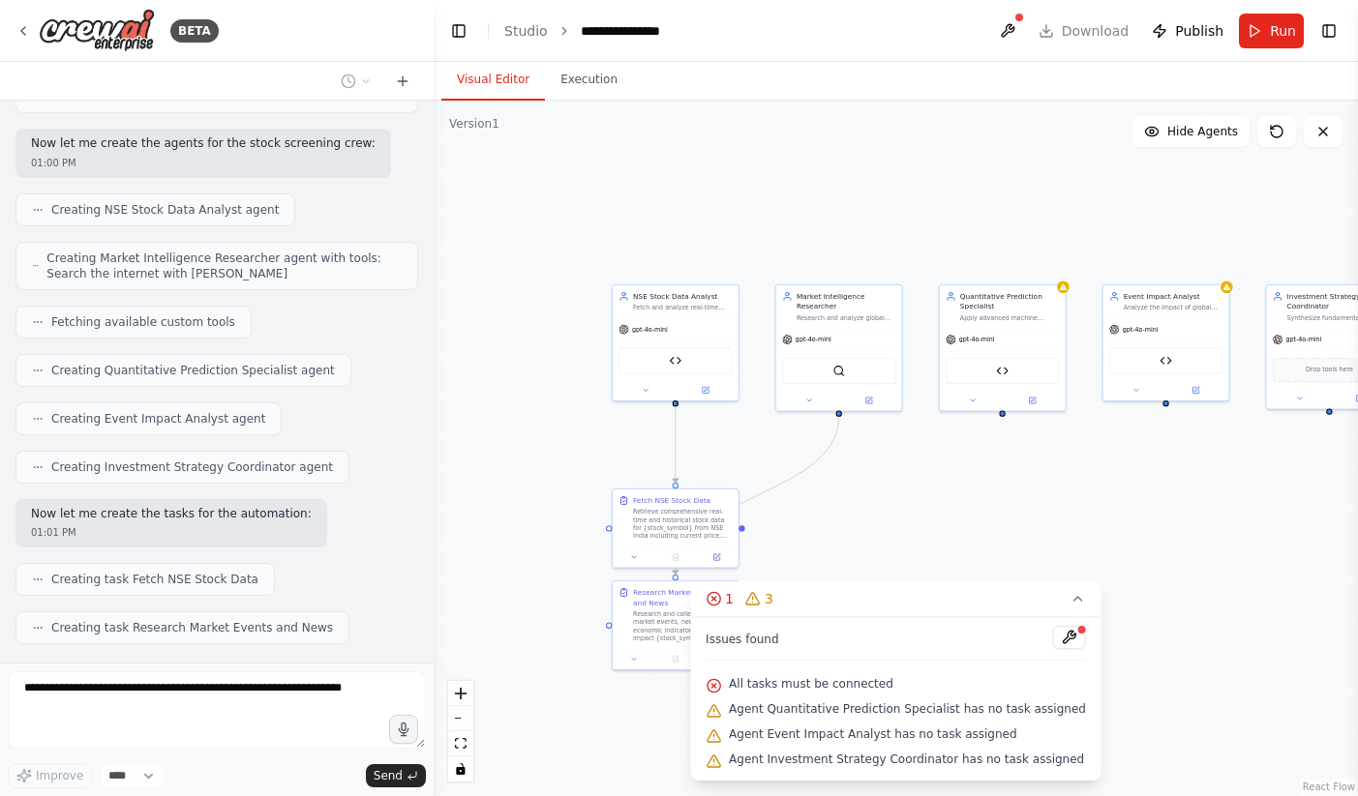
scroll to position [2405, 0]
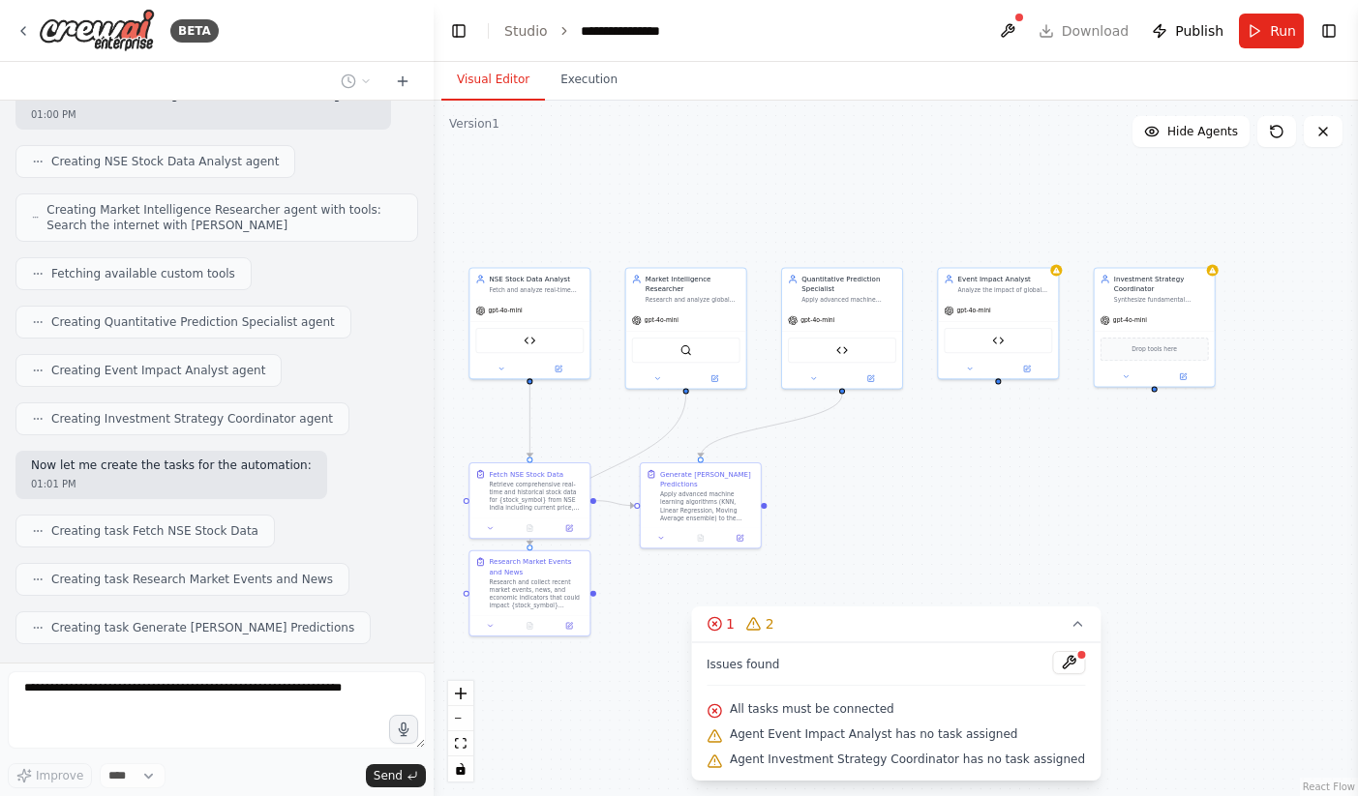
drag, startPoint x: 730, startPoint y: 231, endPoint x: 584, endPoint y: 217, distance: 146.8
click at [584, 217] on div ".deletable-edge-delete-btn { width: 20px; height: 20px; border: 0px solid #ffff…" at bounding box center [896, 449] width 924 height 696
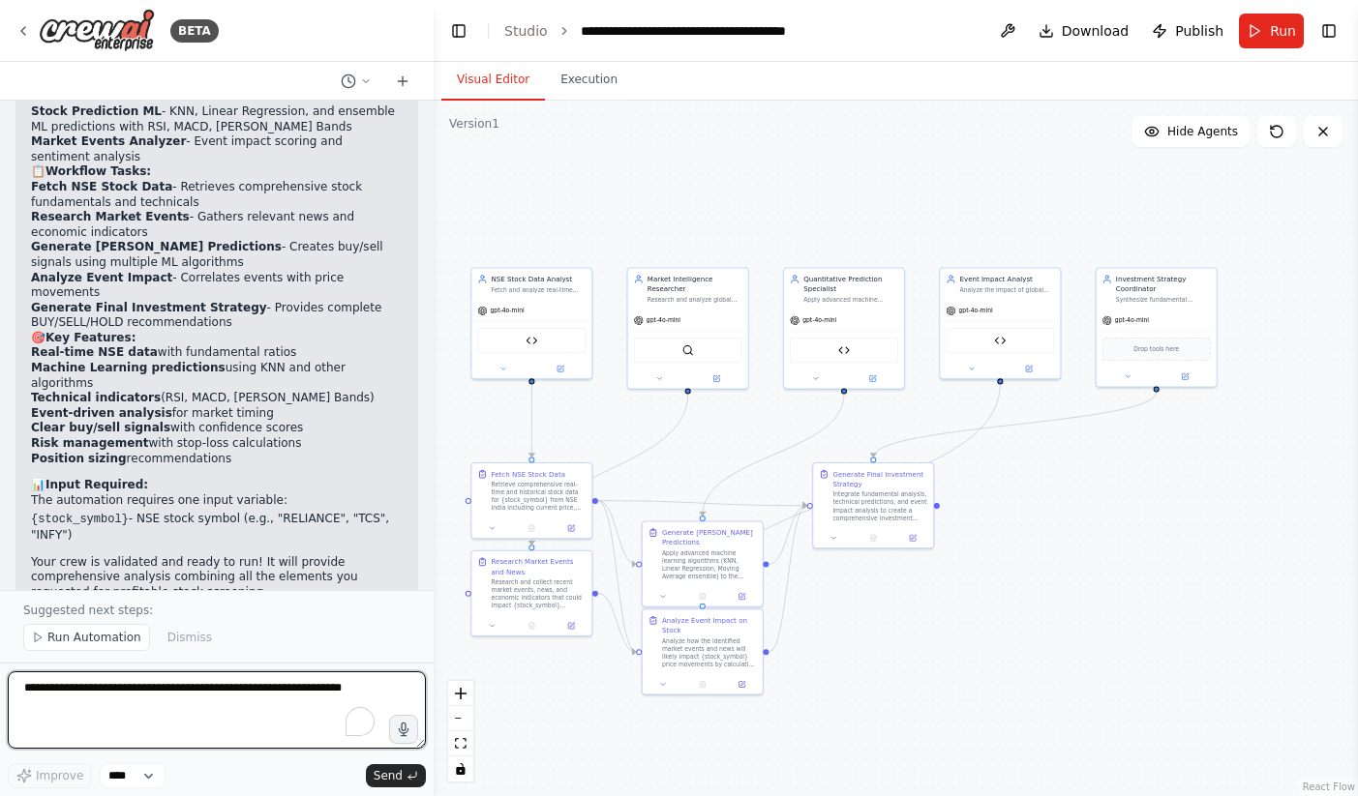
scroll to position [3557, 0]
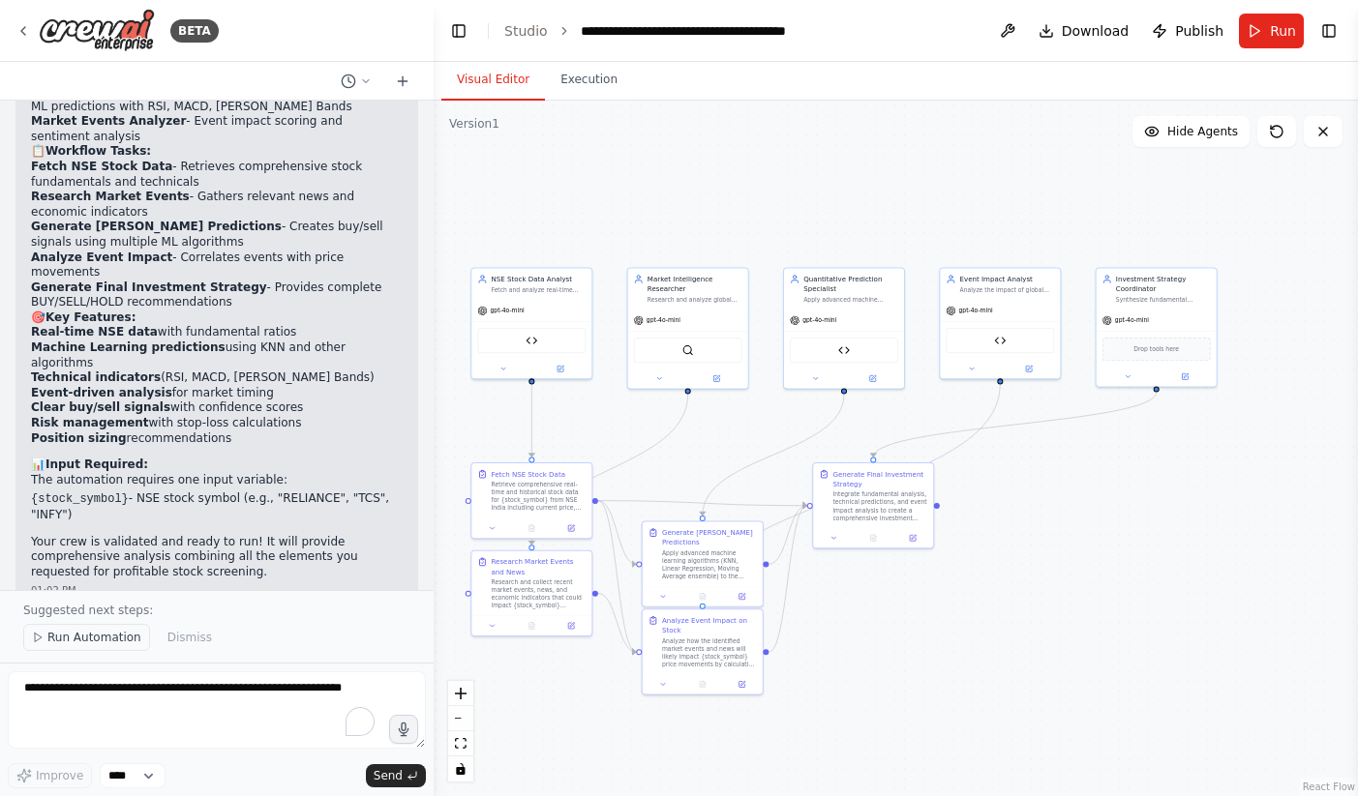
click at [88, 636] on span "Run Automation" at bounding box center [94, 637] width 94 height 15
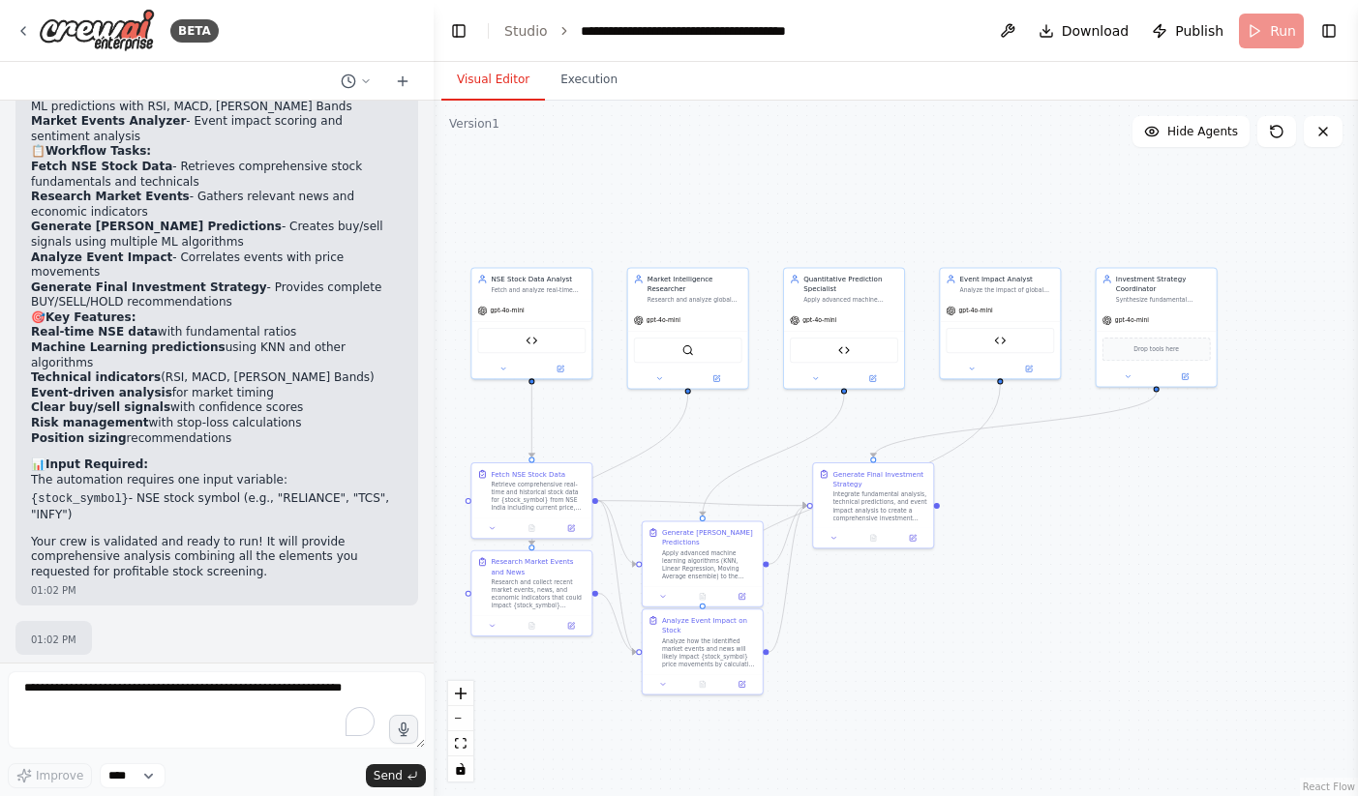
scroll to position [3485, 0]
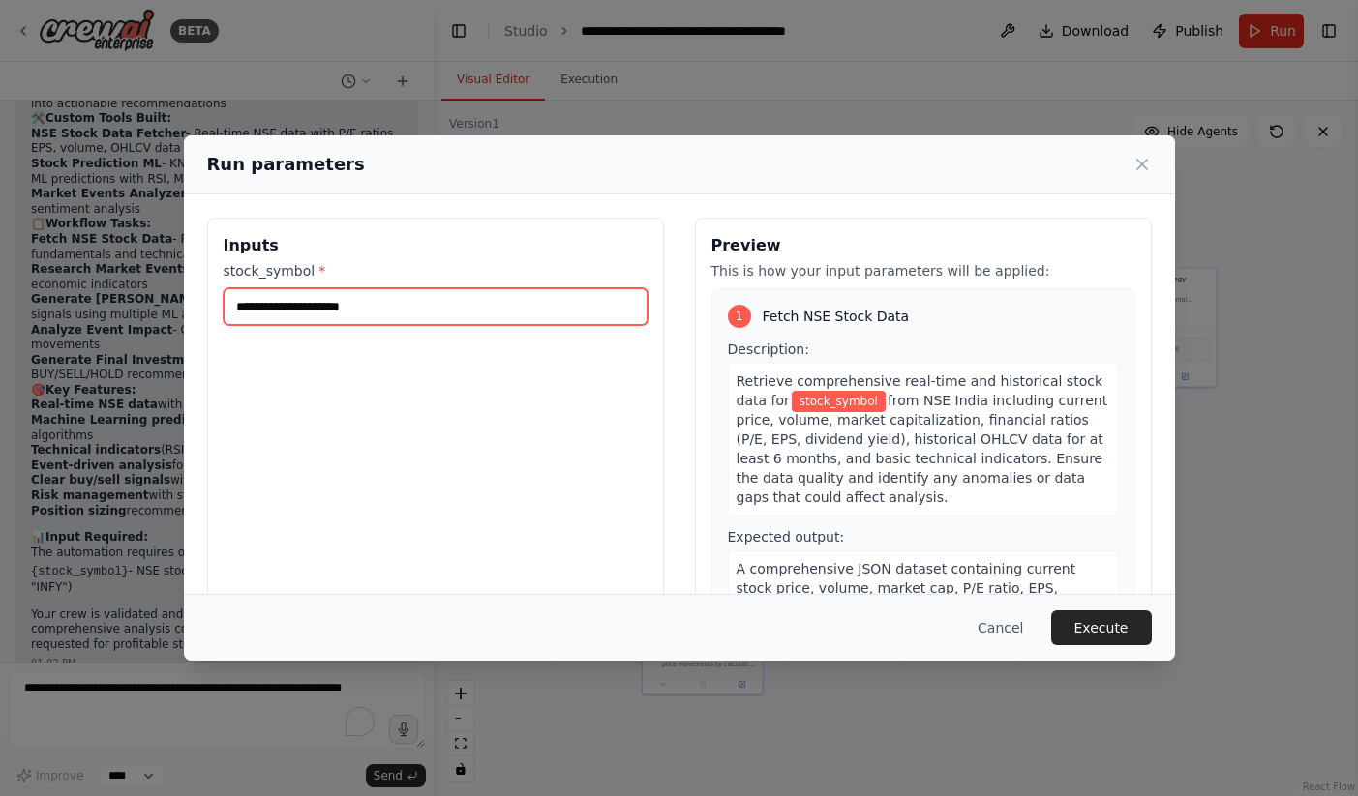
click at [367, 312] on input "stock_symbol *" at bounding box center [436, 306] width 424 height 37
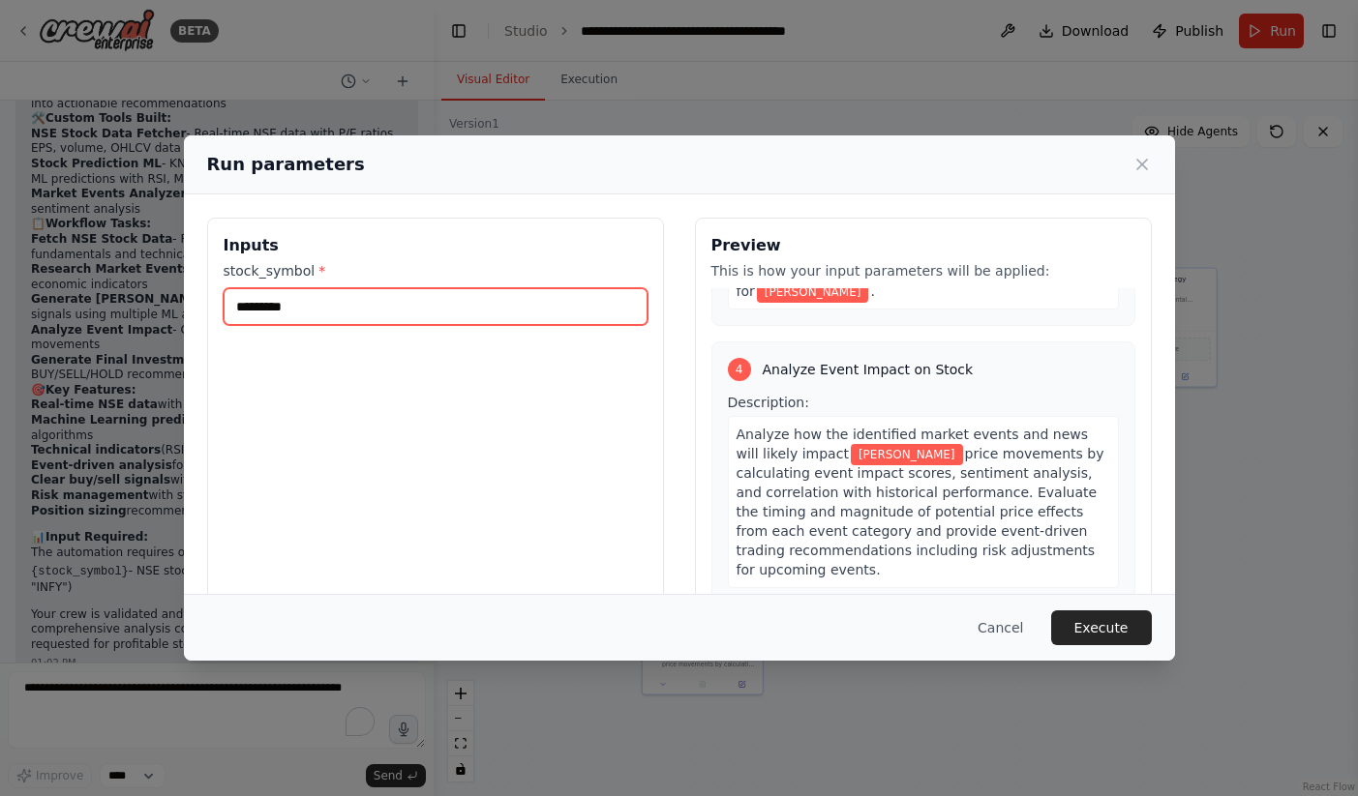
scroll to position [1356, 0]
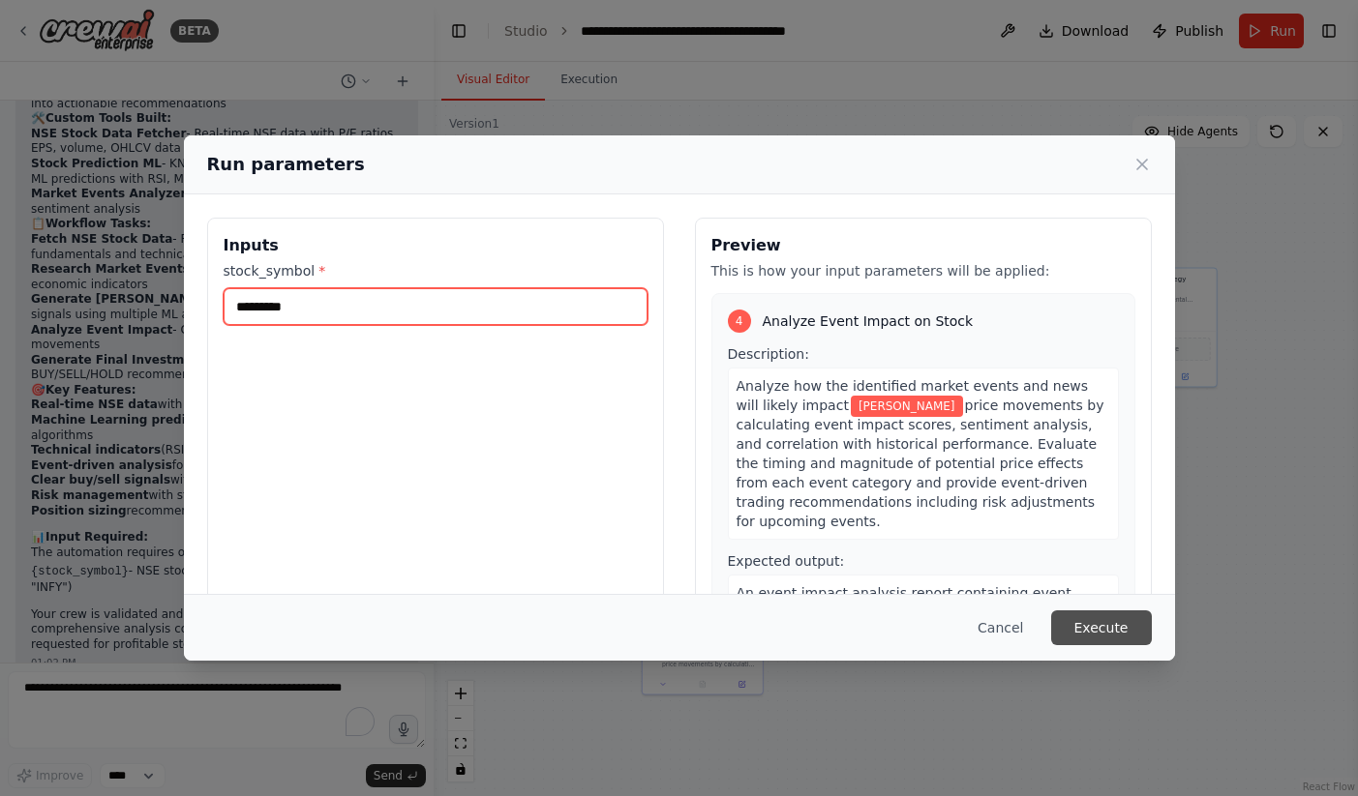
type input "*********"
click at [1096, 622] on button "Execute" at bounding box center [1101, 628] width 101 height 35
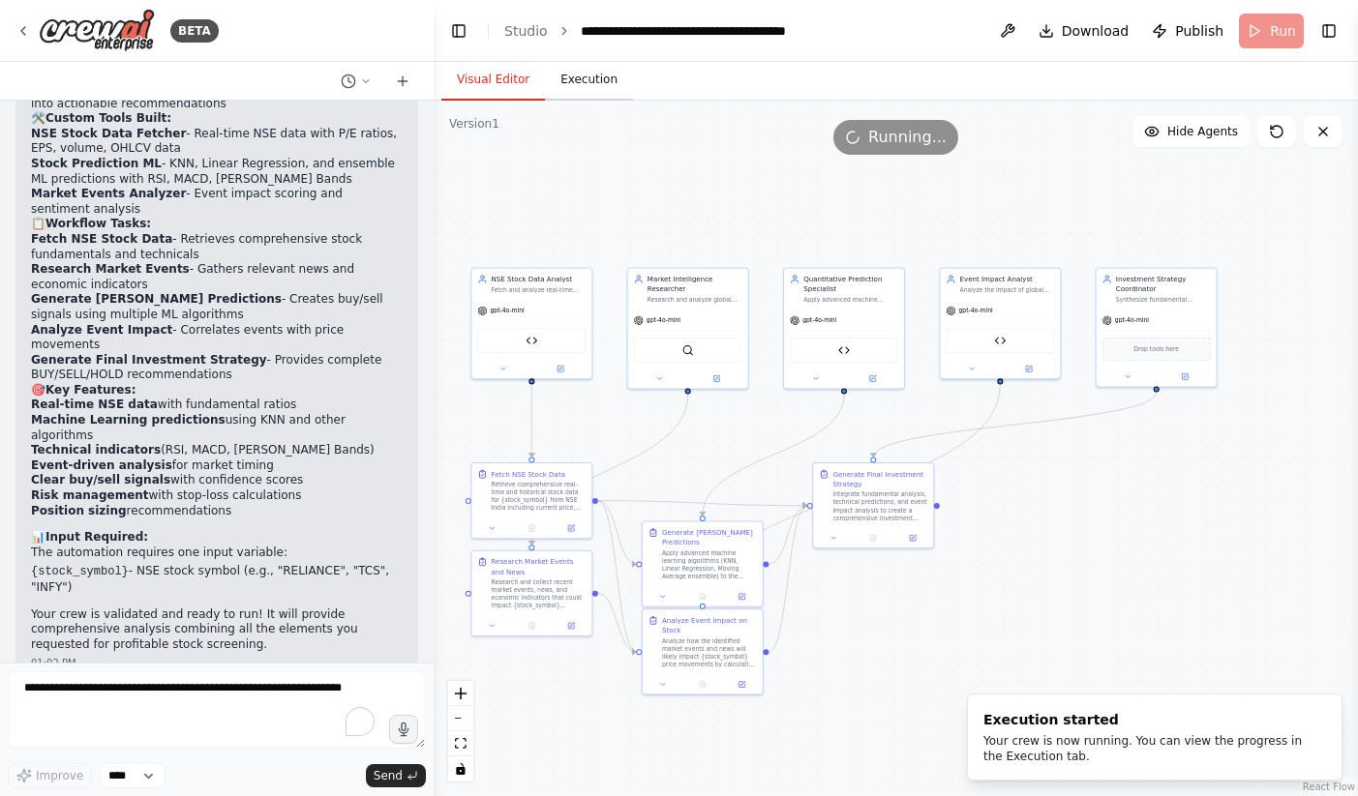
click at [604, 80] on button "Execution" at bounding box center [589, 80] width 88 height 41
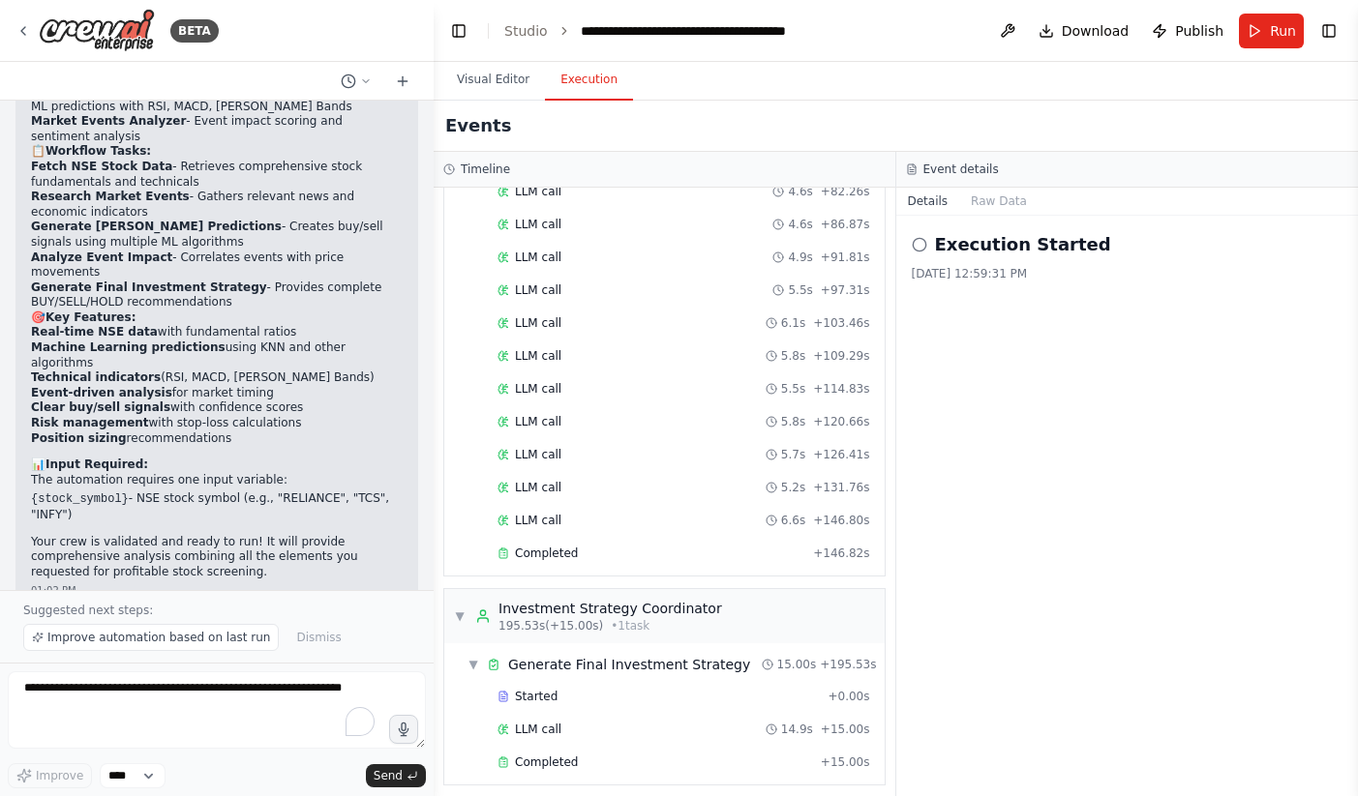
scroll to position [1871, 0]
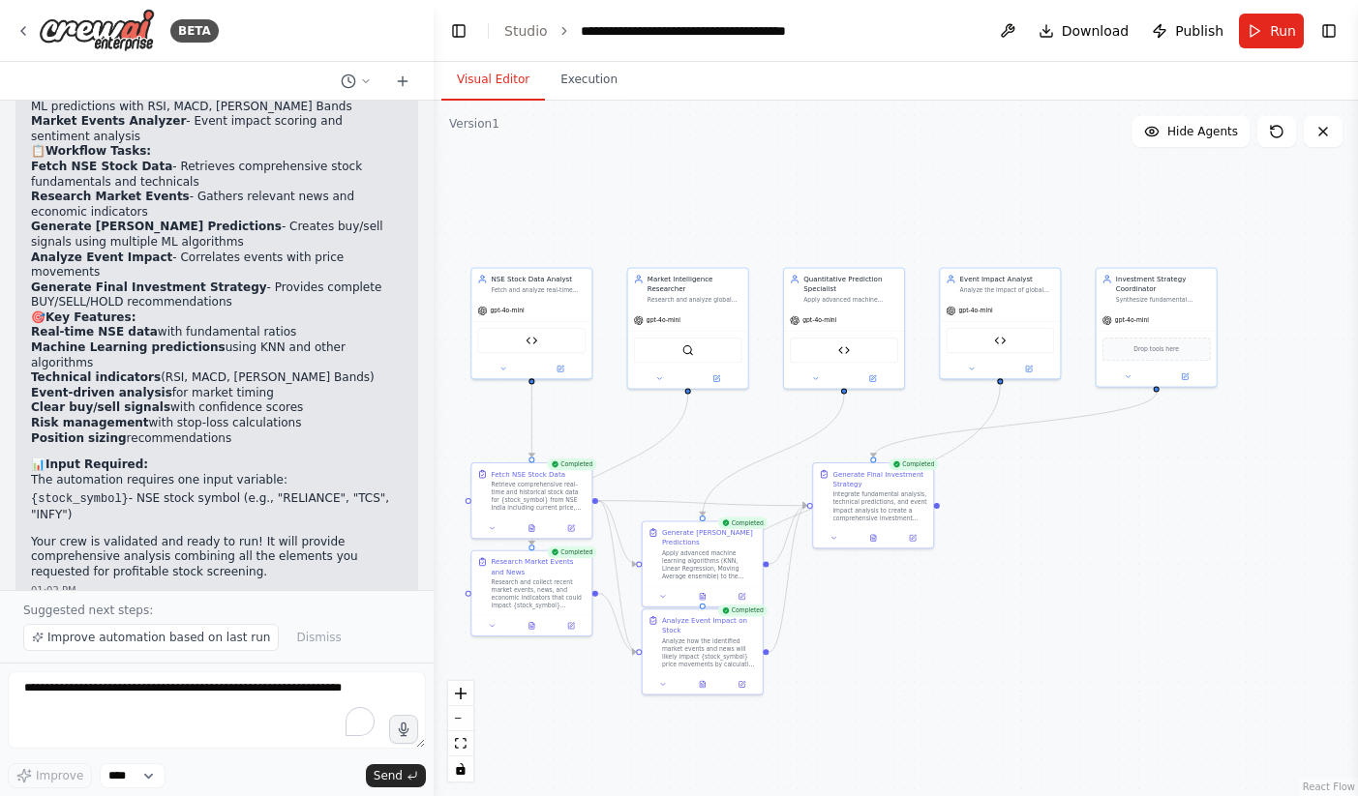
click at [494, 75] on button "Visual Editor" at bounding box center [493, 80] width 104 height 41
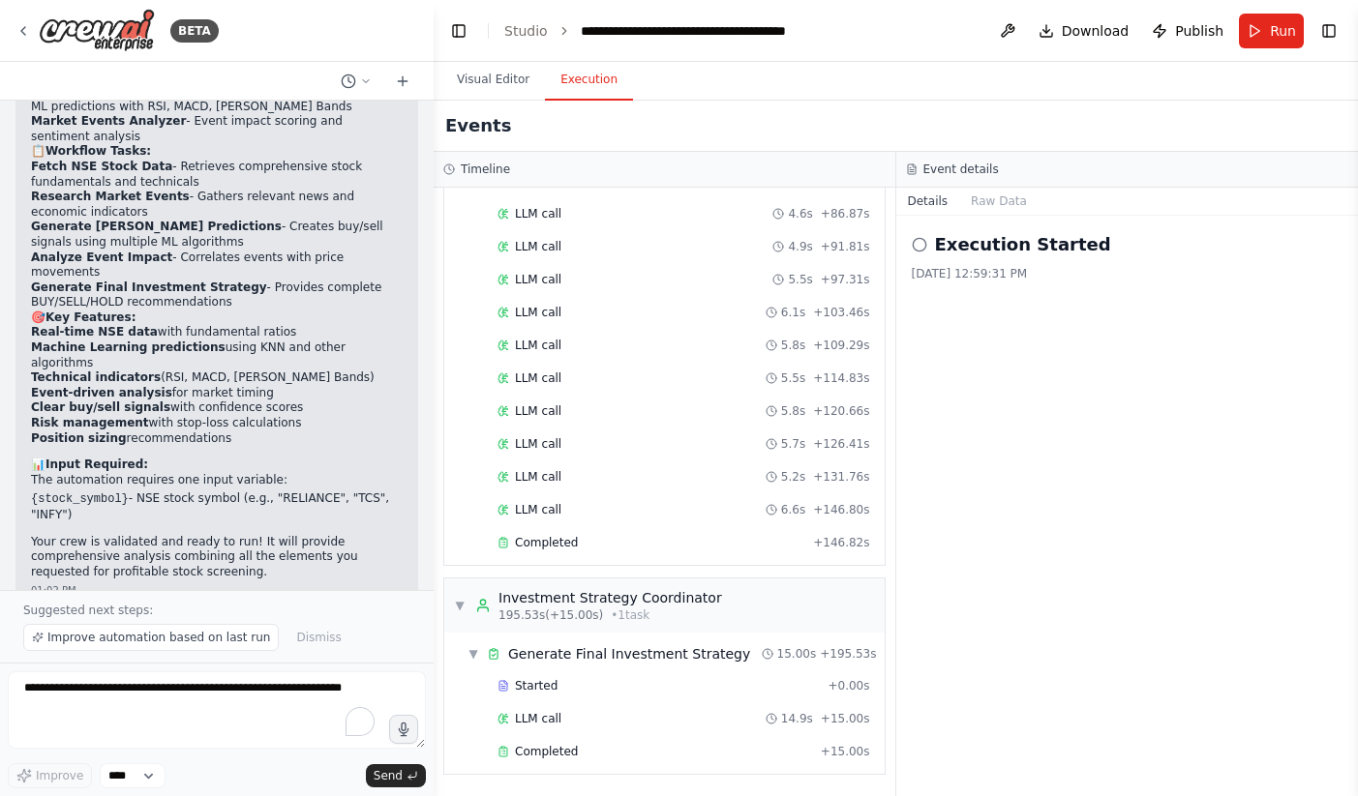
click at [582, 77] on button "Execution" at bounding box center [589, 80] width 88 height 41
click at [1007, 200] on button "Raw Data" at bounding box center [998, 201] width 79 height 27
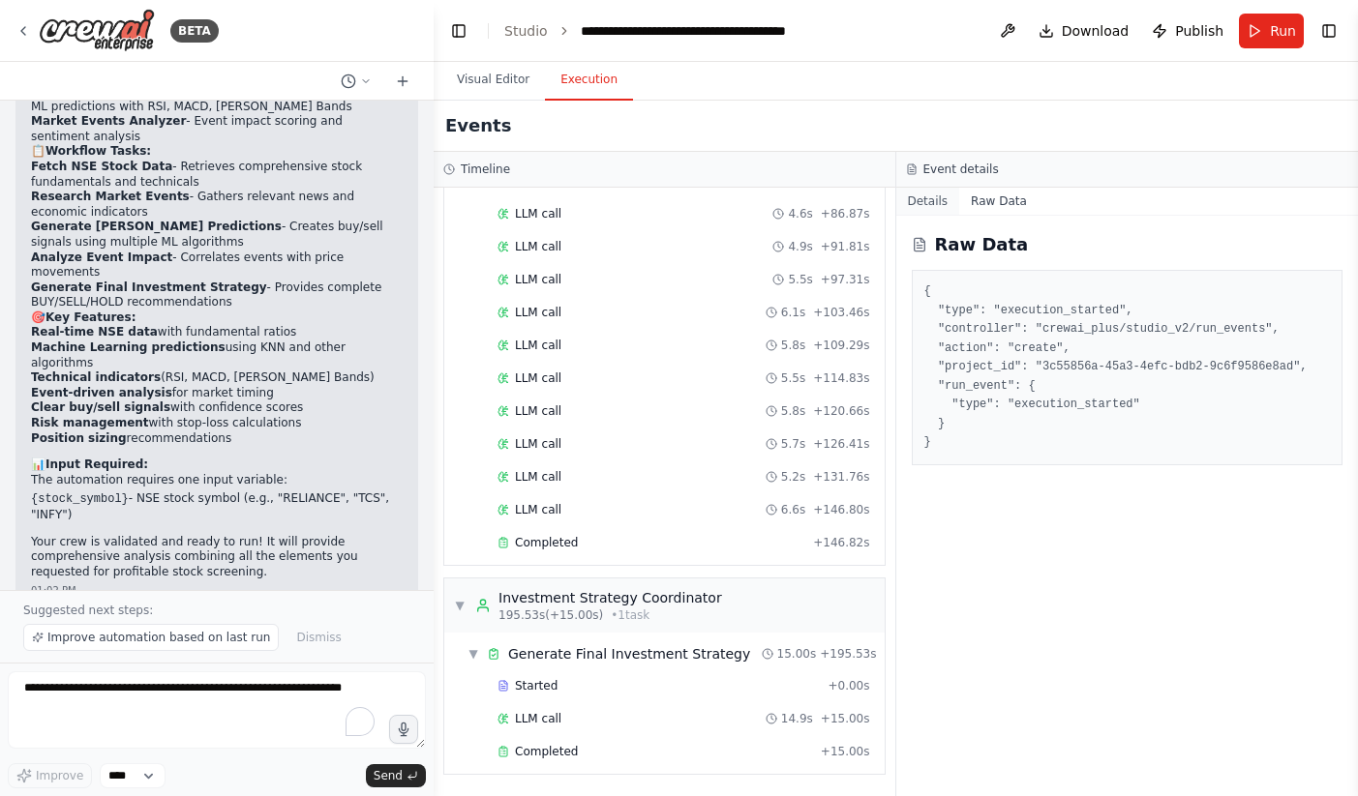
click at [940, 200] on button "Details" at bounding box center [928, 201] width 64 height 27
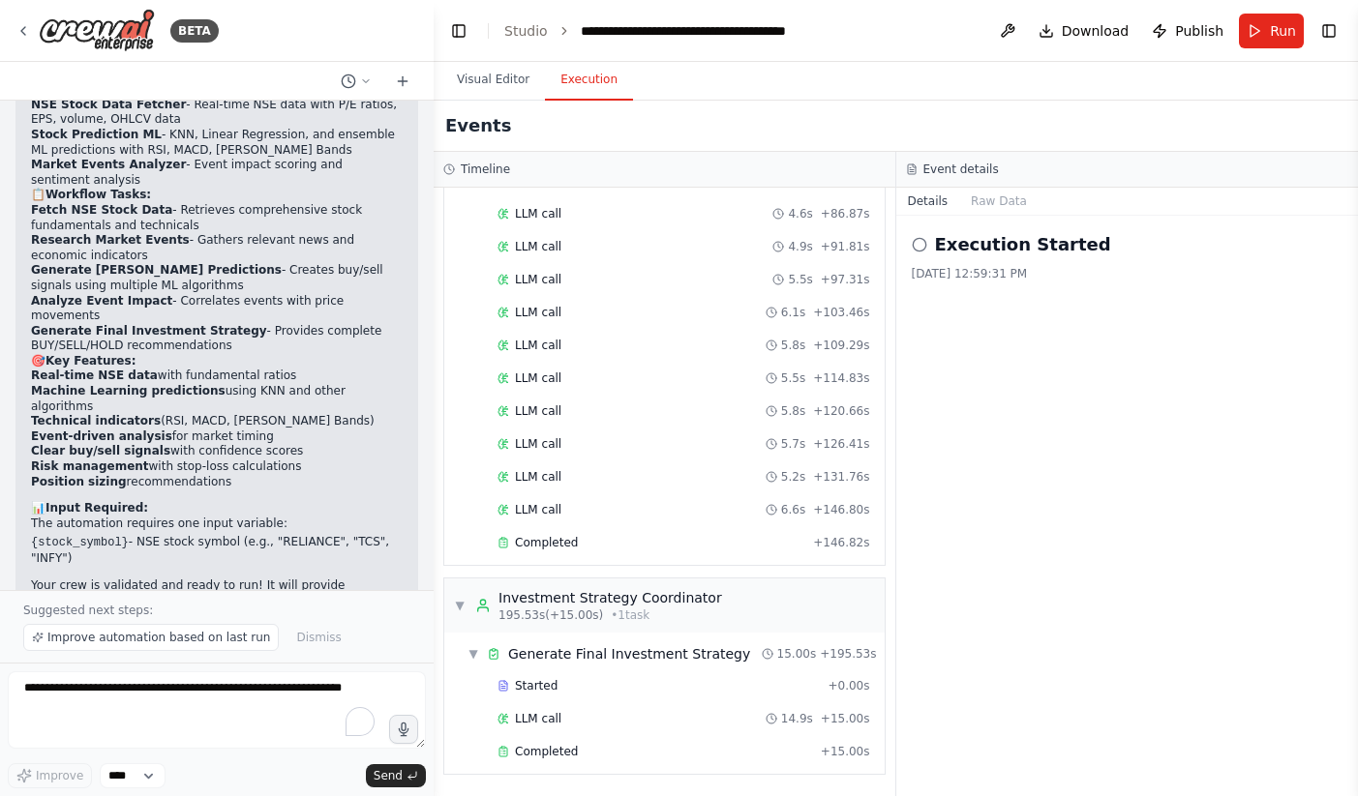
scroll to position [3557, 0]
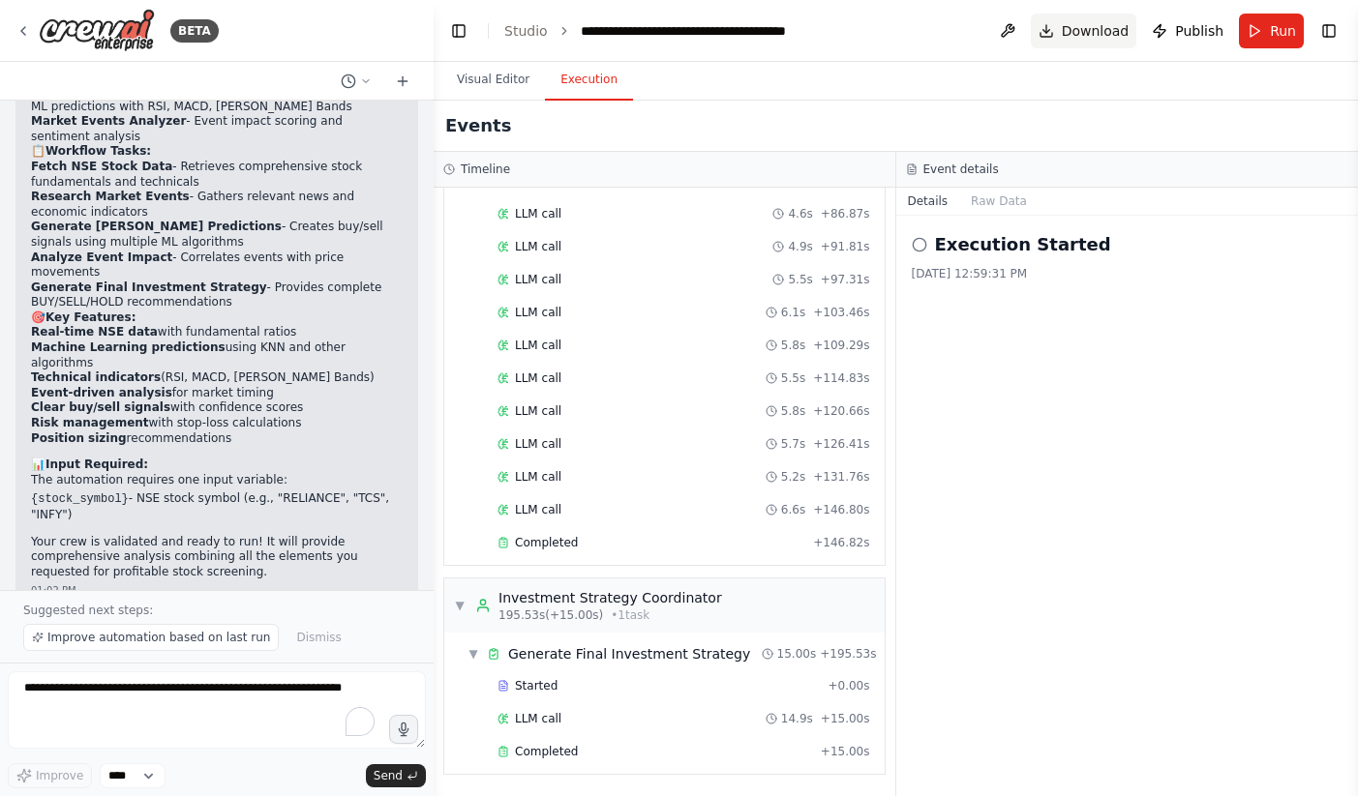
click at [1080, 28] on span "Download" at bounding box center [1096, 30] width 68 height 19
click at [447, 19] on button "Toggle Left Sidebar" at bounding box center [458, 30] width 27 height 27
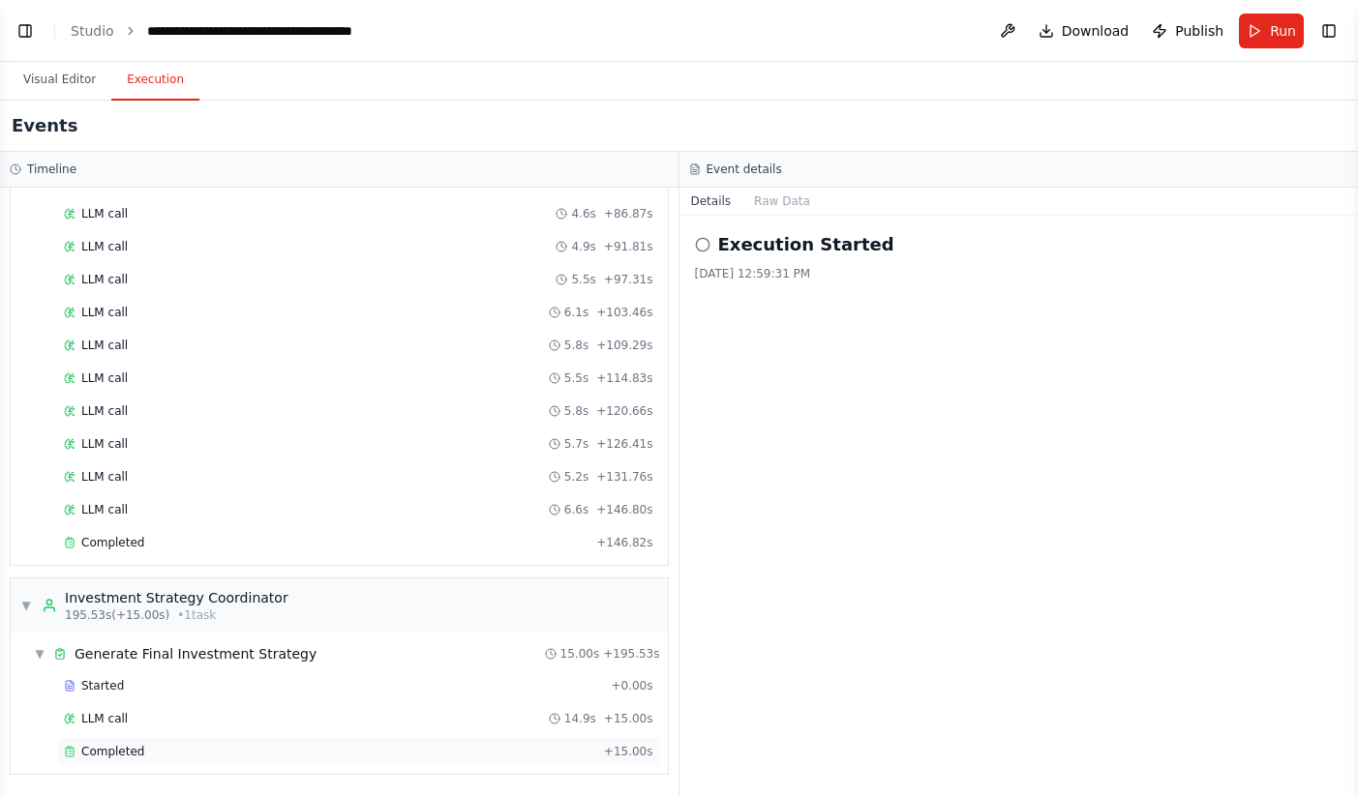
click at [303, 743] on div "Completed + 15.00s" at bounding box center [358, 751] width 603 height 29
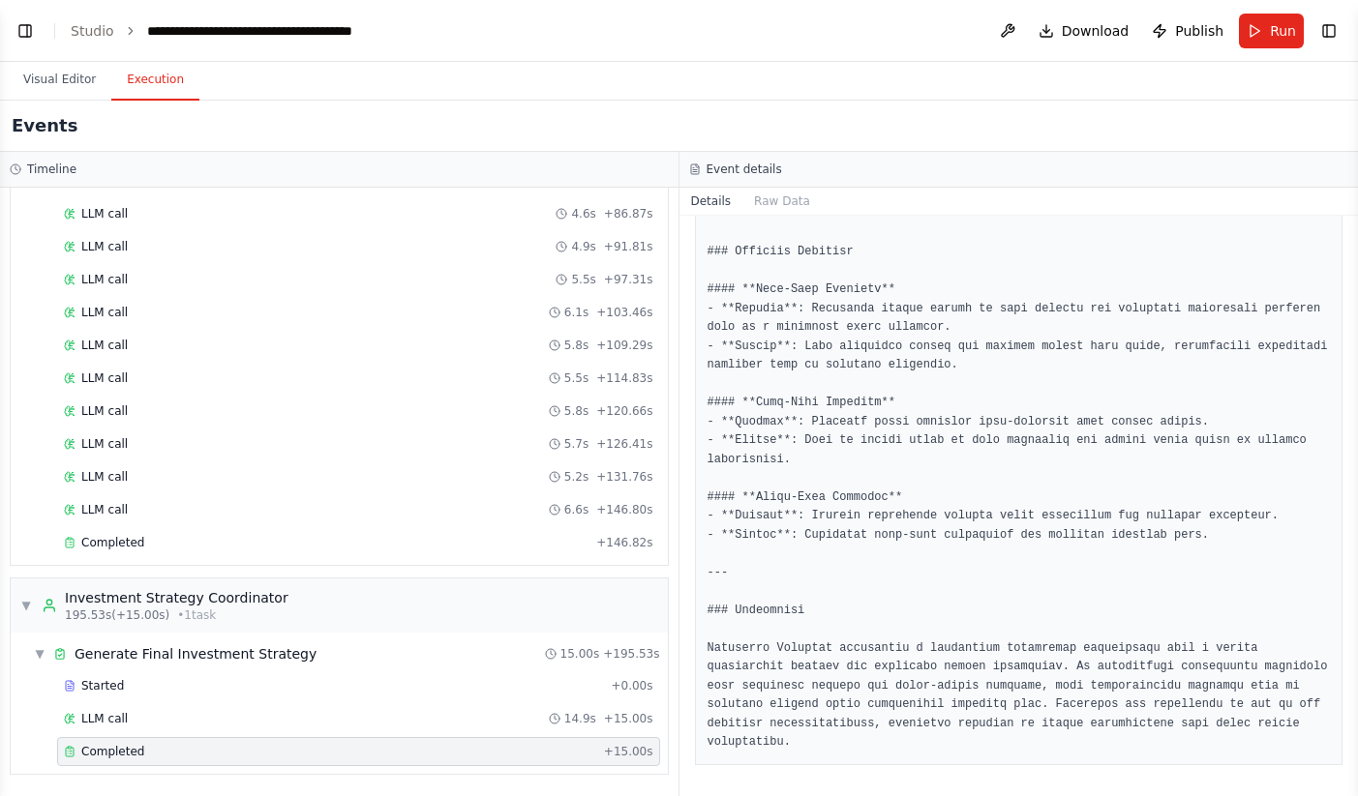
scroll to position [1807, 0]
click at [515, 554] on div "Completed + 146.82s" at bounding box center [358, 542] width 603 height 29
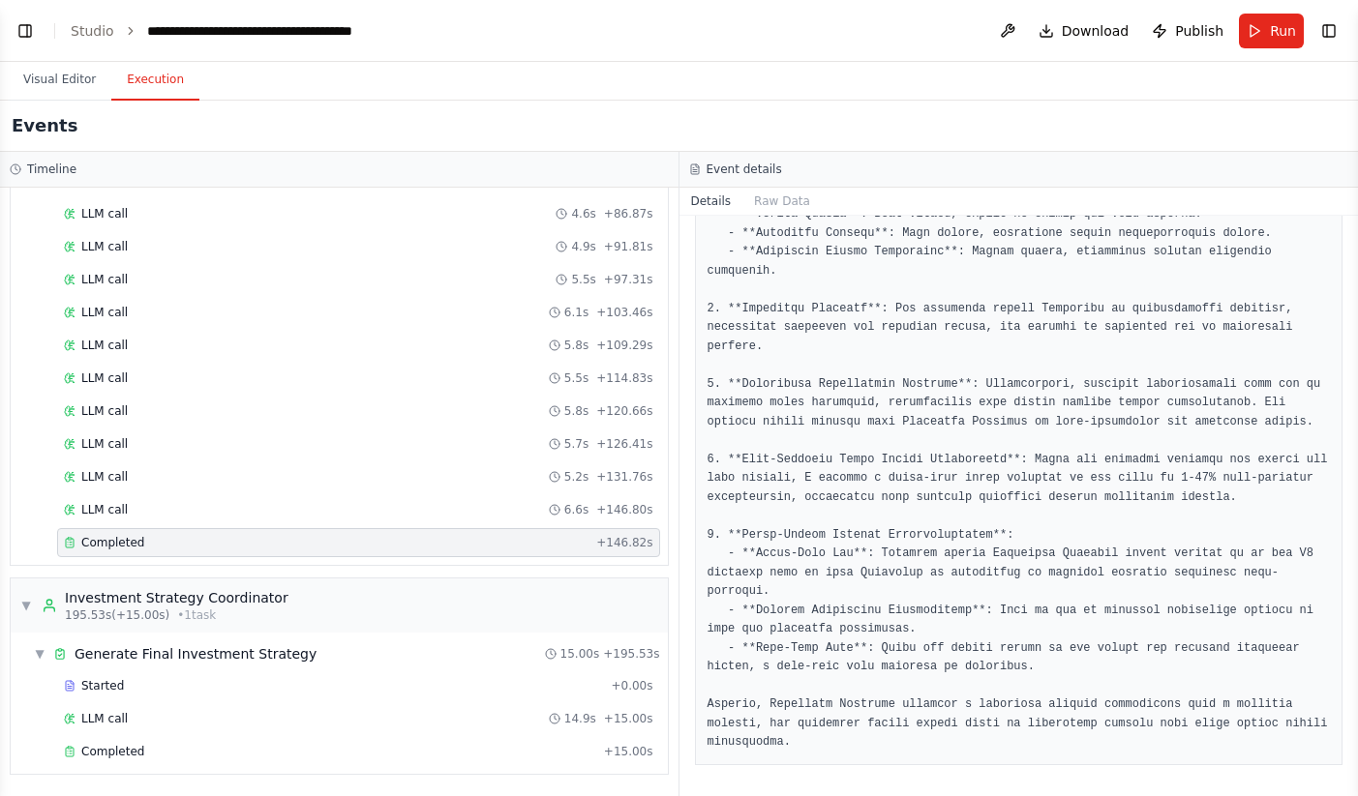
scroll to position [486, 0]
click at [422, 503] on div "LLM call 6.6s + 146.80s" at bounding box center [358, 509] width 589 height 15
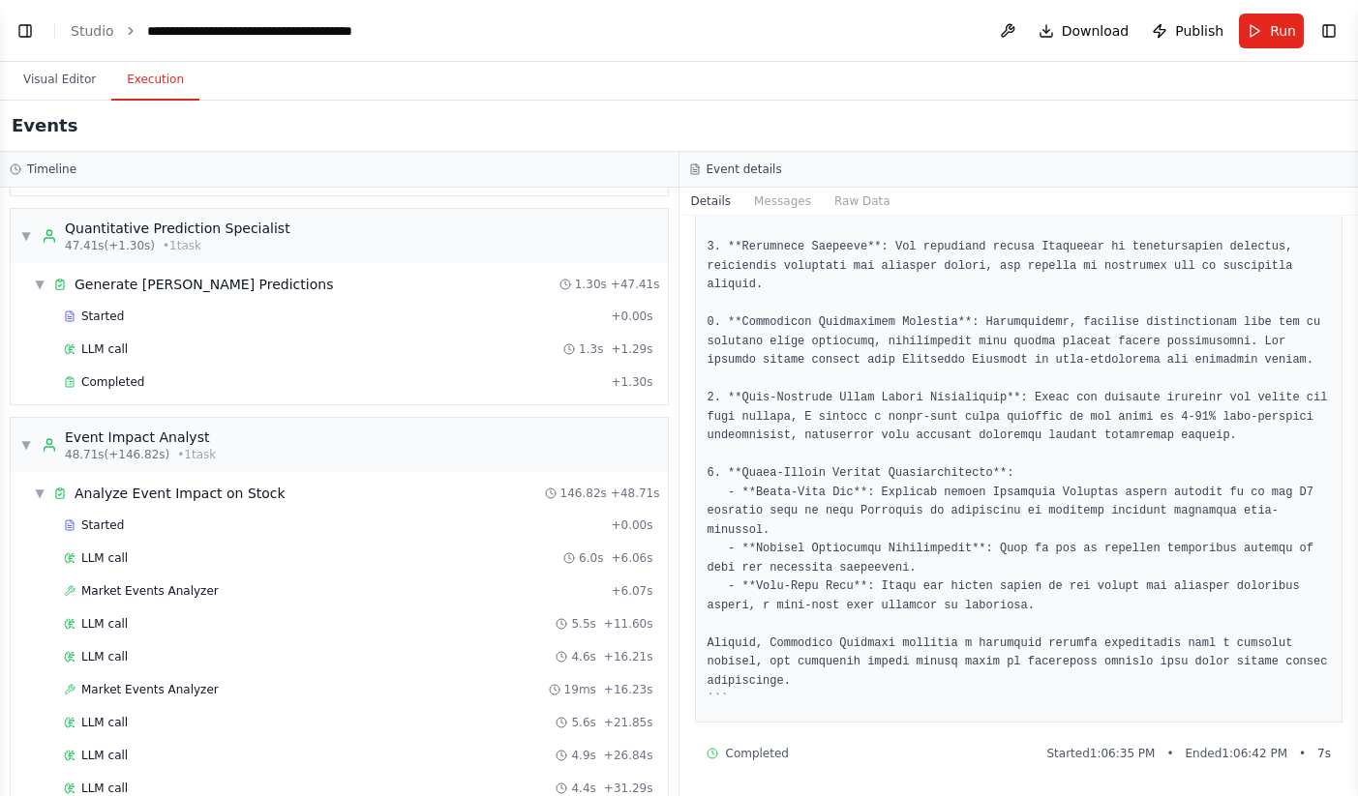
scroll to position [932, 0]
click at [253, 386] on div "Completed" at bounding box center [333, 383] width 539 height 15
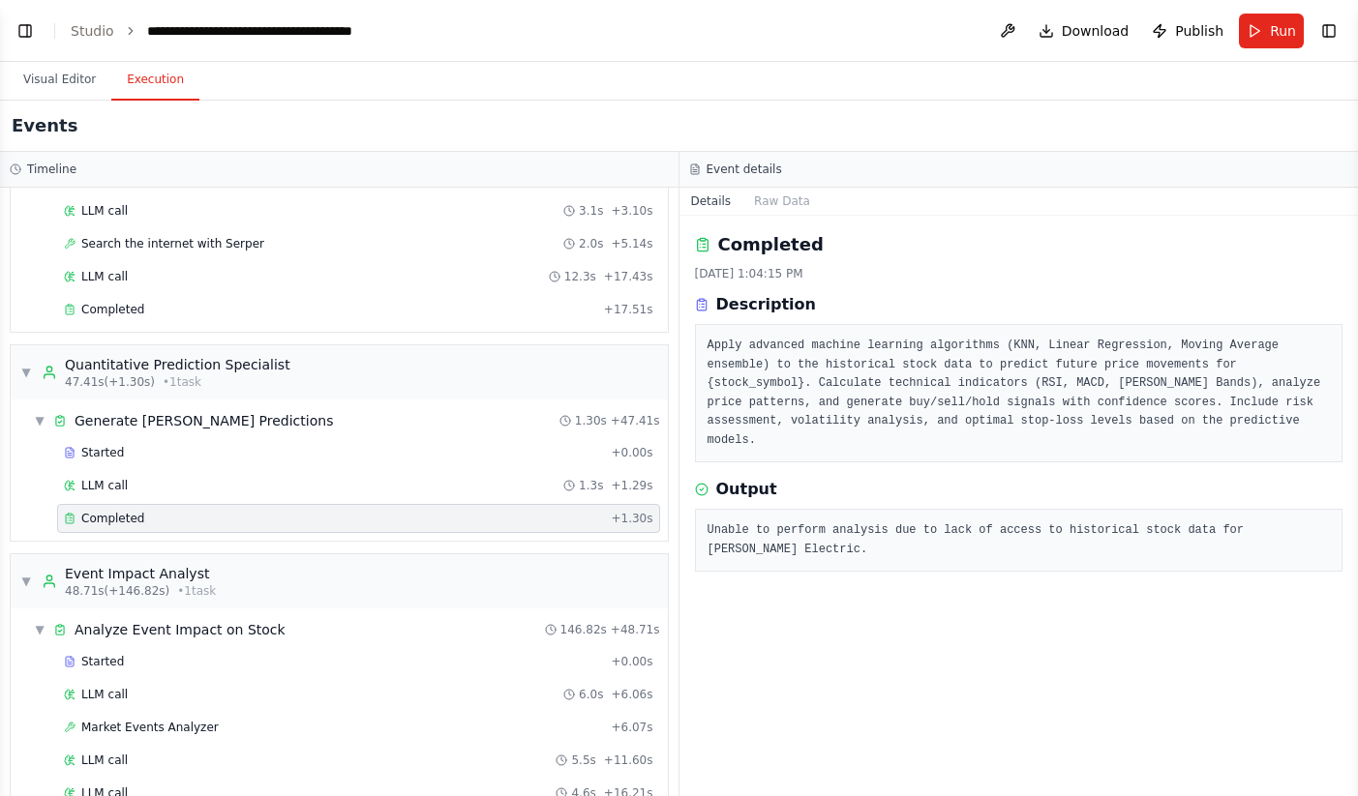
scroll to position [791, 0]
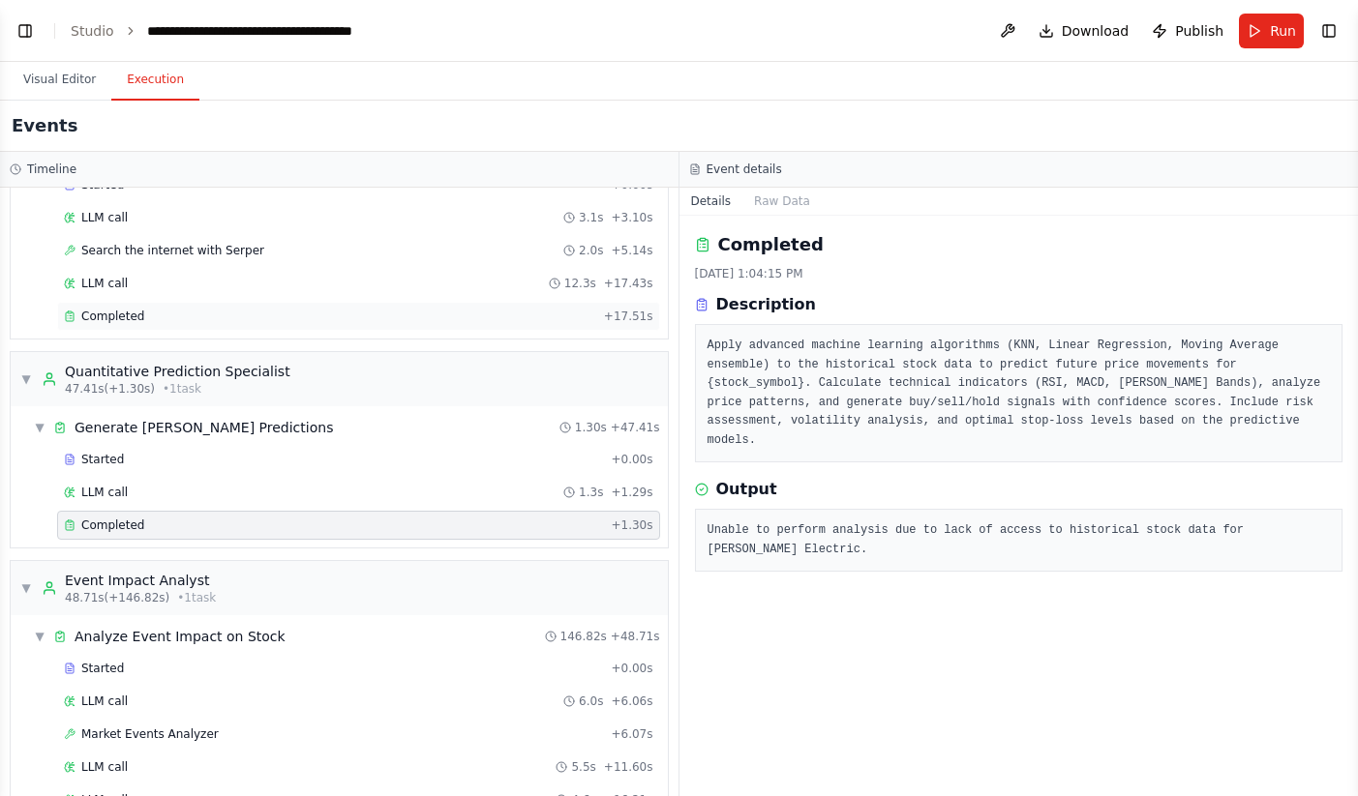
click at [293, 319] on div "Completed" at bounding box center [330, 316] width 532 height 15
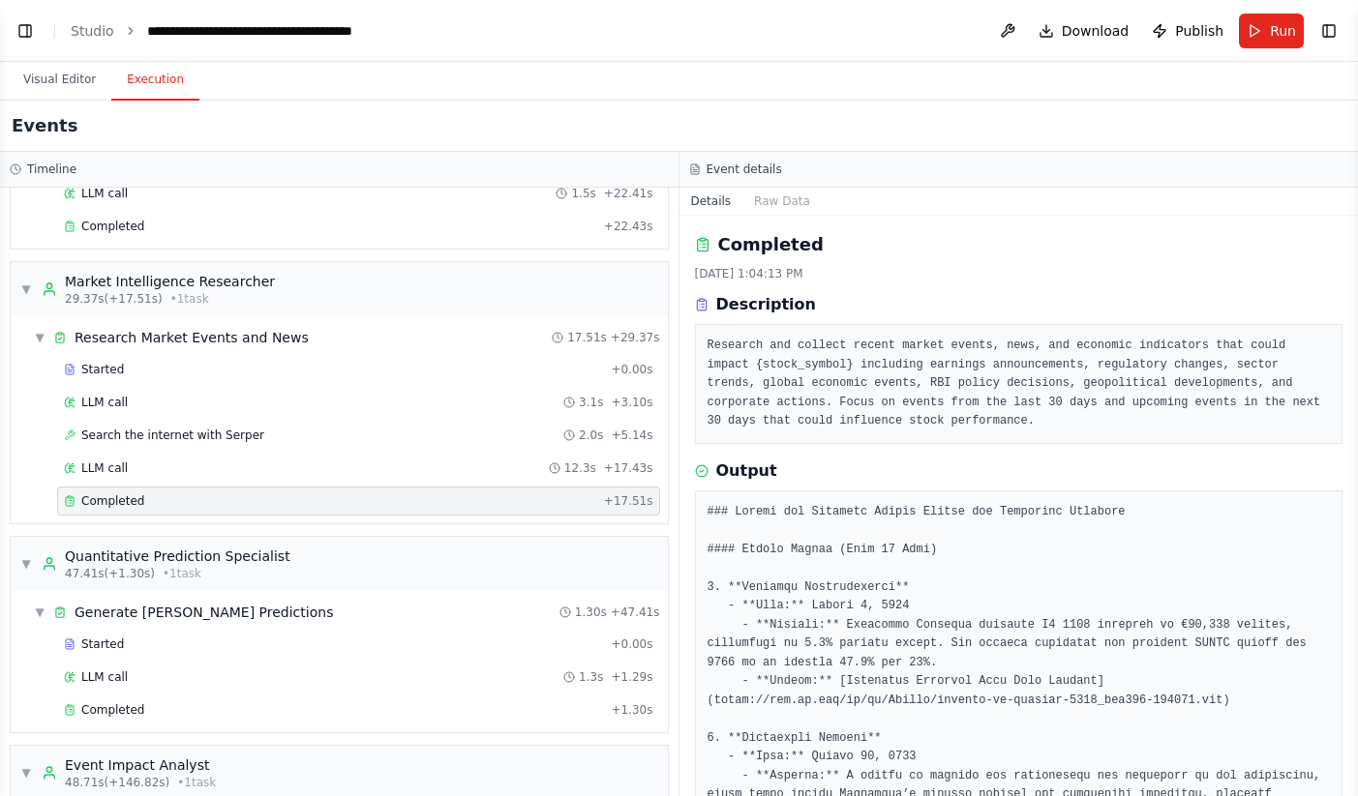
scroll to position [0, 0]
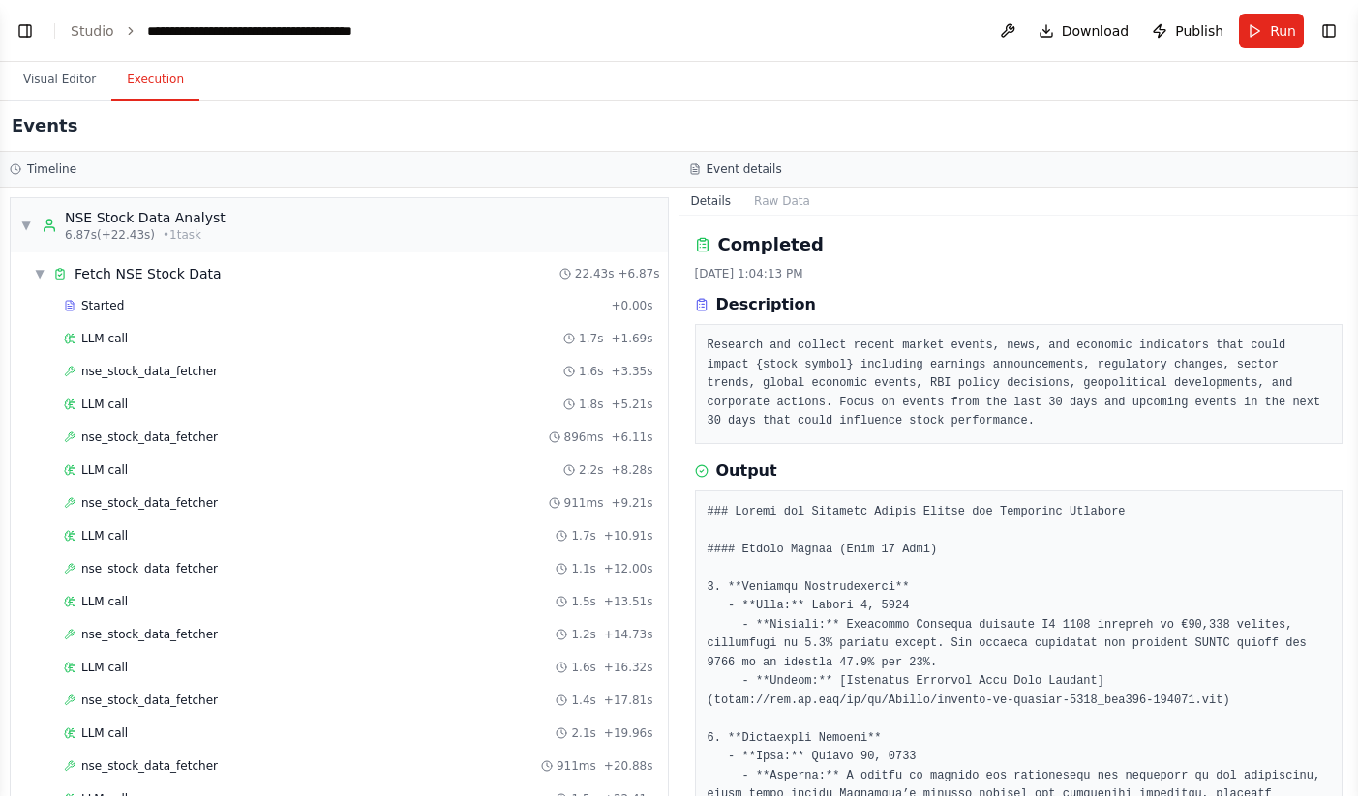
click at [97, 38] on li "Studio" at bounding box center [93, 30] width 44 height 19
click at [97, 32] on link "Studio" at bounding box center [93, 30] width 44 height 15
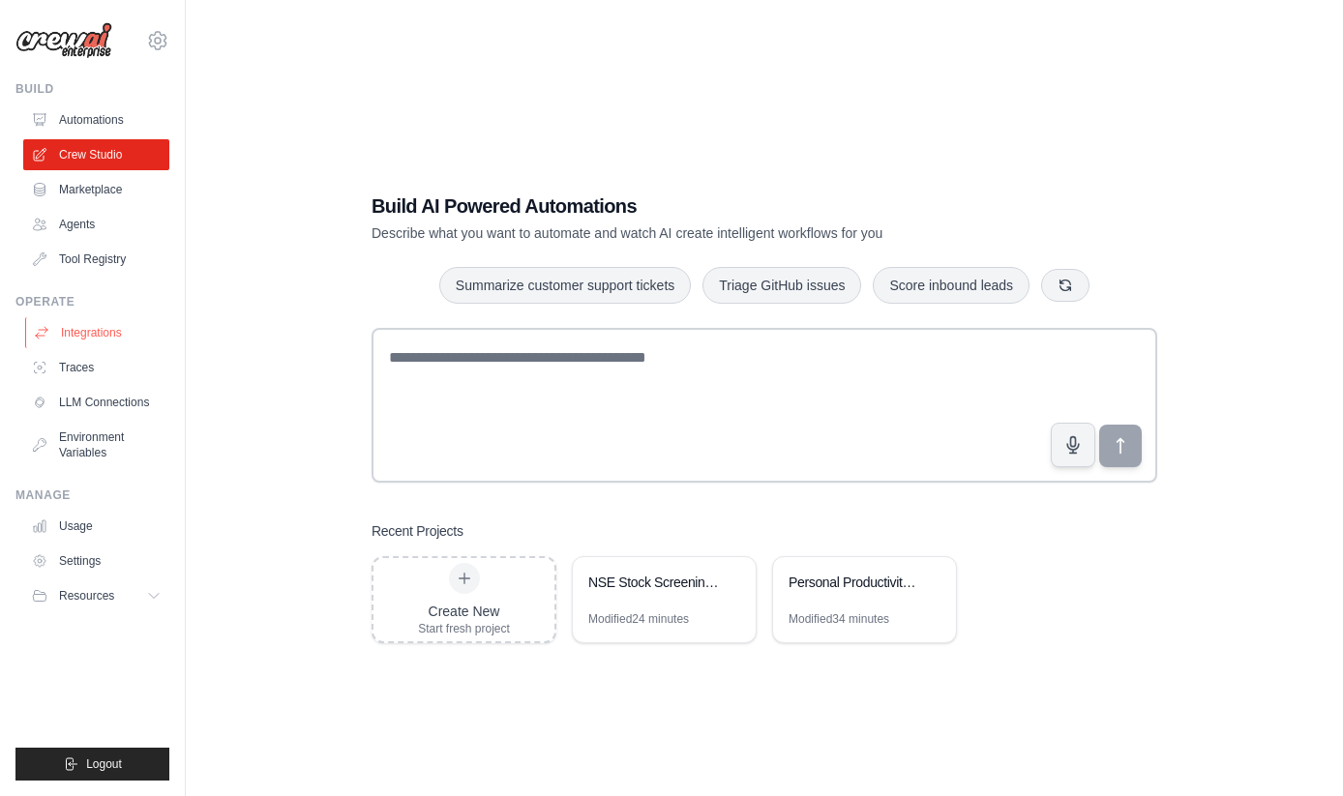
click at [95, 334] on link "Integrations" at bounding box center [98, 332] width 146 height 31
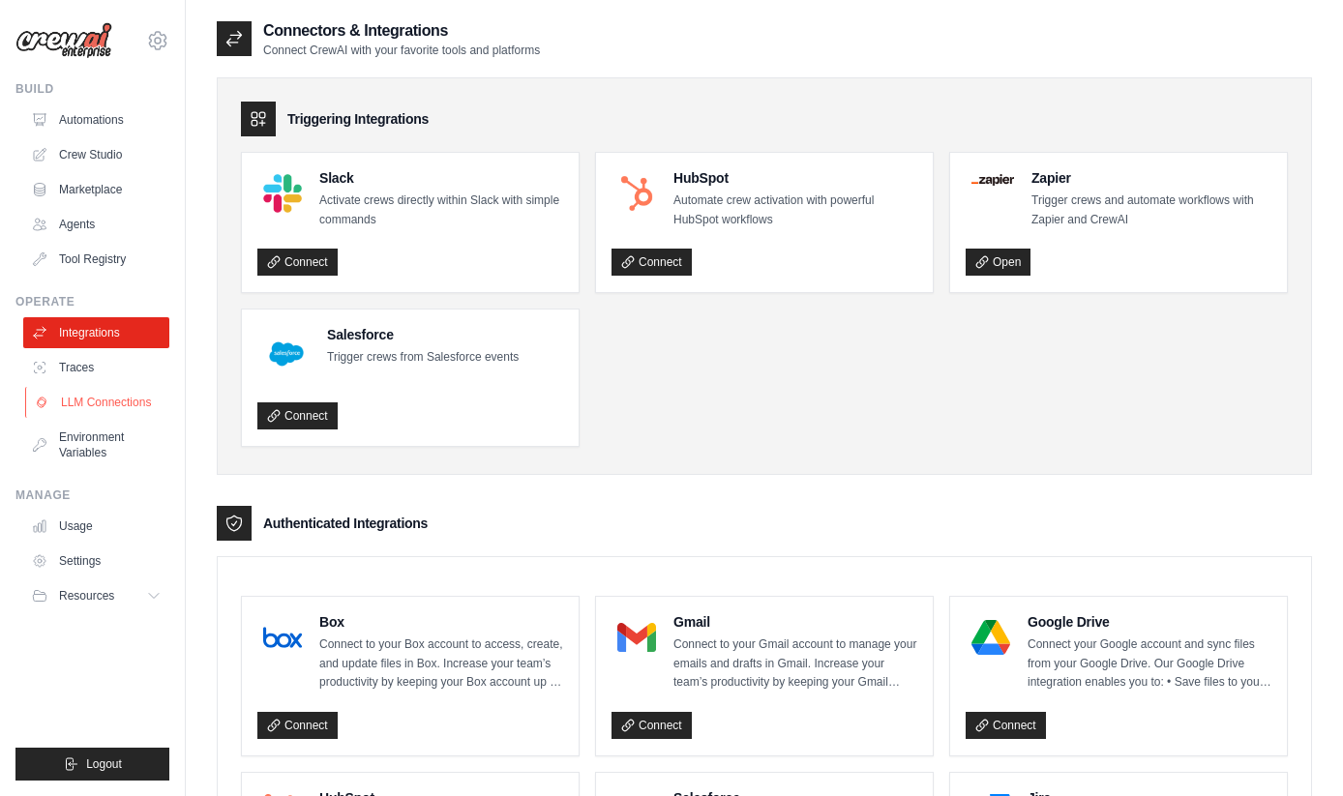
click at [125, 408] on link "LLM Connections" at bounding box center [98, 402] width 146 height 31
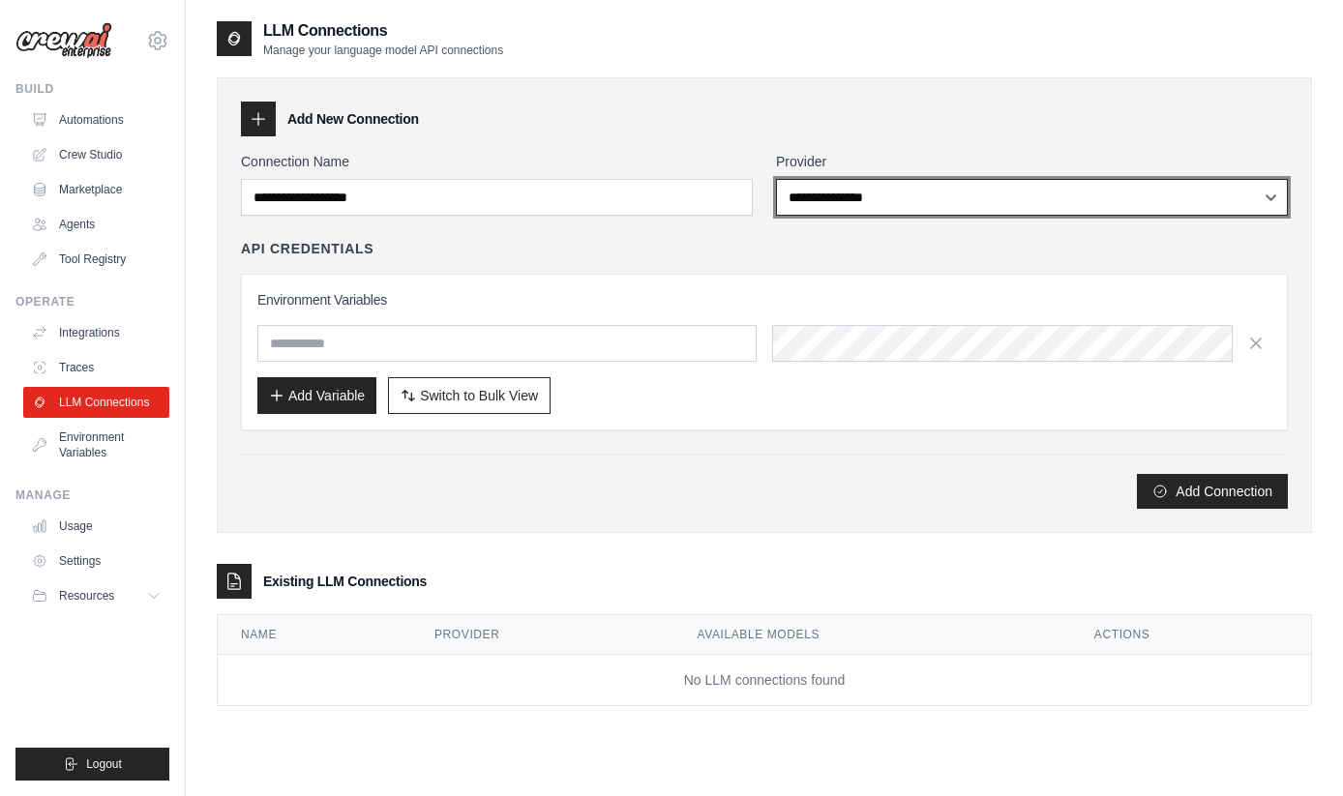
click at [1038, 203] on select "**********" at bounding box center [1032, 197] width 512 height 37
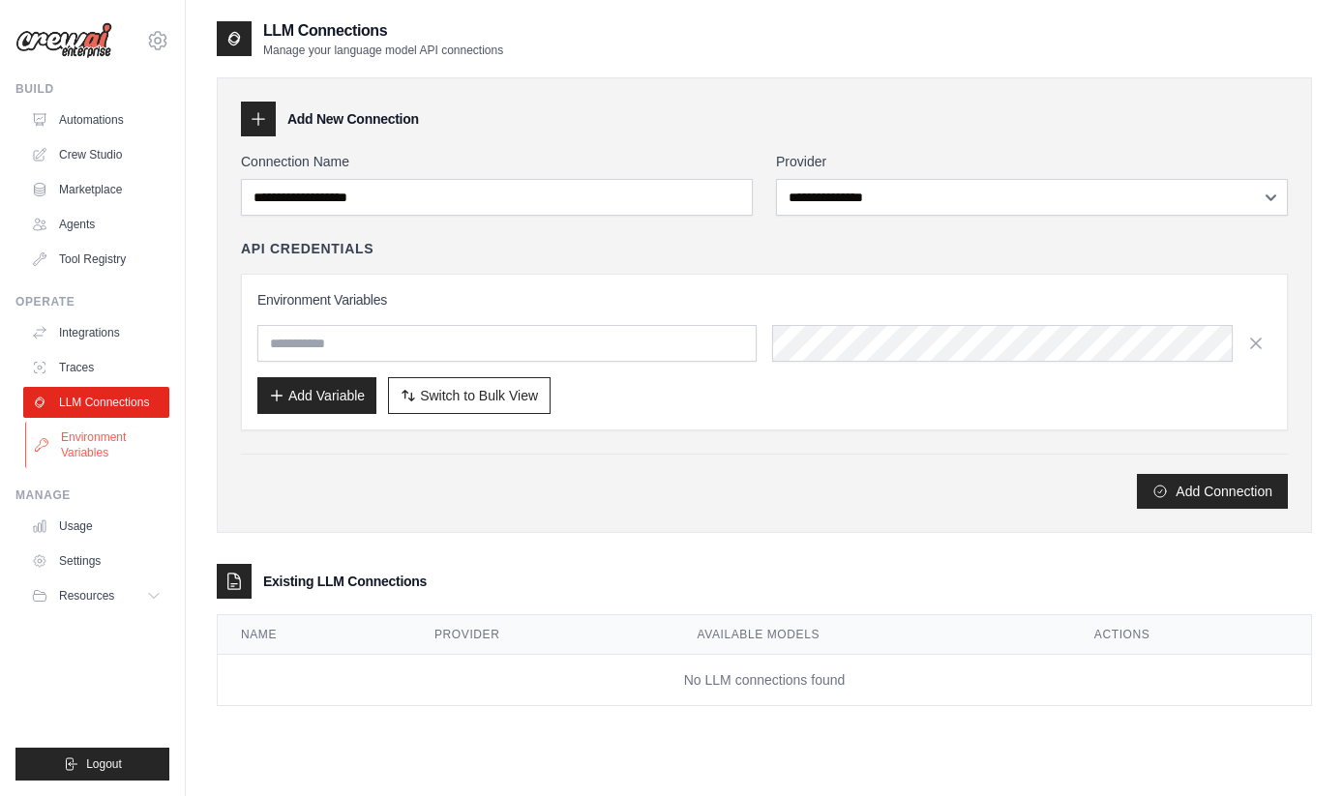
click at [117, 433] on link "Environment Variables" at bounding box center [98, 445] width 146 height 46
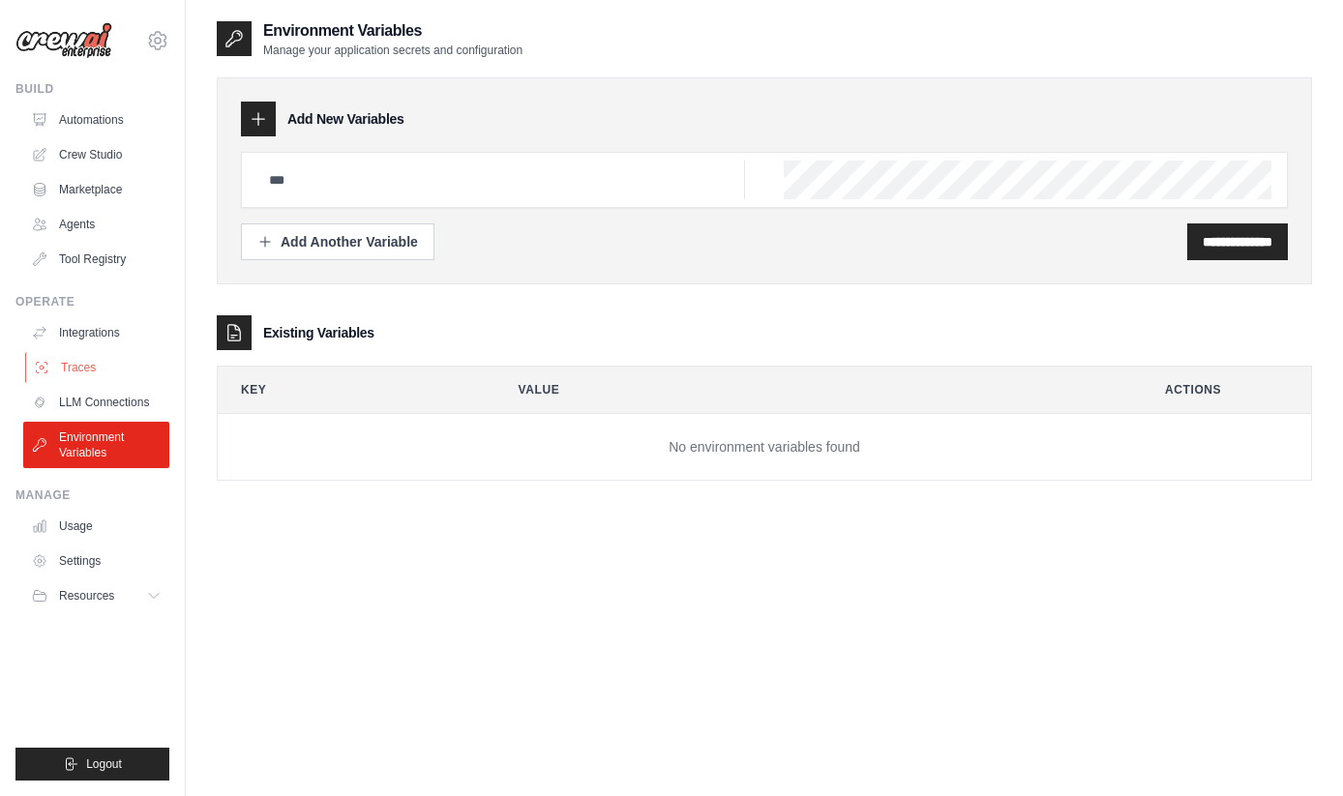
click at [101, 354] on link "Traces" at bounding box center [98, 367] width 146 height 31
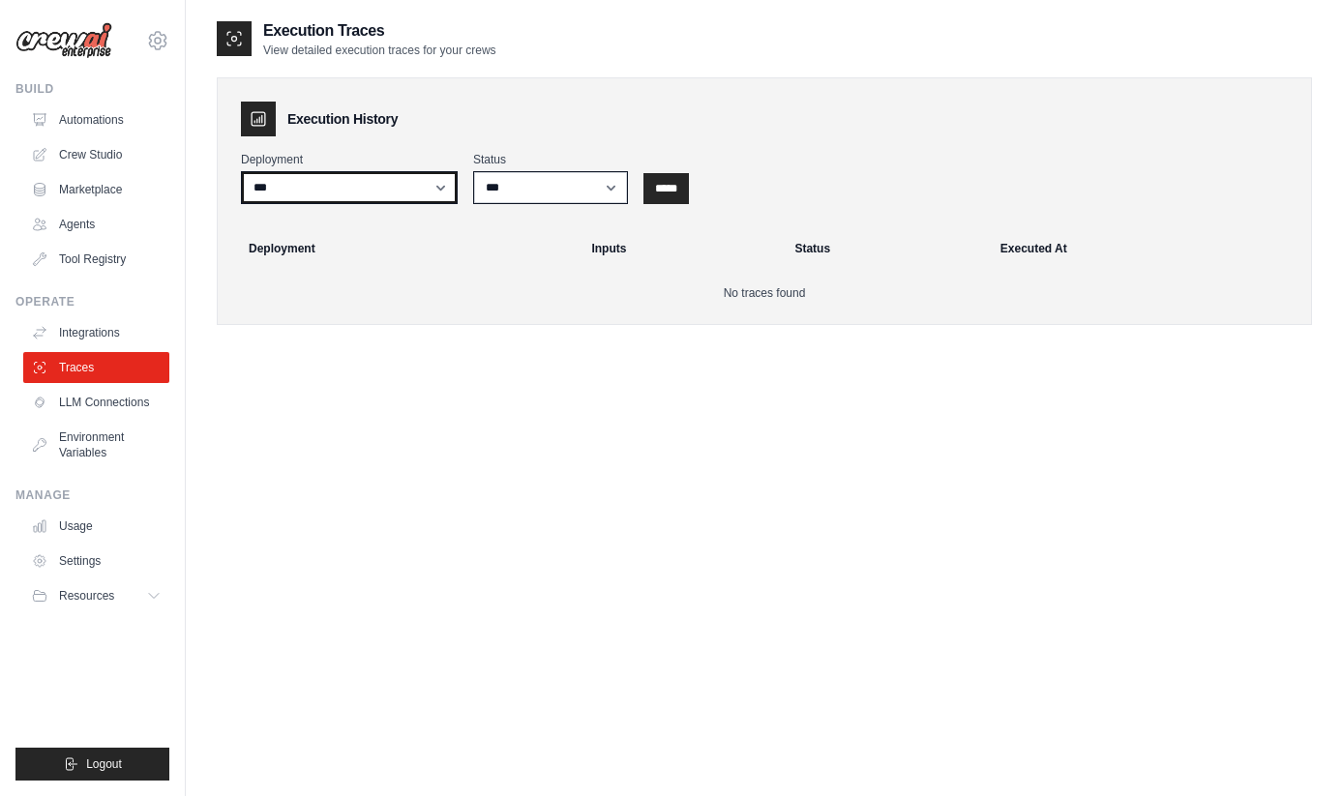
click at [418, 189] on select "***" at bounding box center [349, 187] width 217 height 33
click at [87, 220] on link "Agents" at bounding box center [98, 224] width 146 height 31
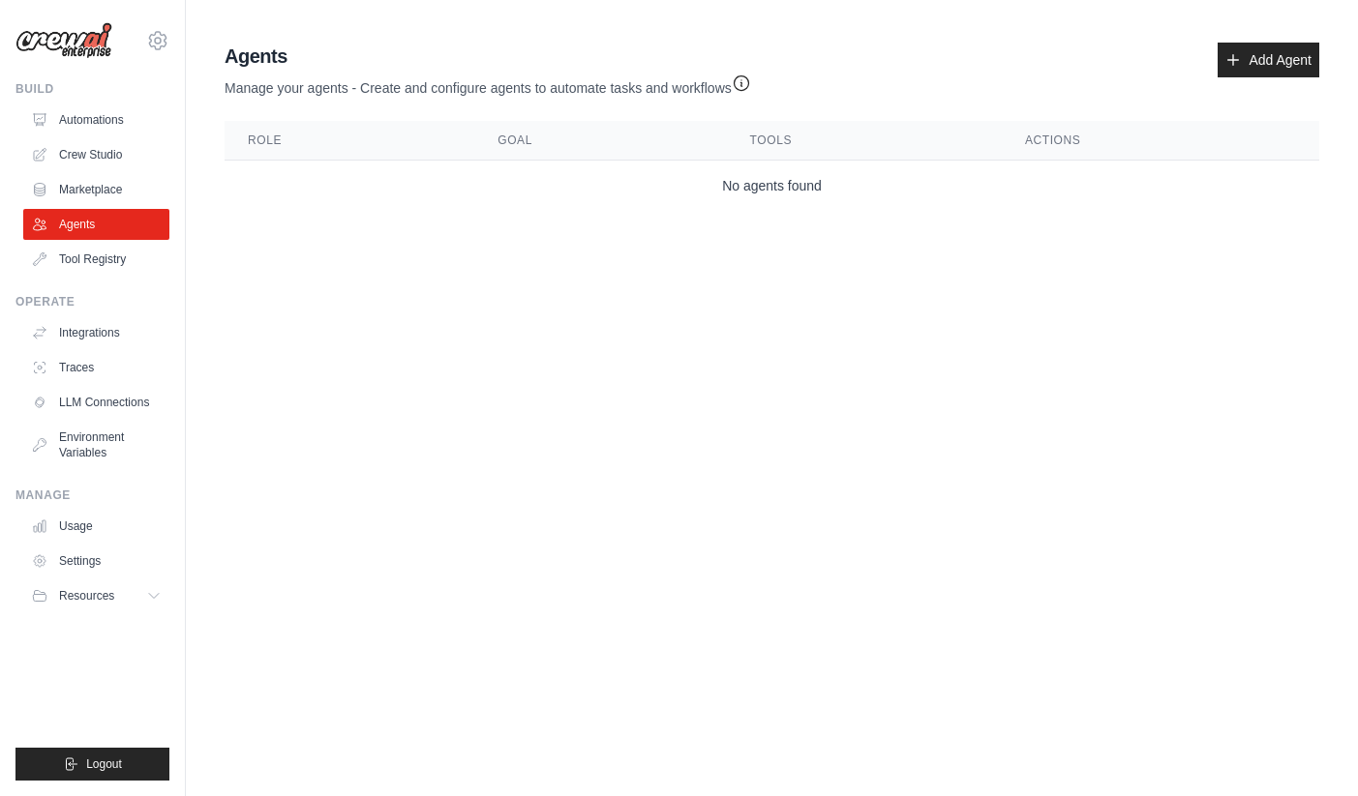
click at [1299, 78] on div "Agents Manage your agents - Create and configure agents to automate tasks and w…" at bounding box center [772, 70] width 1094 height 55
click at [1298, 61] on link "Add Agent" at bounding box center [1268, 60] width 102 height 35
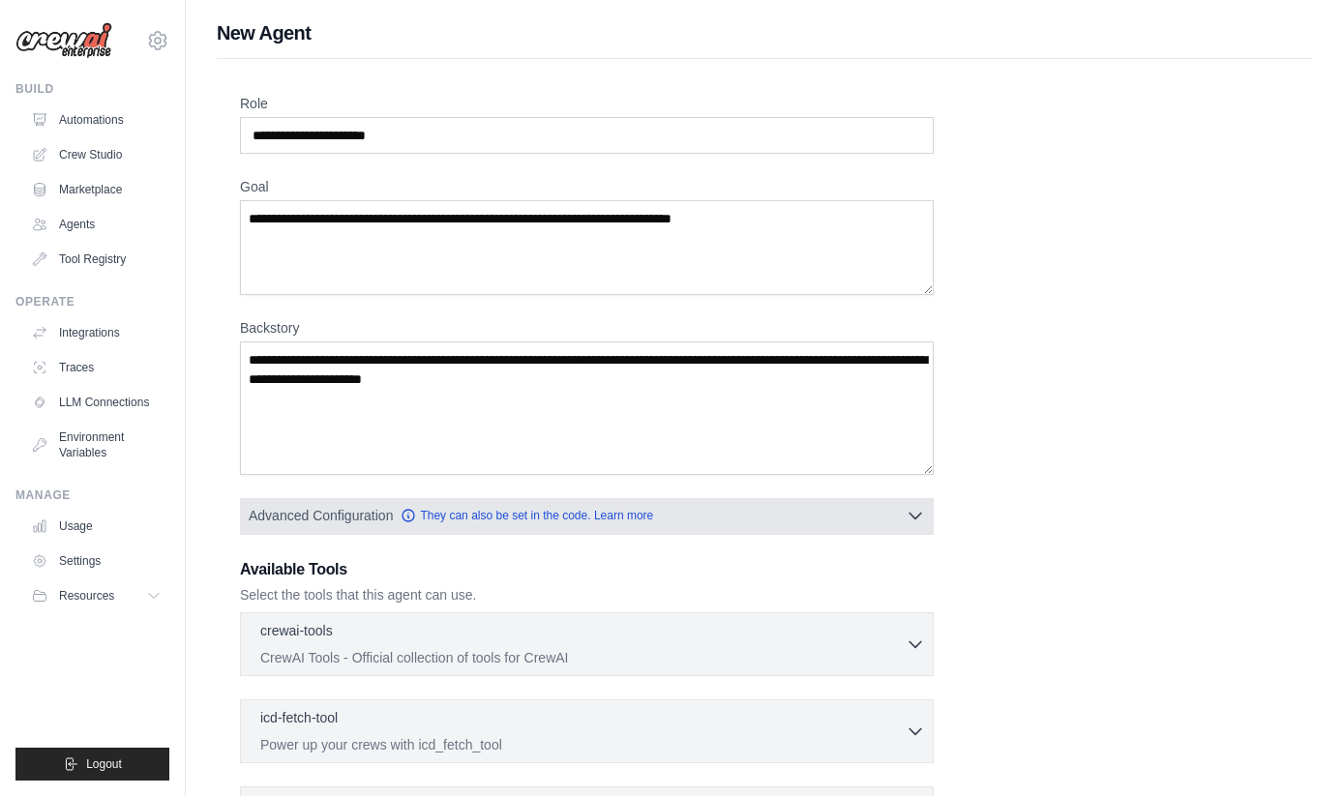
click at [904, 528] on button "Advanced Configuration They can also be set in the code. Learn more" at bounding box center [587, 515] width 692 height 35
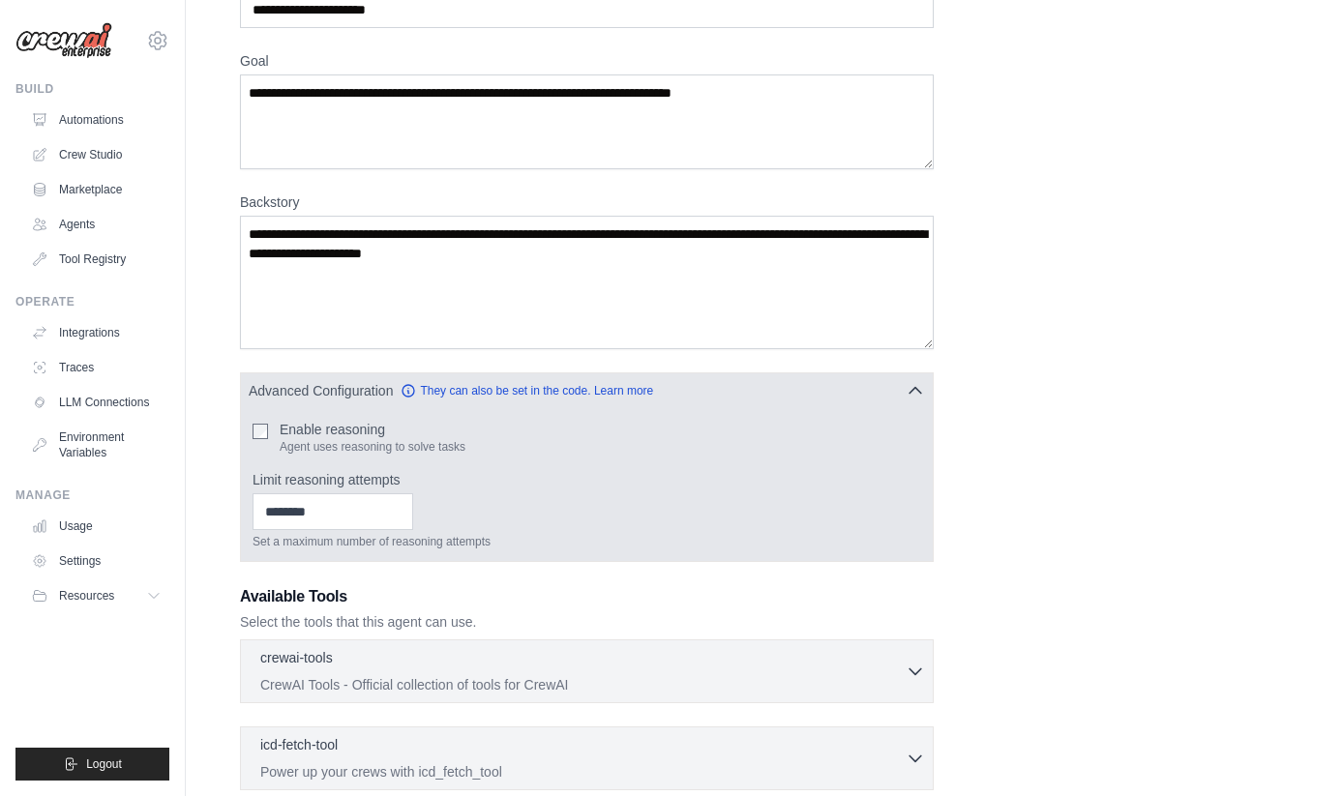
scroll to position [133, 0]
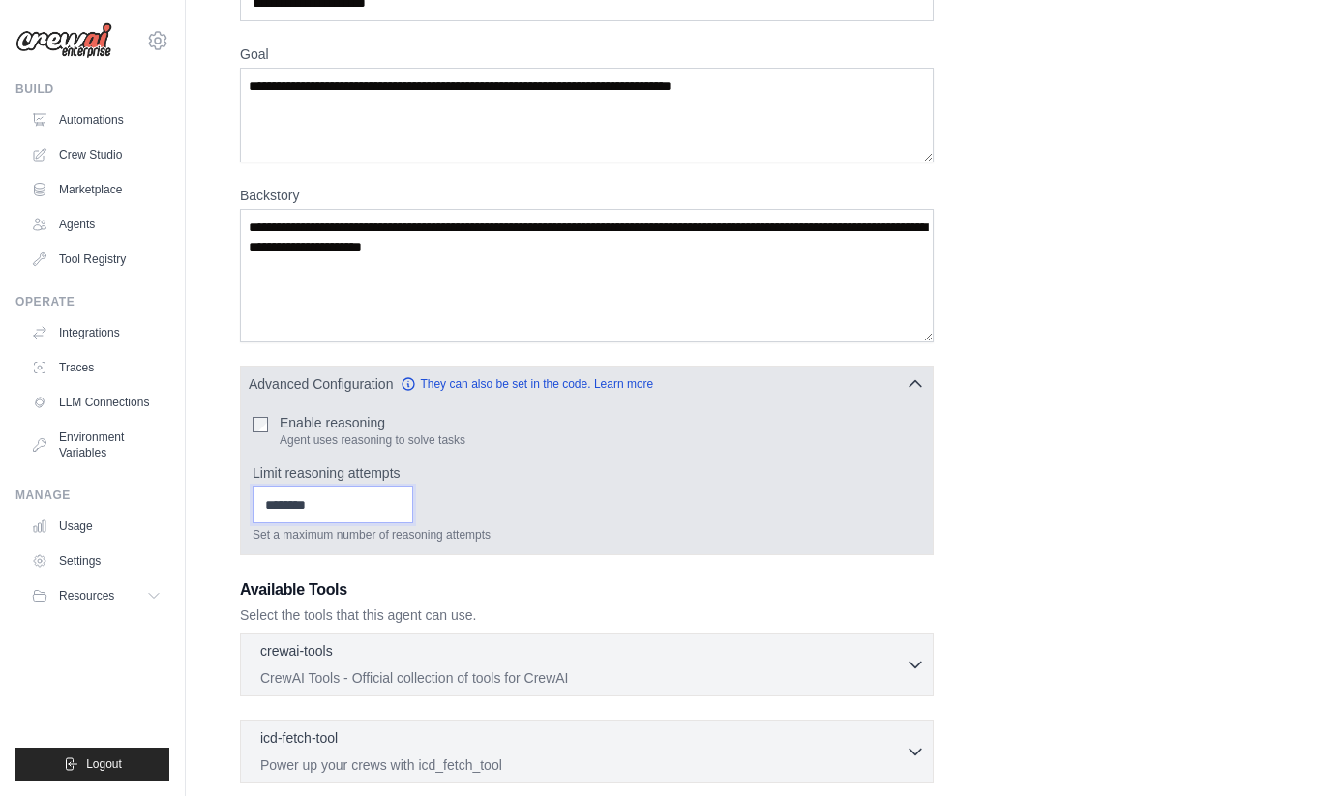
click at [391, 497] on input "Limit reasoning attempts" at bounding box center [333, 505] width 161 height 37
type input "*"
click at [413, 500] on input "*" at bounding box center [333, 505] width 161 height 37
click at [412, 510] on input "*" at bounding box center [333, 505] width 161 height 37
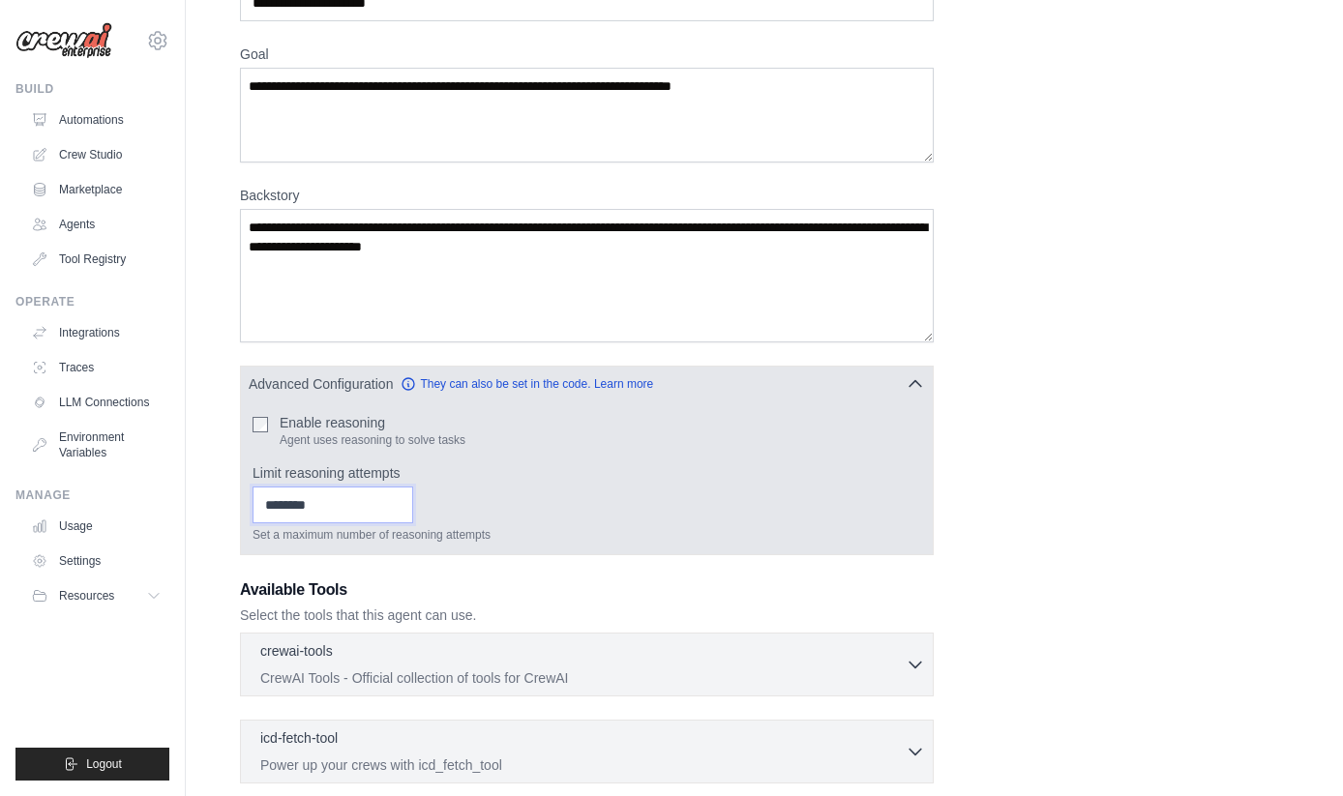
click at [412, 510] on input "*" at bounding box center [333, 505] width 161 height 37
click at [489, 542] on p "Set a maximum number of reasoning attempts" at bounding box center [587, 534] width 669 height 15
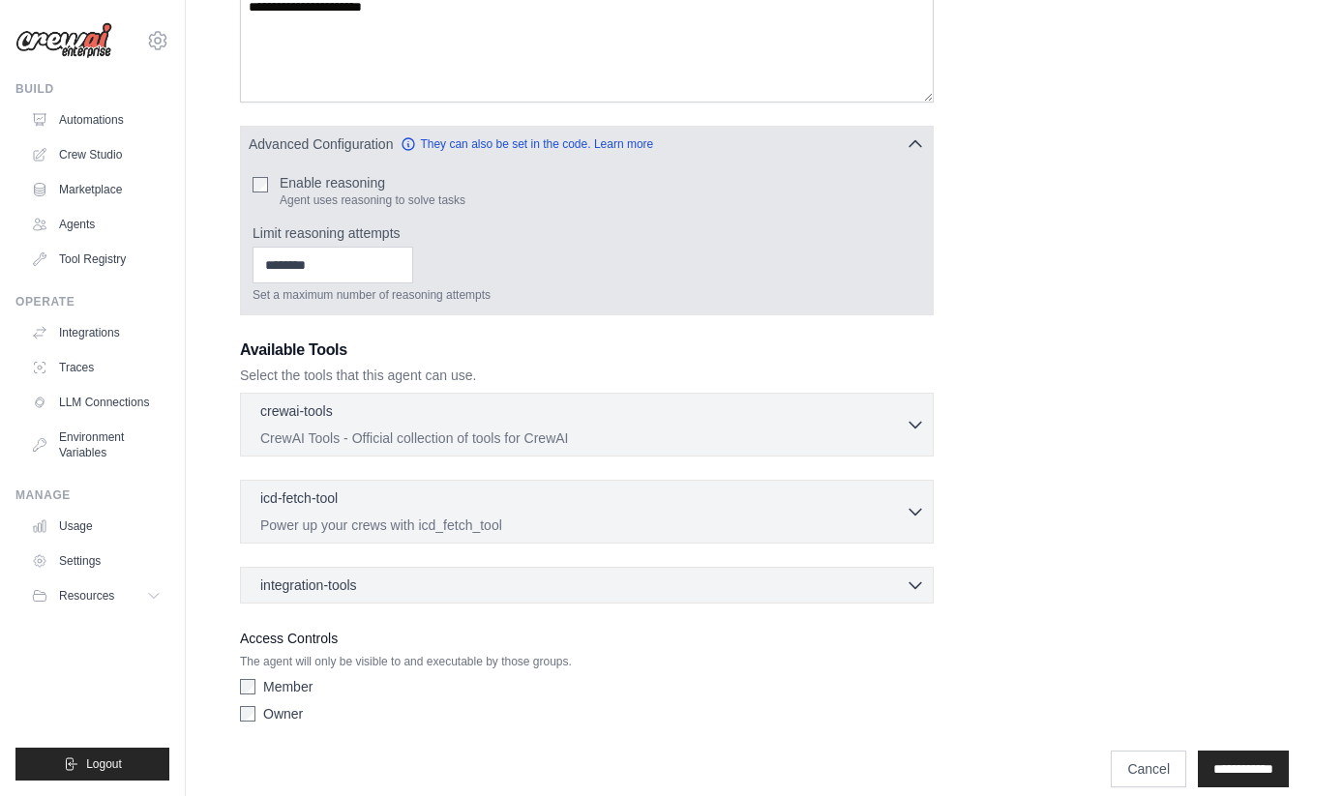
scroll to position [395, 0]
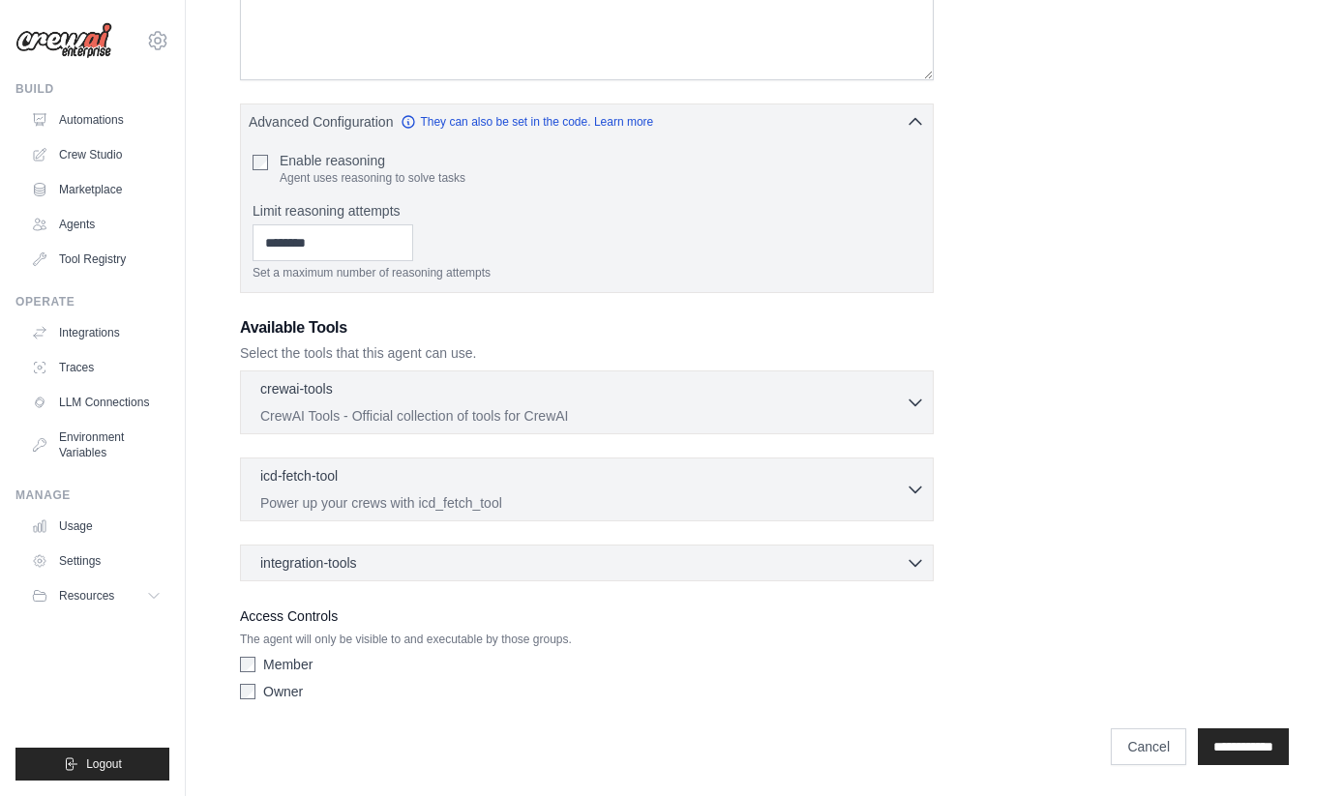
click at [568, 549] on div "integration-tools 0 selected Box Save files to Box Gmail" at bounding box center [587, 563] width 694 height 37
click at [571, 555] on div "integration-tools 0 selected" at bounding box center [592, 562] width 665 height 19
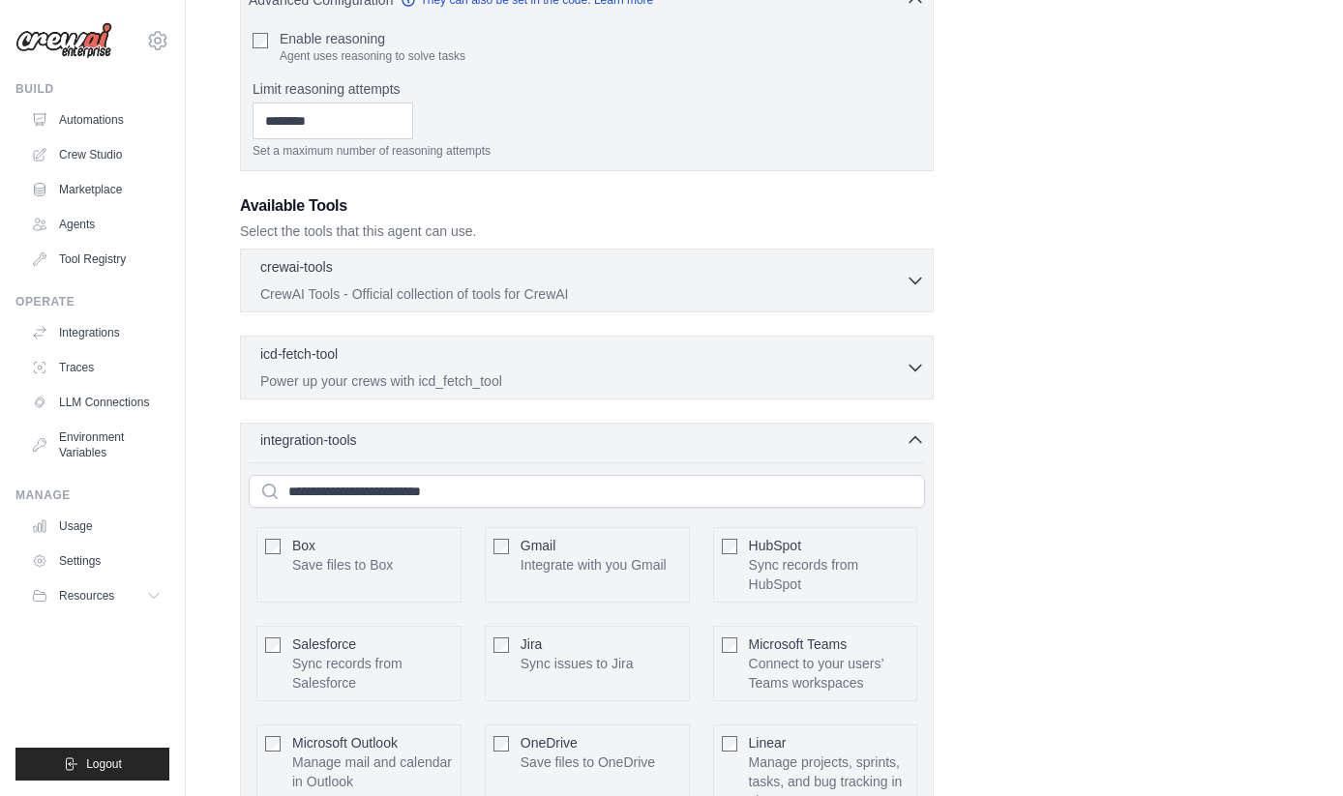
scroll to position [516, 0]
click at [609, 500] on input "text" at bounding box center [587, 492] width 676 height 33
click at [770, 370] on div "icd-fetch-tool 0 selected Power up your crews with icd_fetch_tool" at bounding box center [582, 367] width 645 height 46
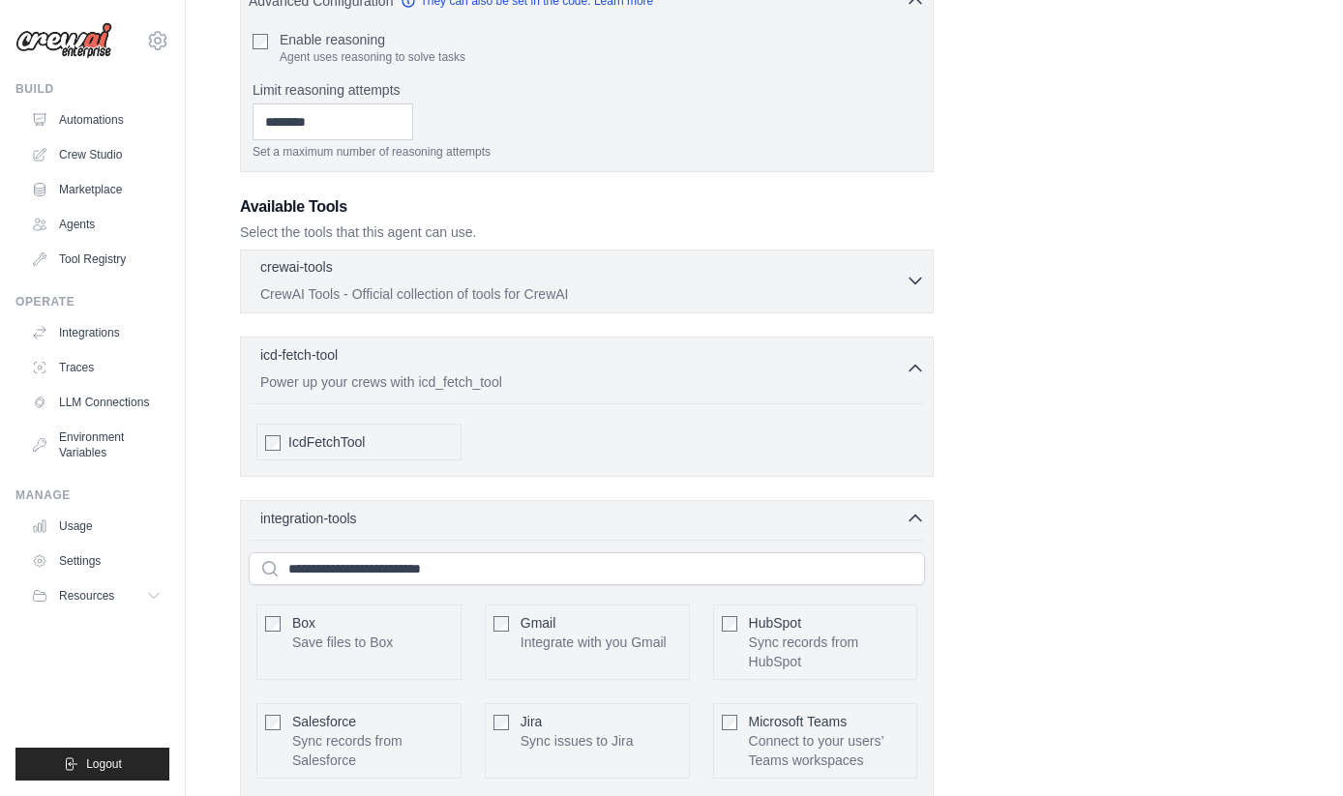
click at [781, 283] on div "crewai-tools 0 selected CrewAI Tools - Official collection of tools for CrewAI" at bounding box center [582, 280] width 645 height 46
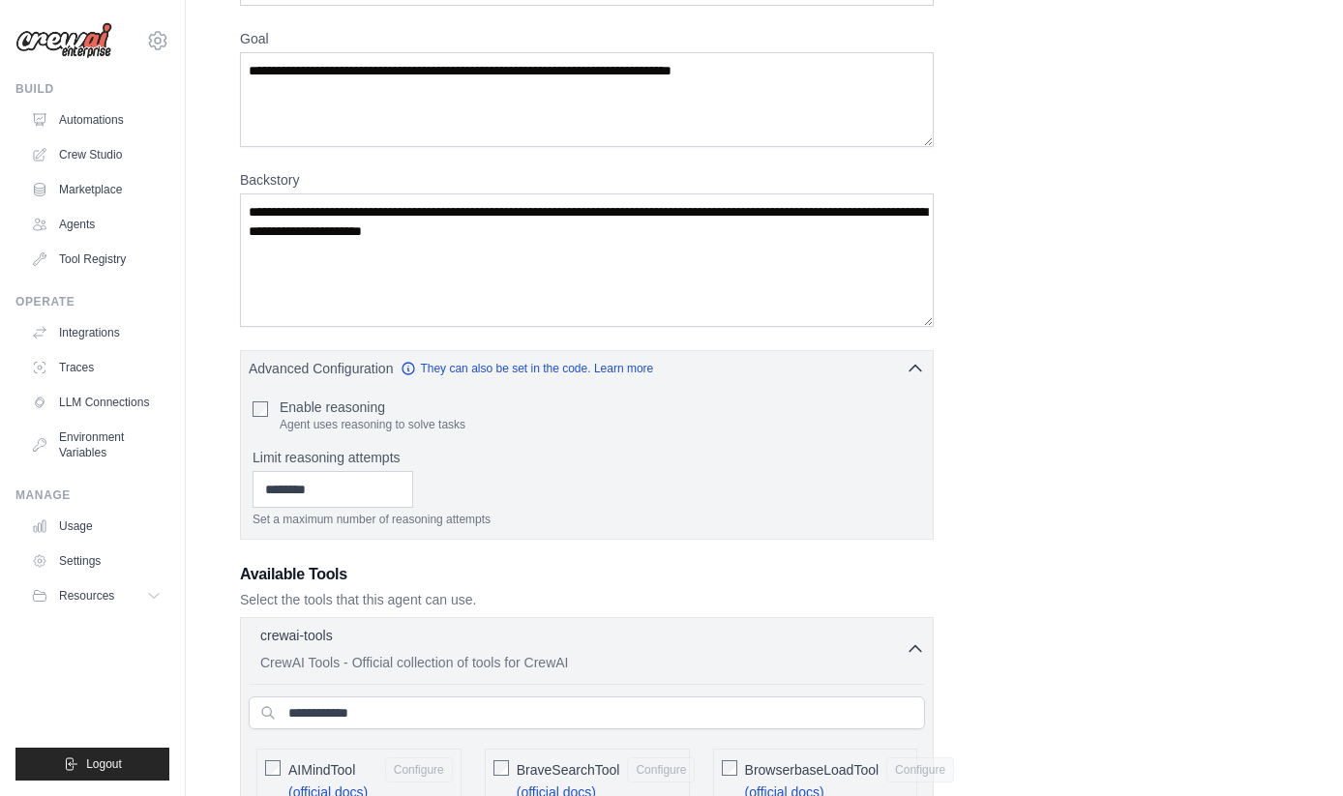
scroll to position [33, 0]
